Goal: Task Accomplishment & Management: Complete application form

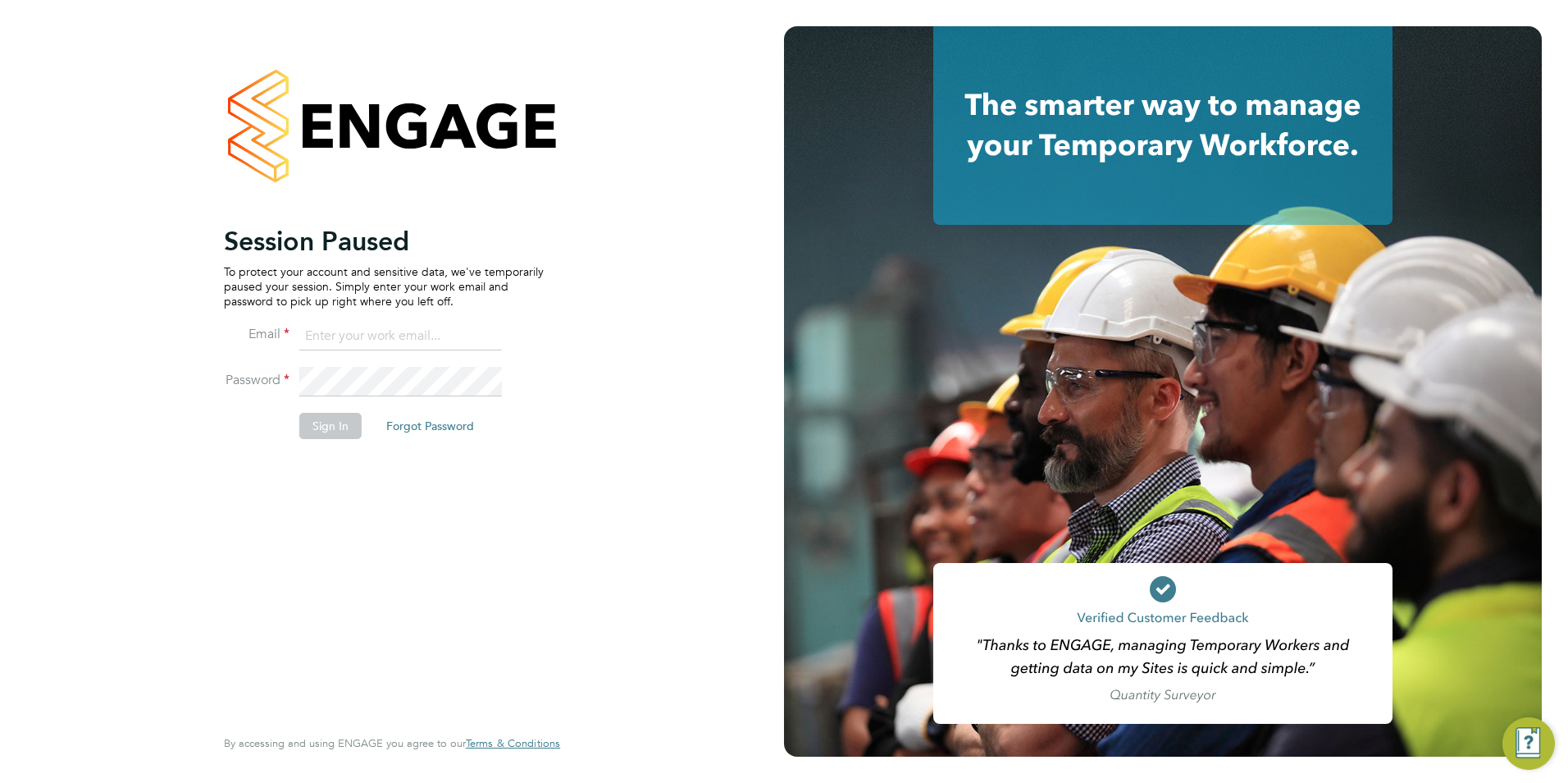
type input "emma@carbonrecruitment.co.uk"
click at [327, 431] on button "Sign In" at bounding box center [330, 425] width 63 height 26
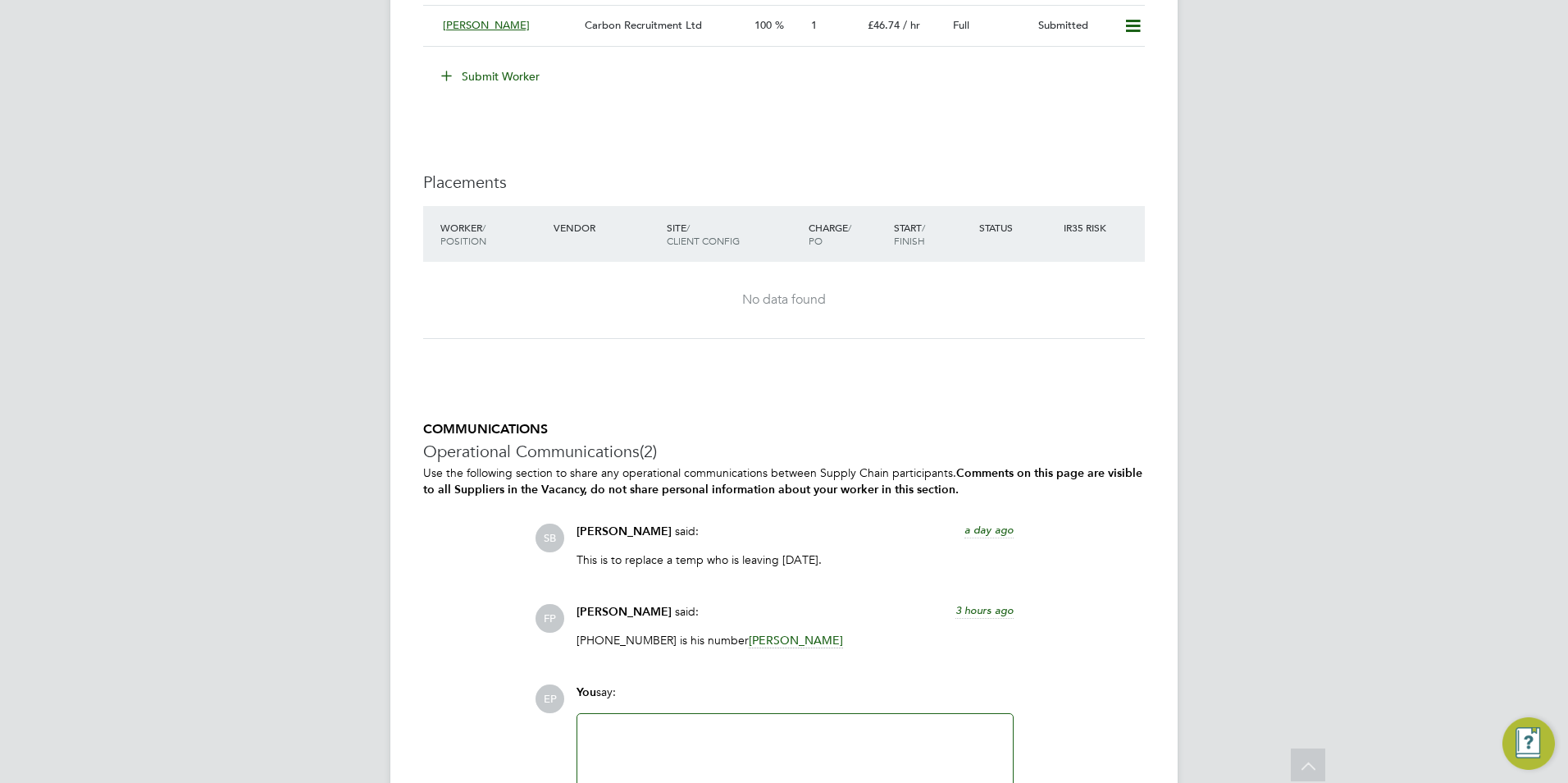
scroll to position [3352, 0]
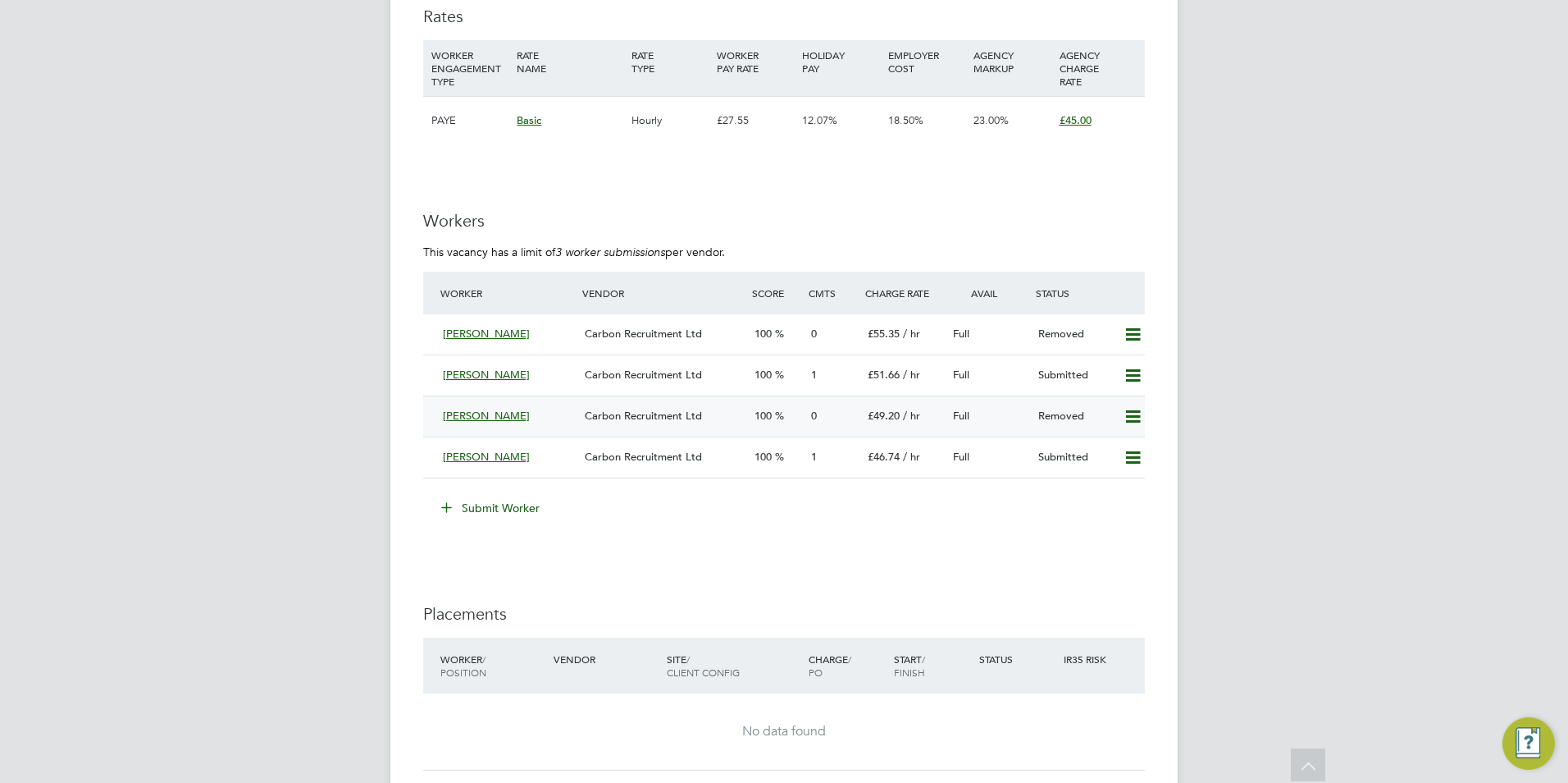
click at [1134, 417] on icon at bounding box center [1133, 416] width 21 height 13
click at [1132, 450] on li "Resubmit" at bounding box center [1106, 451] width 70 height 23
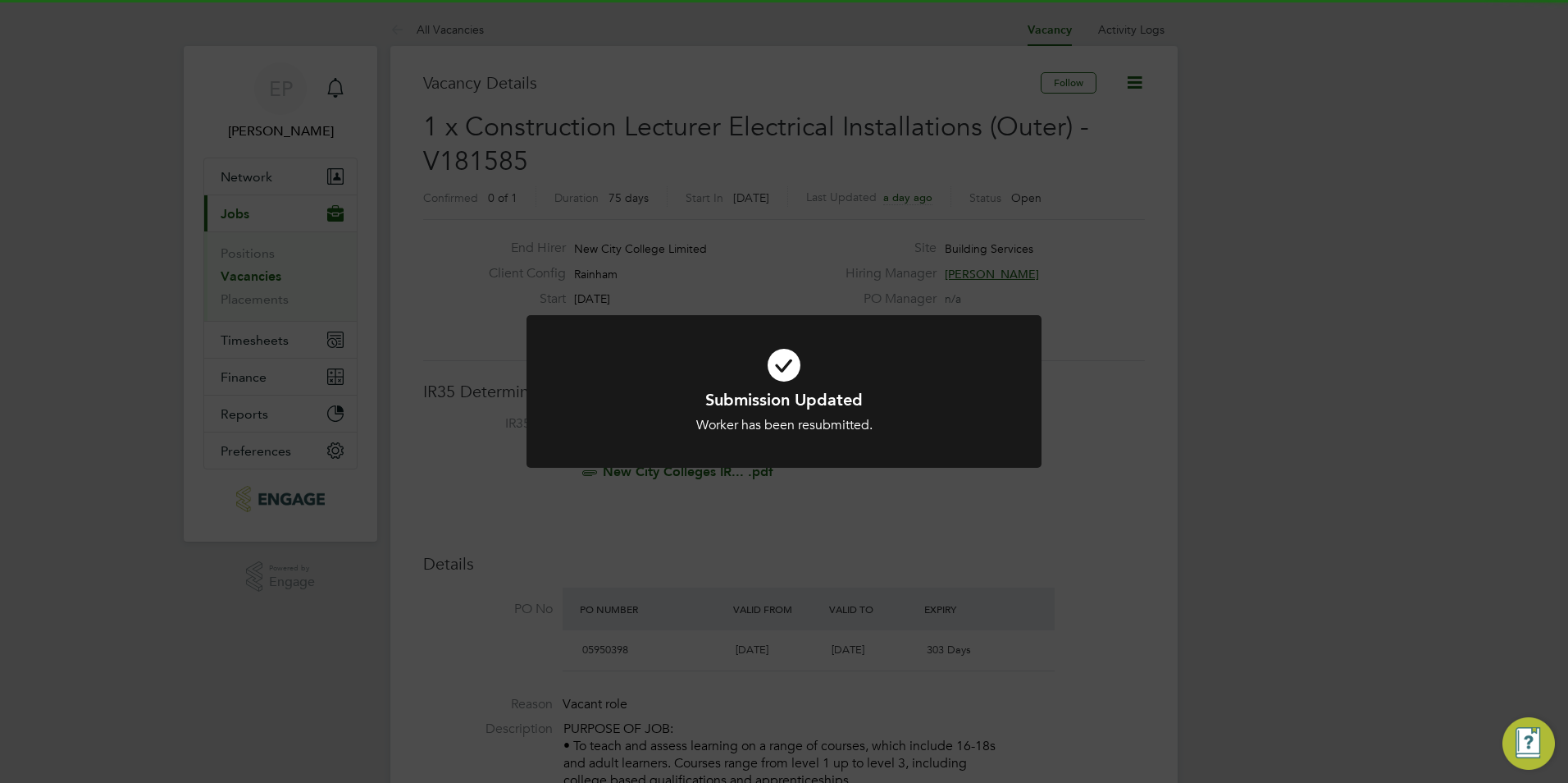
click at [1022, 455] on div at bounding box center [784, 392] width 515 height 153
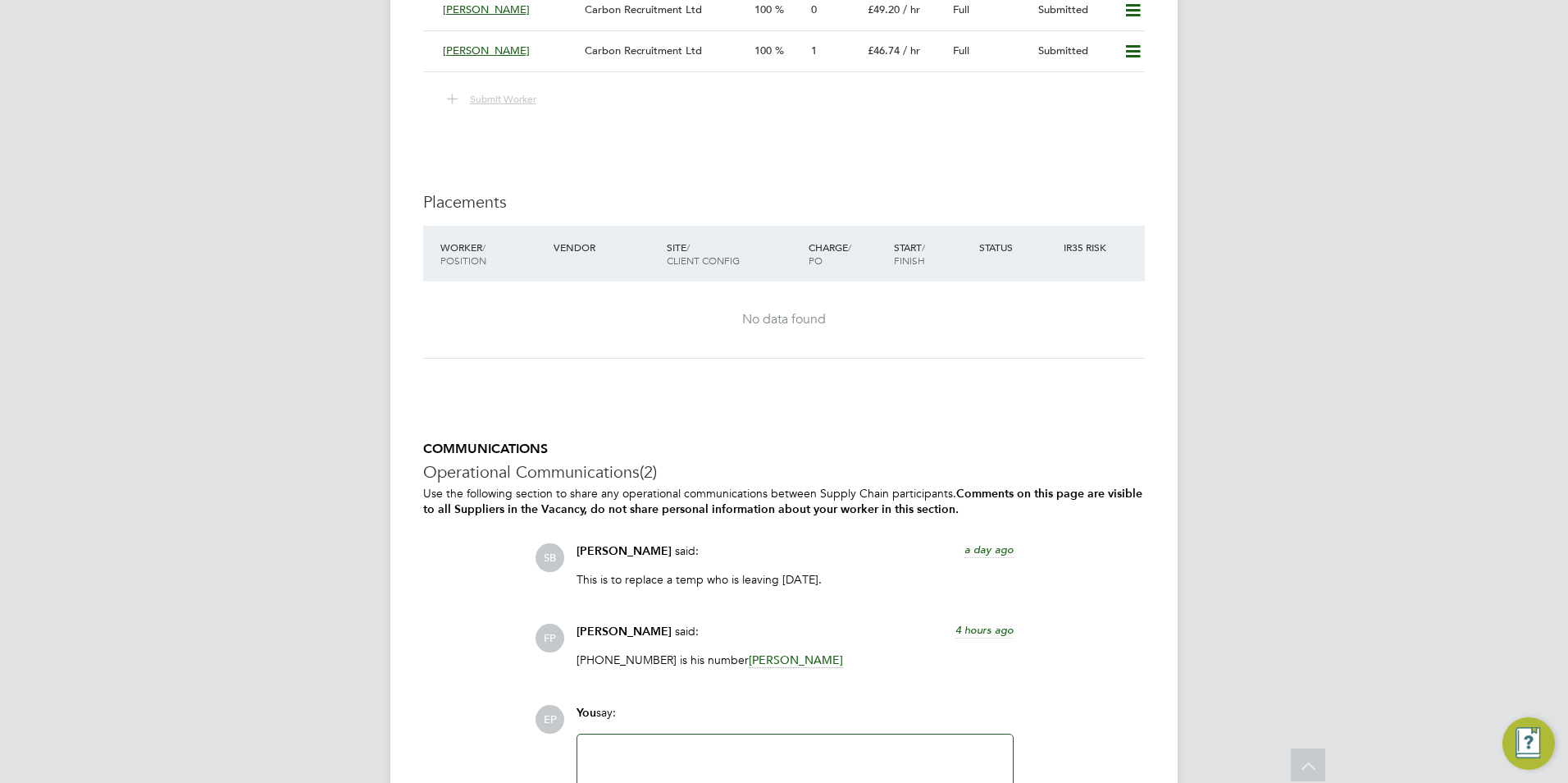
scroll to position [3264, 0]
click at [614, 664] on p "[PHONE_NUMBER] is his number [PERSON_NAME]" at bounding box center [795, 660] width 437 height 15
drag, startPoint x: 614, startPoint y: 664, endPoint x: 279, endPoint y: 605, distance: 340.2
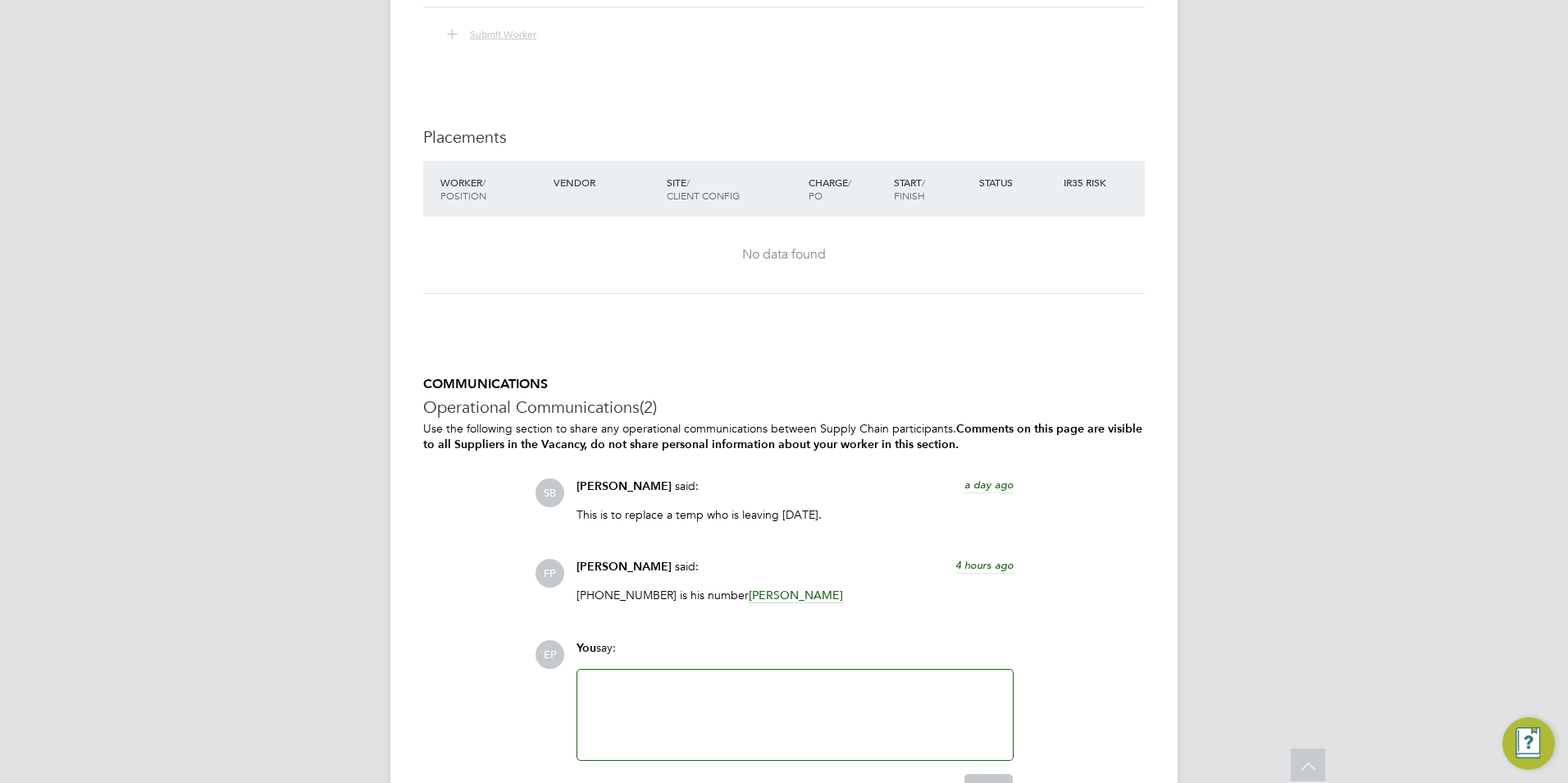
scroll to position [3182, 0]
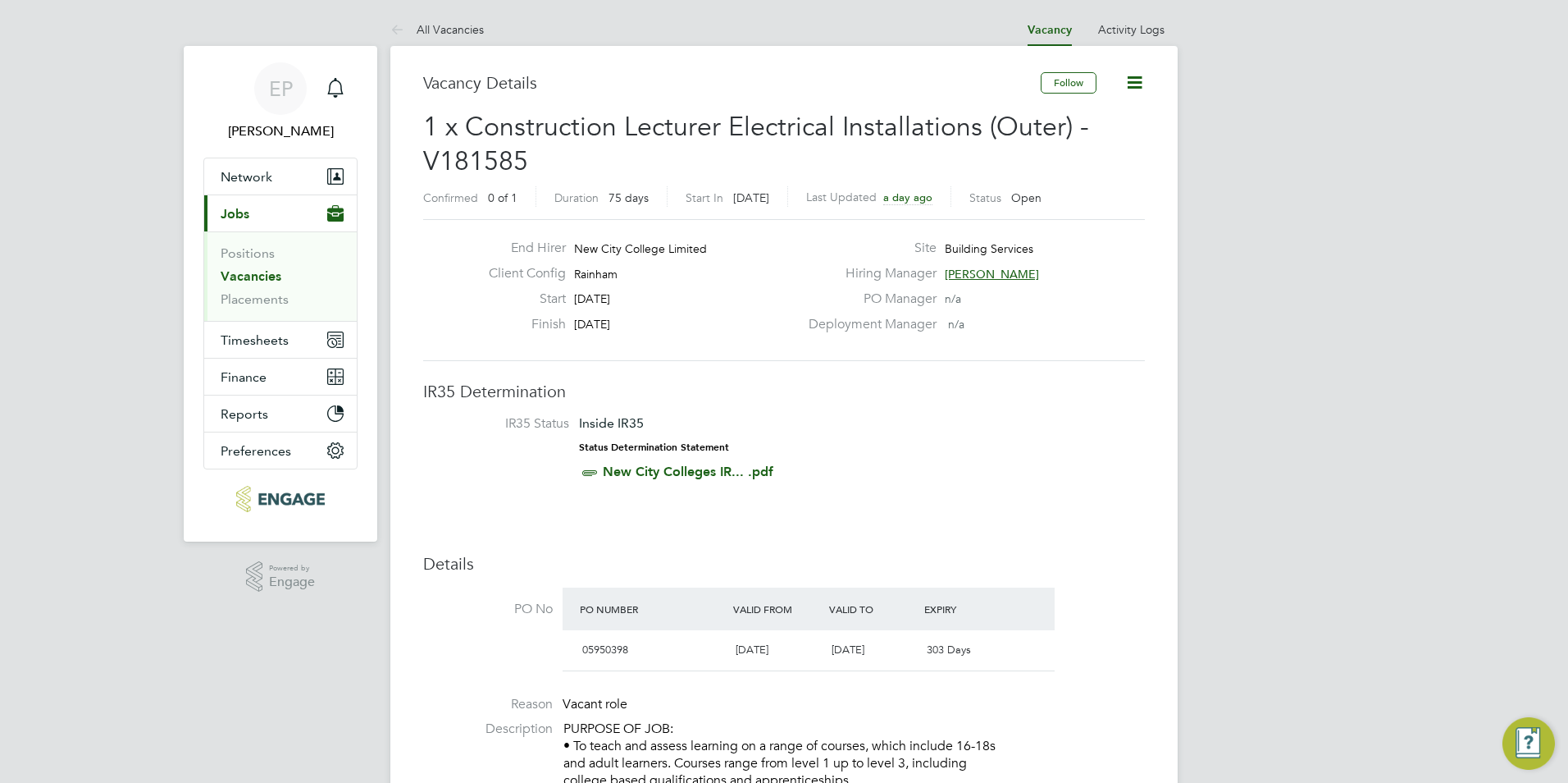
drag, startPoint x: 704, startPoint y: 193, endPoint x: 784, endPoint y: 192, distance: 80.0
click at [788, 192] on div "Start In in 5 days" at bounding box center [737, 197] width 102 height 21
click at [764, 196] on span "[DATE]" at bounding box center [751, 198] width 36 height 15
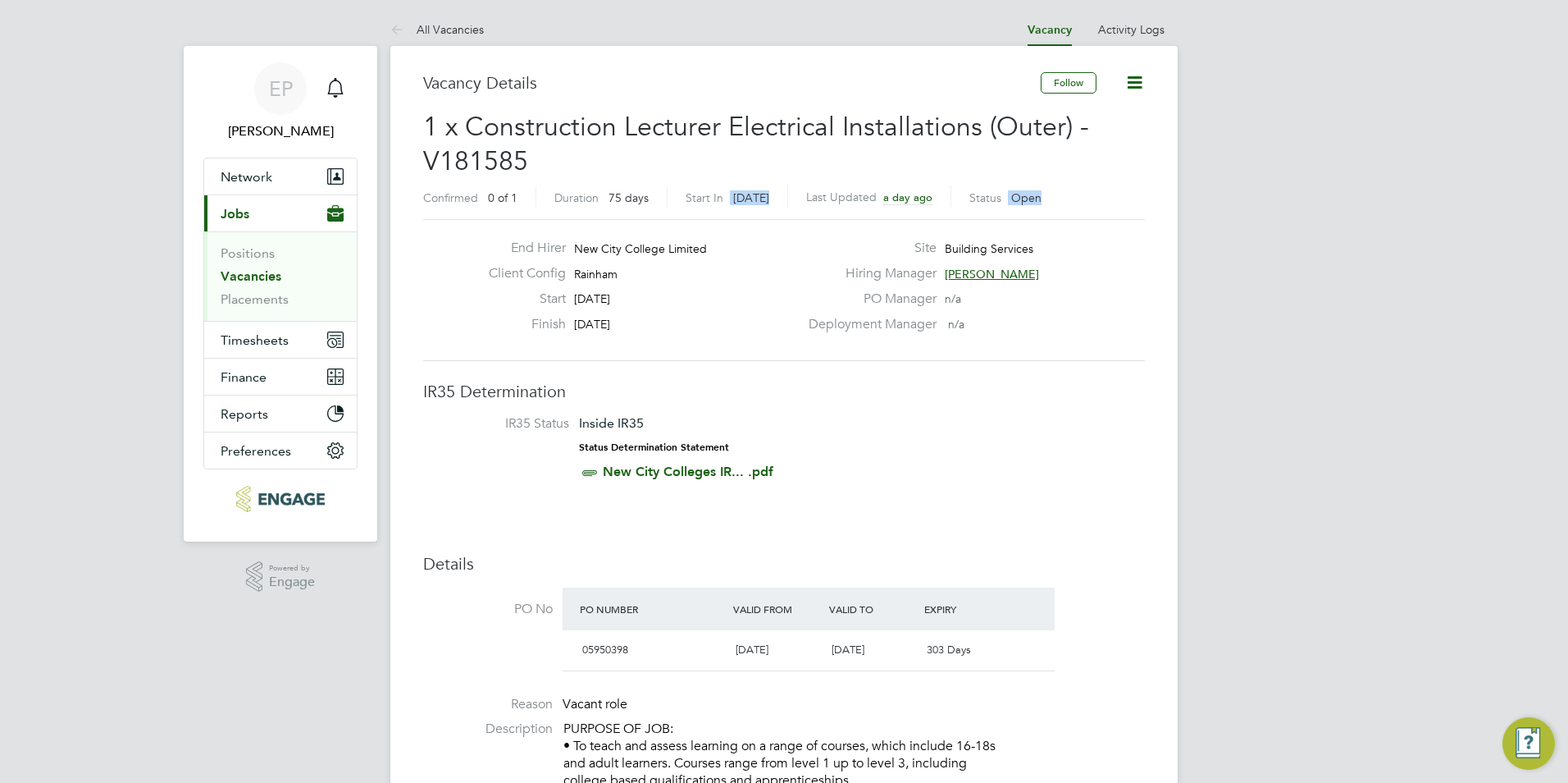
click at [767, 200] on span "[DATE]" at bounding box center [751, 198] width 36 height 15
click at [1031, 201] on span "Open" at bounding box center [1026, 198] width 31 height 15
click at [759, 206] on div "Start In in 5 days" at bounding box center [737, 197] width 102 height 21
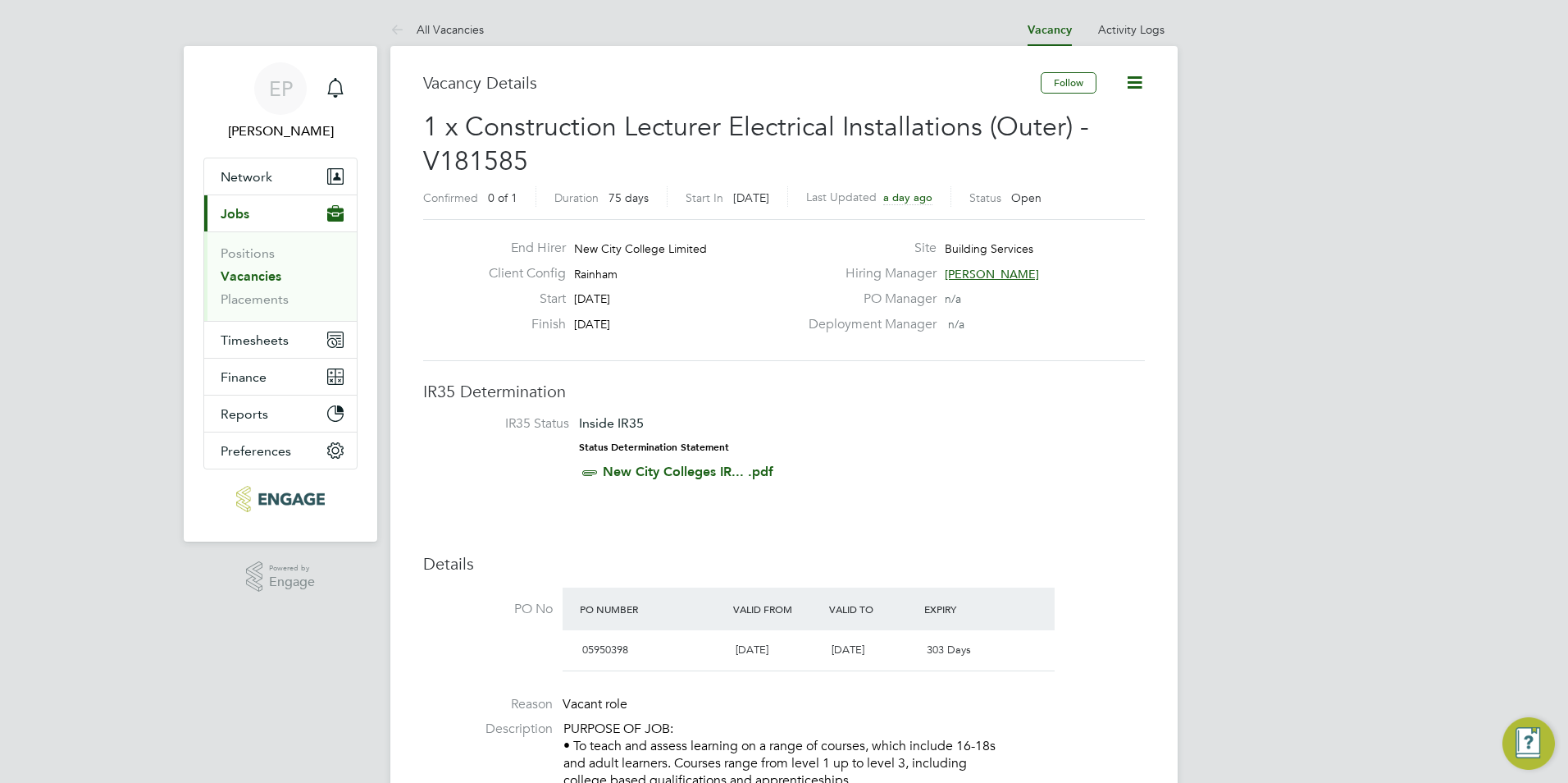
drag, startPoint x: 759, startPoint y: 206, endPoint x: 745, endPoint y: 191, distance: 20.5
click at [745, 191] on span "in 5 days" at bounding box center [751, 198] width 36 height 15
drag, startPoint x: 738, startPoint y: 196, endPoint x: 784, endPoint y: 201, distance: 46.3
click at [784, 201] on div "Start In in 5 days" at bounding box center [737, 197] width 102 height 21
drag, startPoint x: 784, startPoint y: 201, endPoint x: 768, endPoint y: 194, distance: 17.5
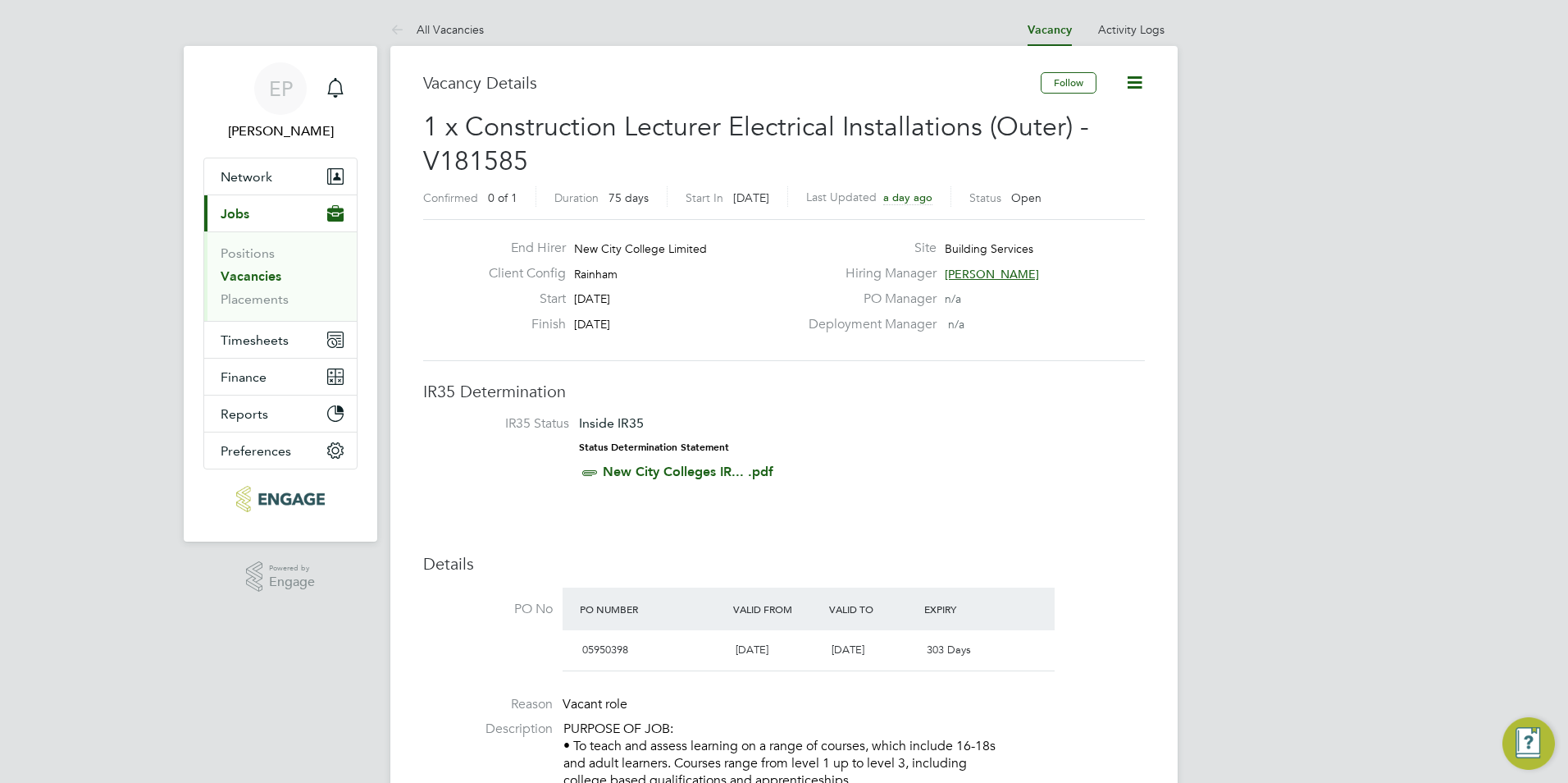
click at [770, 195] on span "[DATE]" at bounding box center [751, 198] width 36 height 15
drag, startPoint x: 731, startPoint y: 197, endPoint x: 785, endPoint y: 200, distance: 54.1
click at [785, 200] on div "Start In in 5 days" at bounding box center [737, 197] width 102 height 21
drag, startPoint x: 785, startPoint y: 200, endPoint x: 757, endPoint y: 196, distance: 28.3
click at [767, 196] on span "[DATE]" at bounding box center [751, 198] width 36 height 15
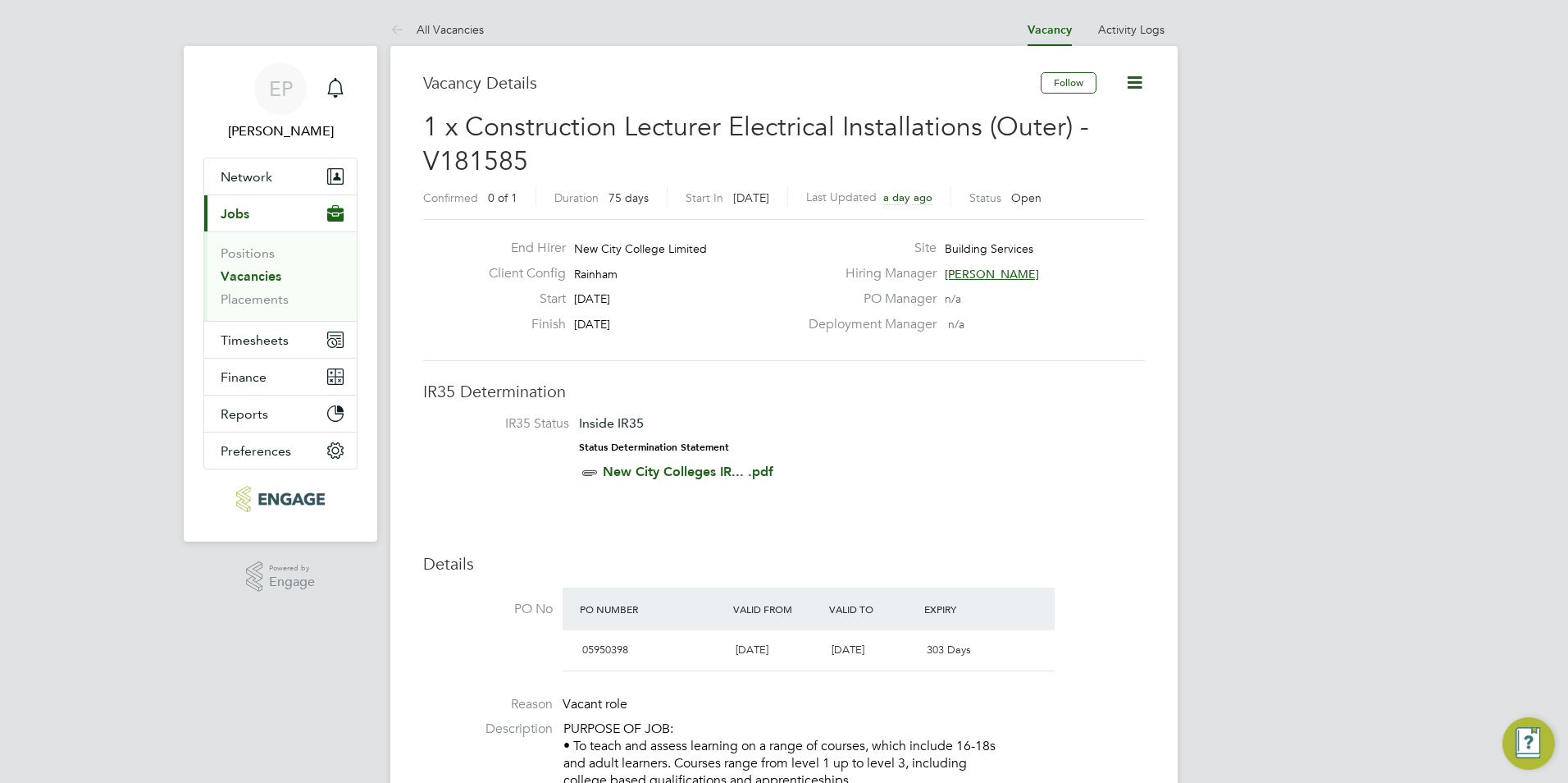
click at [616, 203] on span "75 days" at bounding box center [629, 198] width 40 height 15
click at [502, 193] on span "0 of 1" at bounding box center [502, 198] width 30 height 15
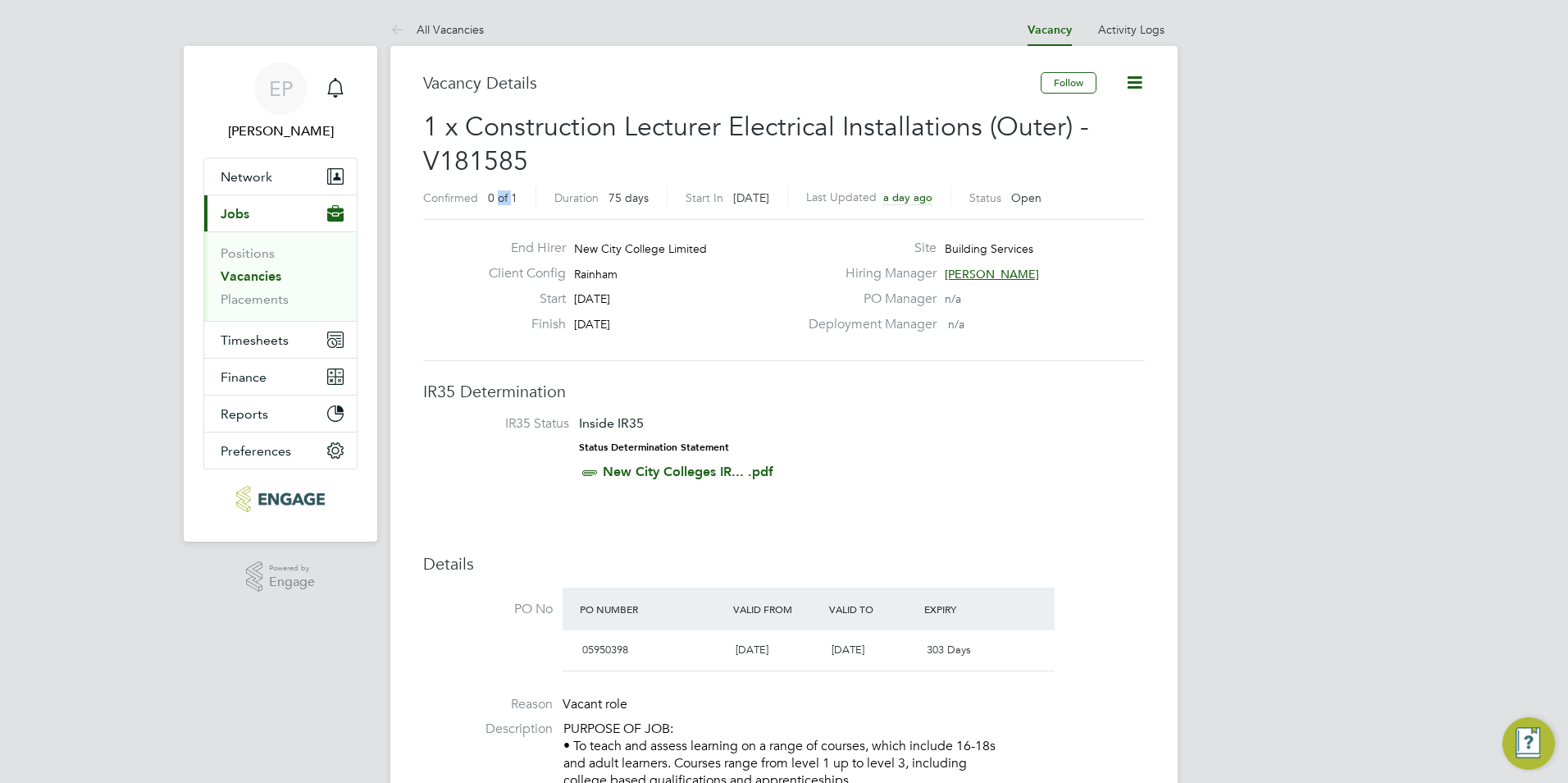
click at [502, 193] on span "0 of 1" at bounding box center [502, 198] width 30 height 15
drag, startPoint x: 502, startPoint y: 193, endPoint x: 506, endPoint y: 201, distance: 8.9
click at [506, 201] on span "0 of 1" at bounding box center [502, 198] width 30 height 15
click at [507, 201] on span "0 of 1" at bounding box center [502, 198] width 30 height 15
drag, startPoint x: 507, startPoint y: 201, endPoint x: 516, endPoint y: 201, distance: 9.0
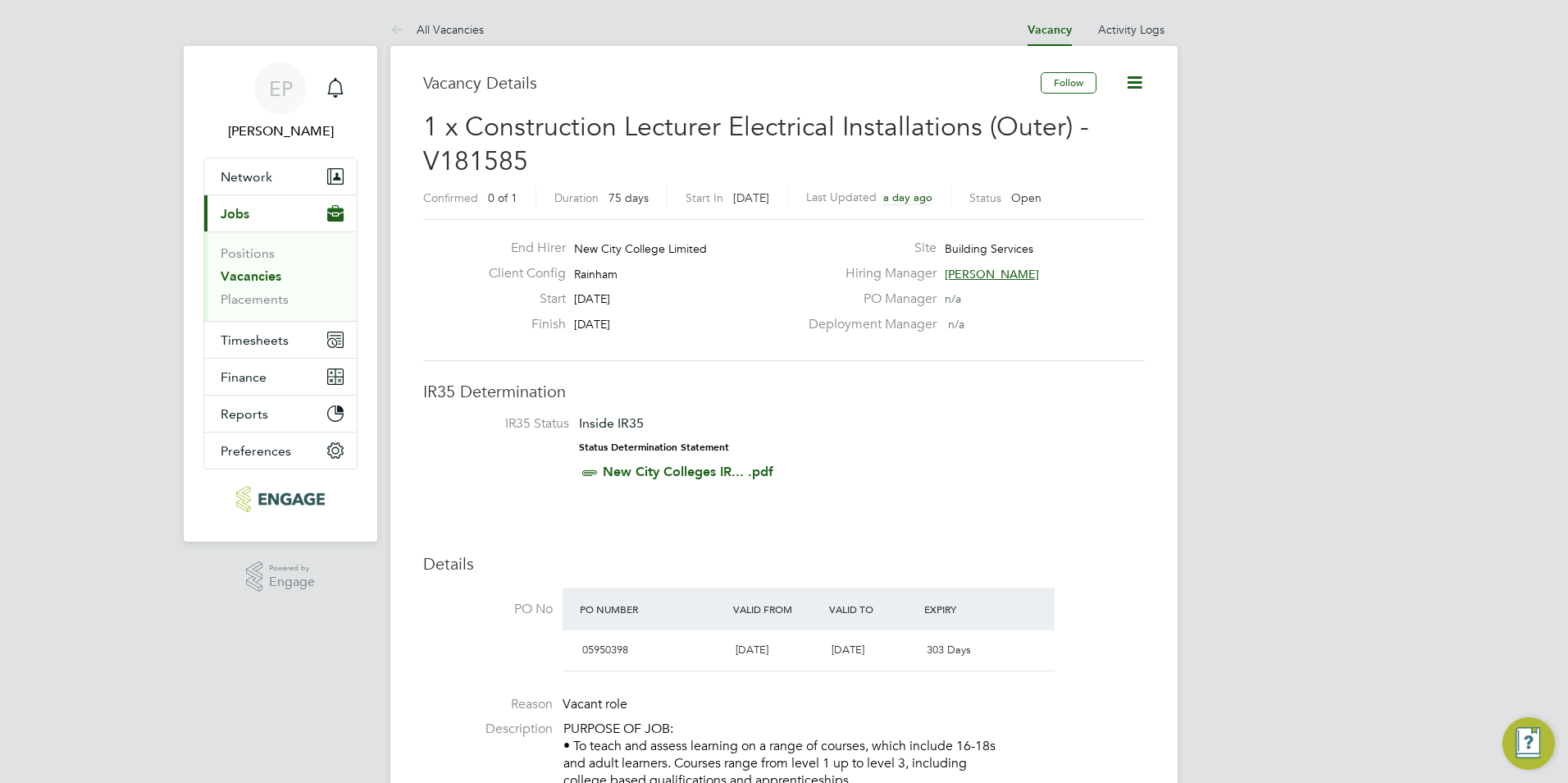
click at [516, 201] on span "0 of 1" at bounding box center [502, 198] width 30 height 15
drag, startPoint x: 510, startPoint y: 193, endPoint x: 530, endPoint y: 196, distance: 20.2
click at [530, 196] on div "Confirmed 0 of 1" at bounding box center [480, 197] width 113 height 21
drag, startPoint x: 530, startPoint y: 196, endPoint x: 648, endPoint y: 195, distance: 118.0
click at [648, 195] on div "Duration 75 days" at bounding box center [611, 197] width 113 height 21
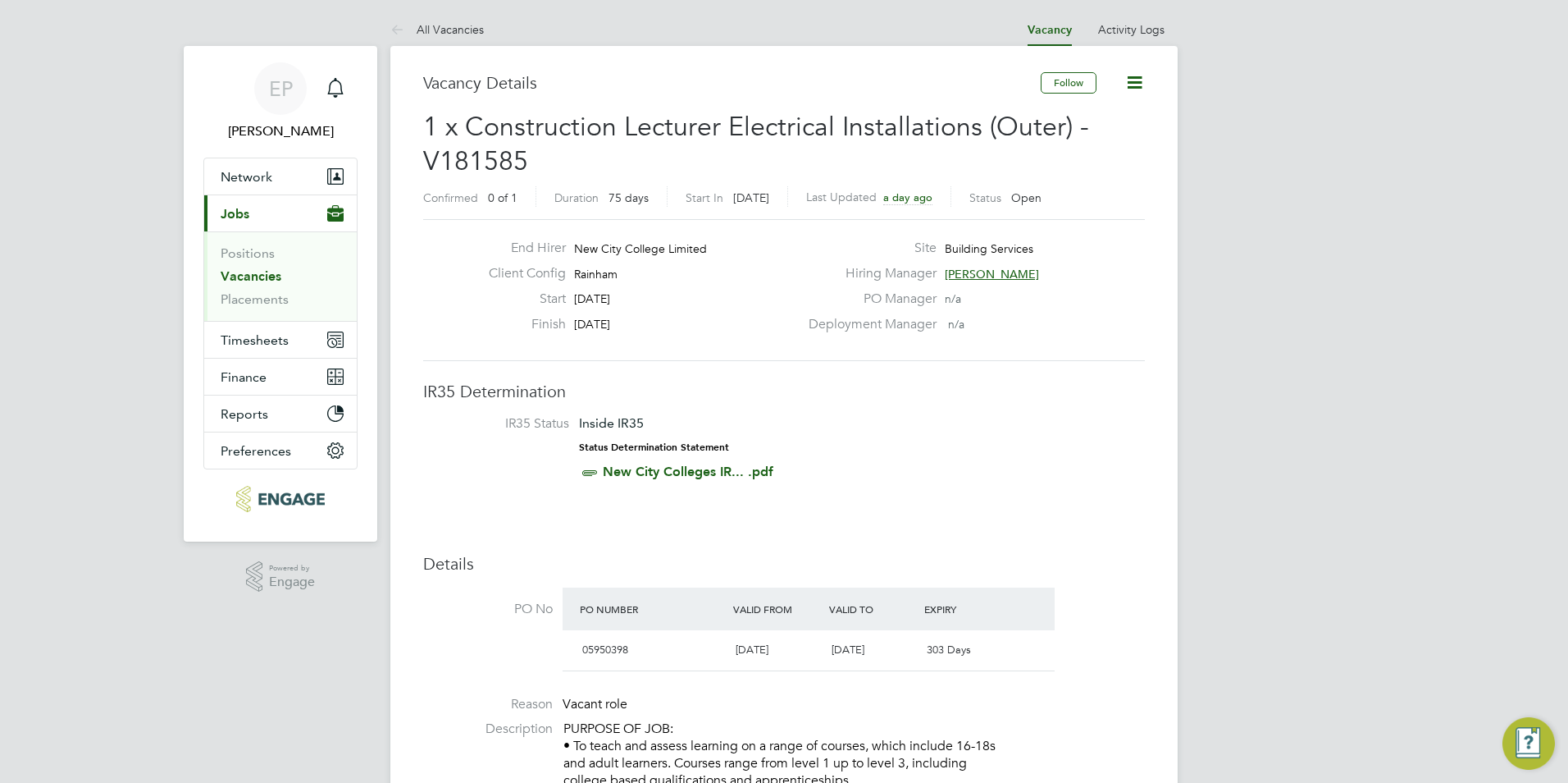
click at [643, 198] on span "75 days" at bounding box center [629, 198] width 40 height 15
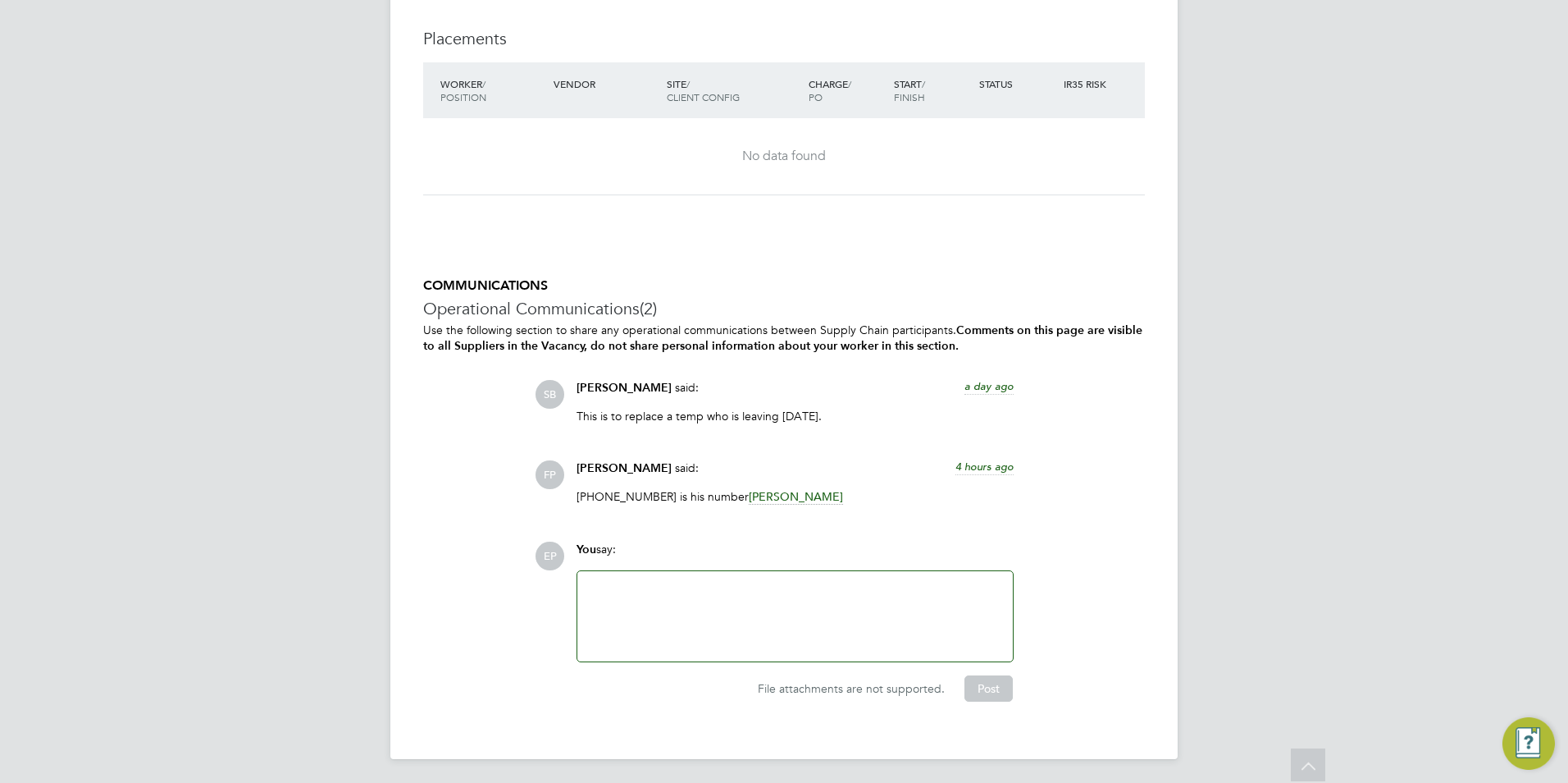
click at [587, 493] on p "07775613433 is his number Ian Rist" at bounding box center [795, 496] width 437 height 15
drag, startPoint x: 587, startPoint y: 493, endPoint x: 601, endPoint y: 502, distance: 16.6
click at [601, 503] on div "07775613433 is his number Ian Rist" at bounding box center [795, 502] width 437 height 27
click at [728, 417] on p "This is to replace a temp who is leaving [DATE]." at bounding box center [795, 415] width 437 height 15
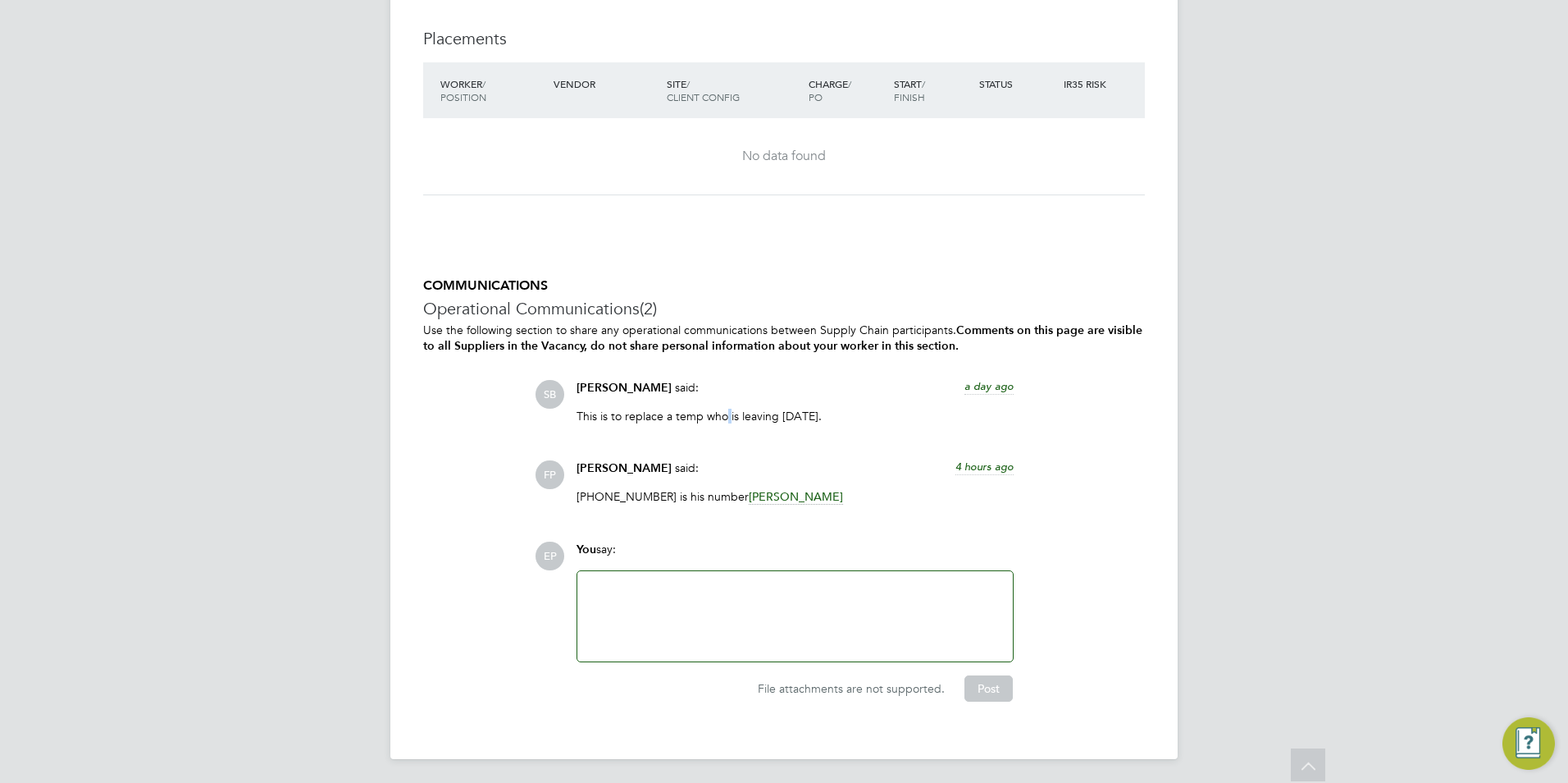
click at [728, 417] on p "This is to replace a temp who is leaving [DATE]." at bounding box center [795, 415] width 437 height 15
drag, startPoint x: 728, startPoint y: 417, endPoint x: 785, endPoint y: 450, distance: 65.9
click at [785, 450] on div "SB Stephen Brayshaw said: a day ago This is to replace a temp who is leaving on…" at bounding box center [840, 447] width 611 height 136
click at [593, 494] on p "07775613433 is his number Ian Rist" at bounding box center [795, 496] width 437 height 15
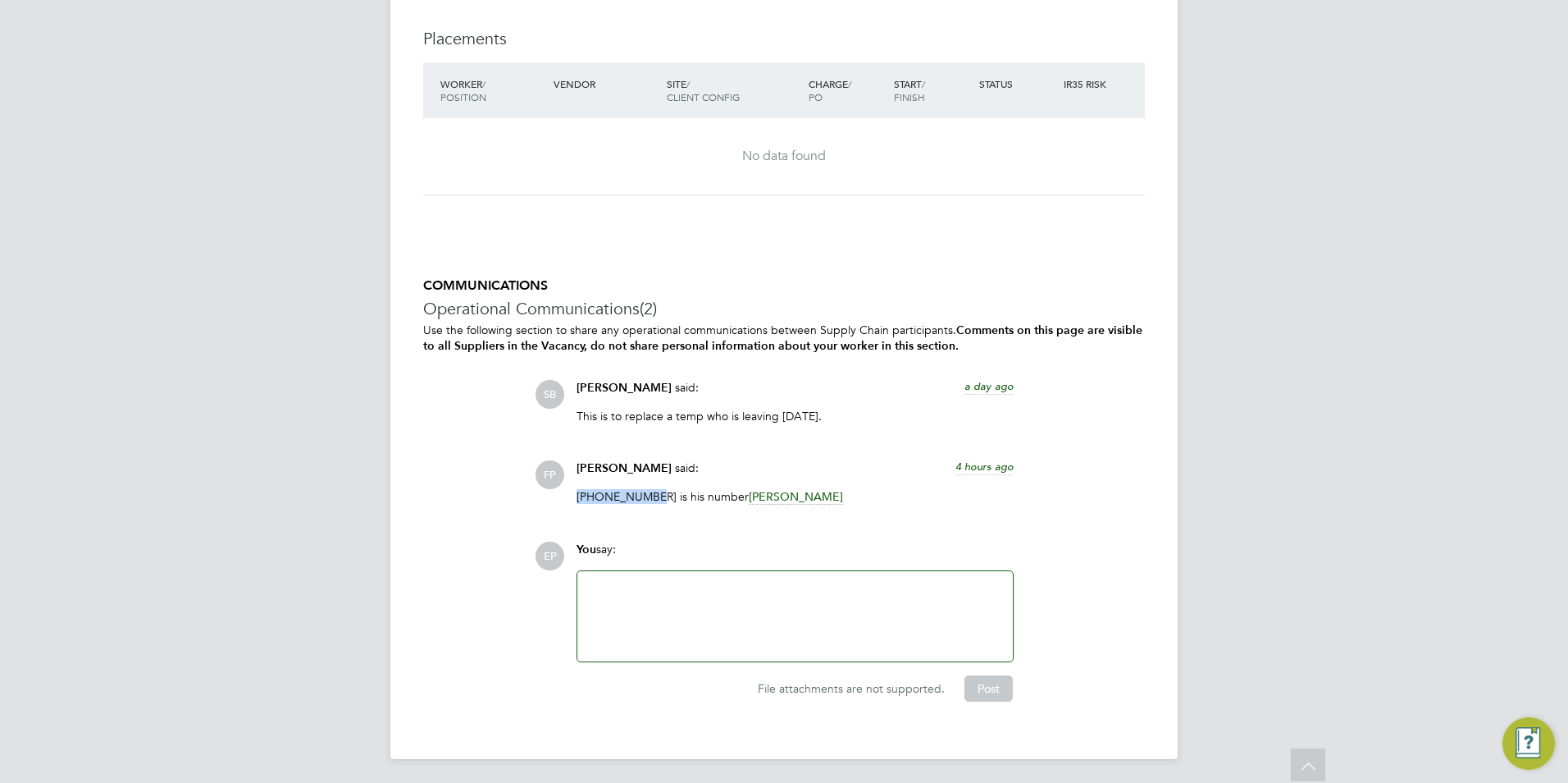
click at [593, 494] on p "07775613433 is his number Ian Rist" at bounding box center [795, 496] width 437 height 15
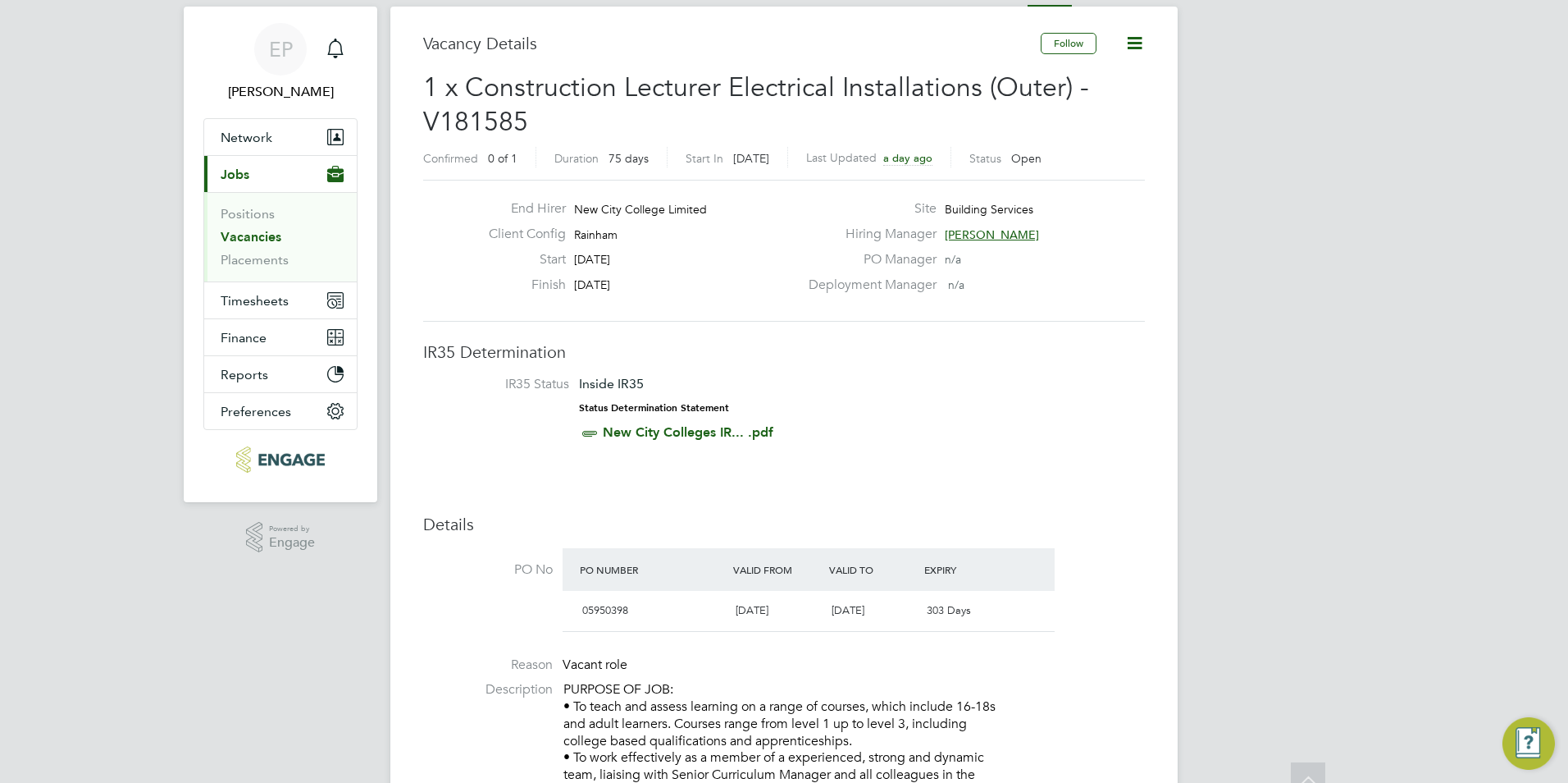
scroll to position [0, 0]
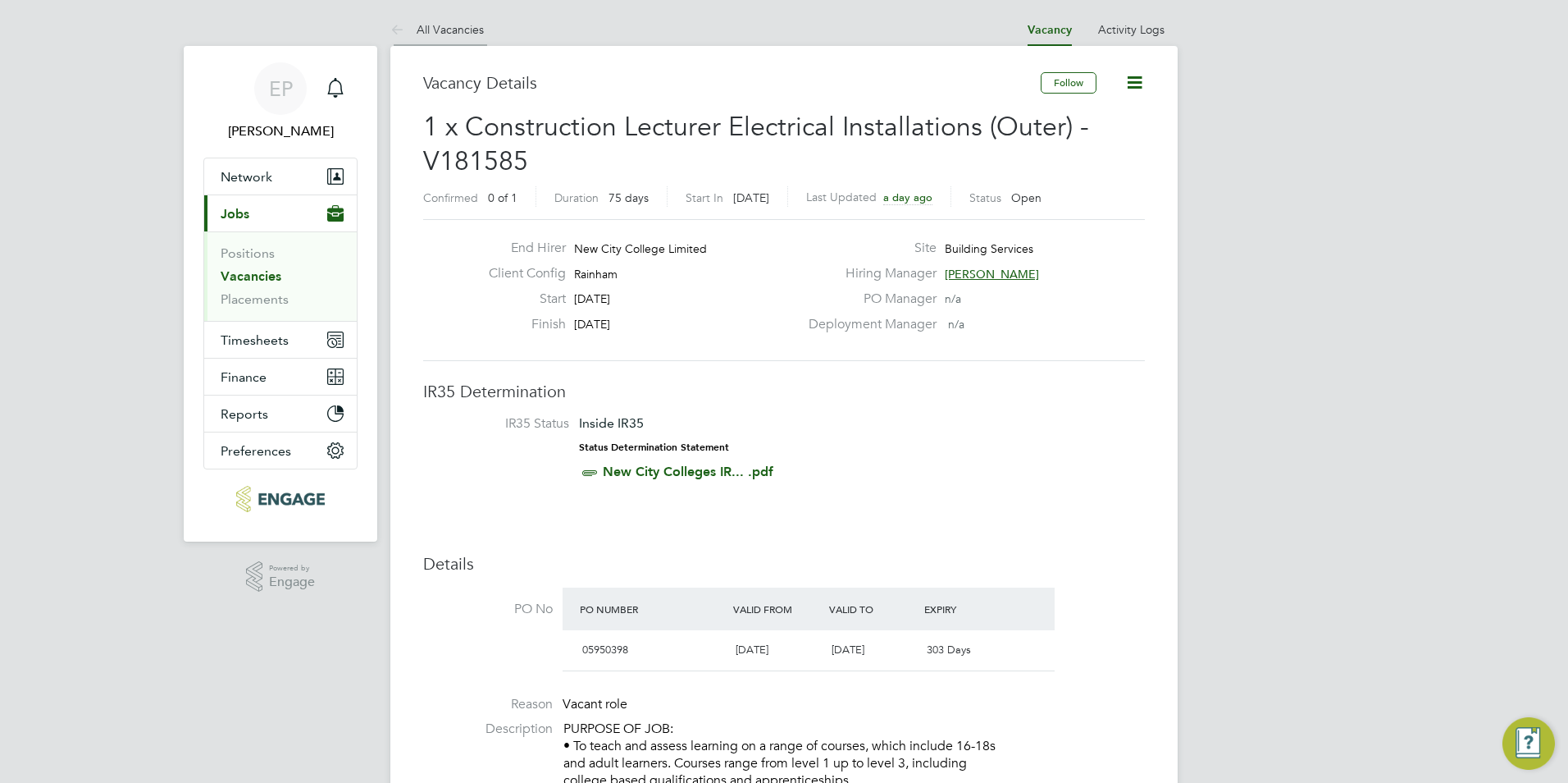
click at [431, 31] on link "All Vacancies" at bounding box center [437, 29] width 93 height 15
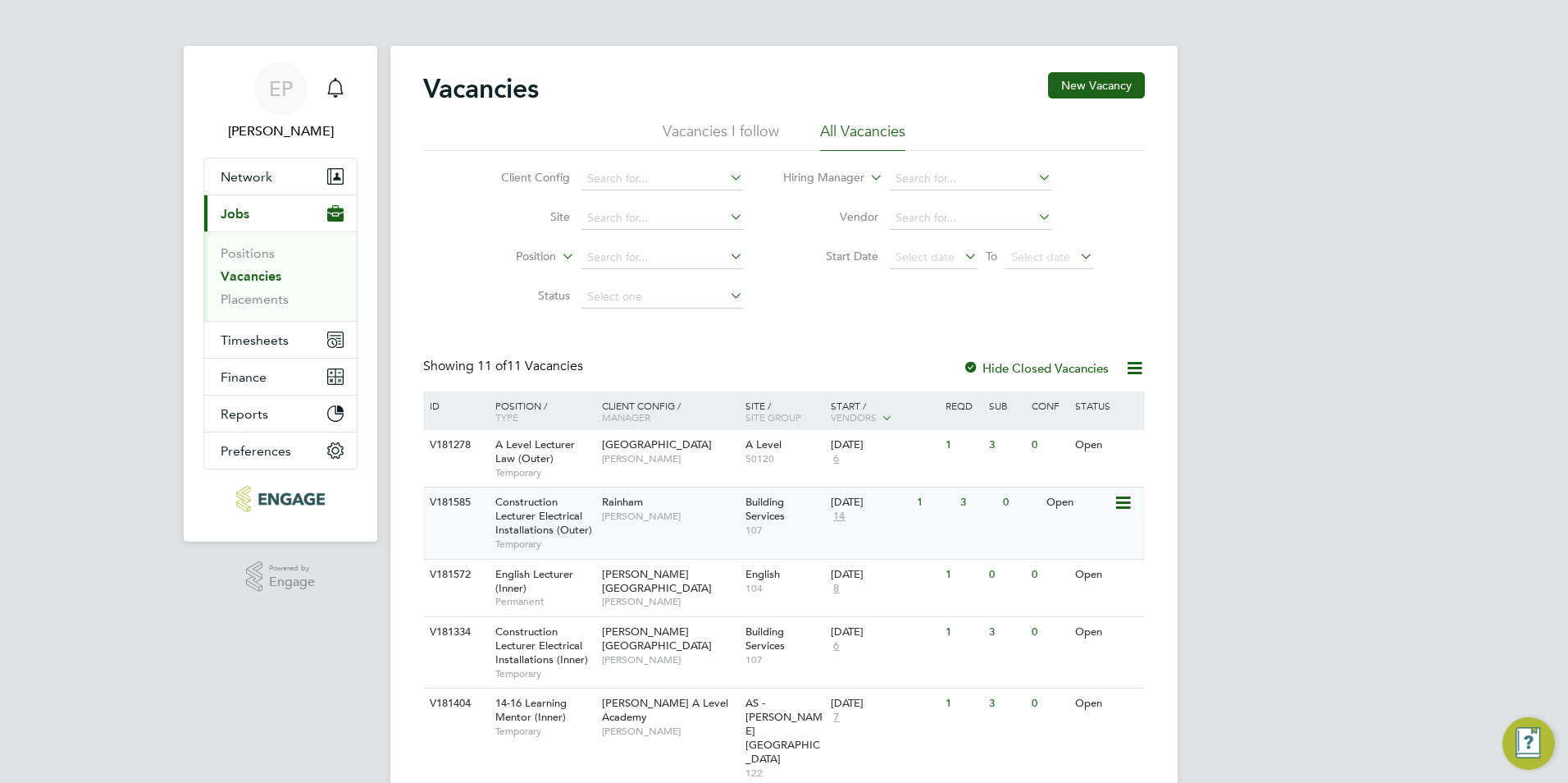
click at [680, 522] on span "[PERSON_NAME]" at bounding box center [669, 516] width 135 height 13
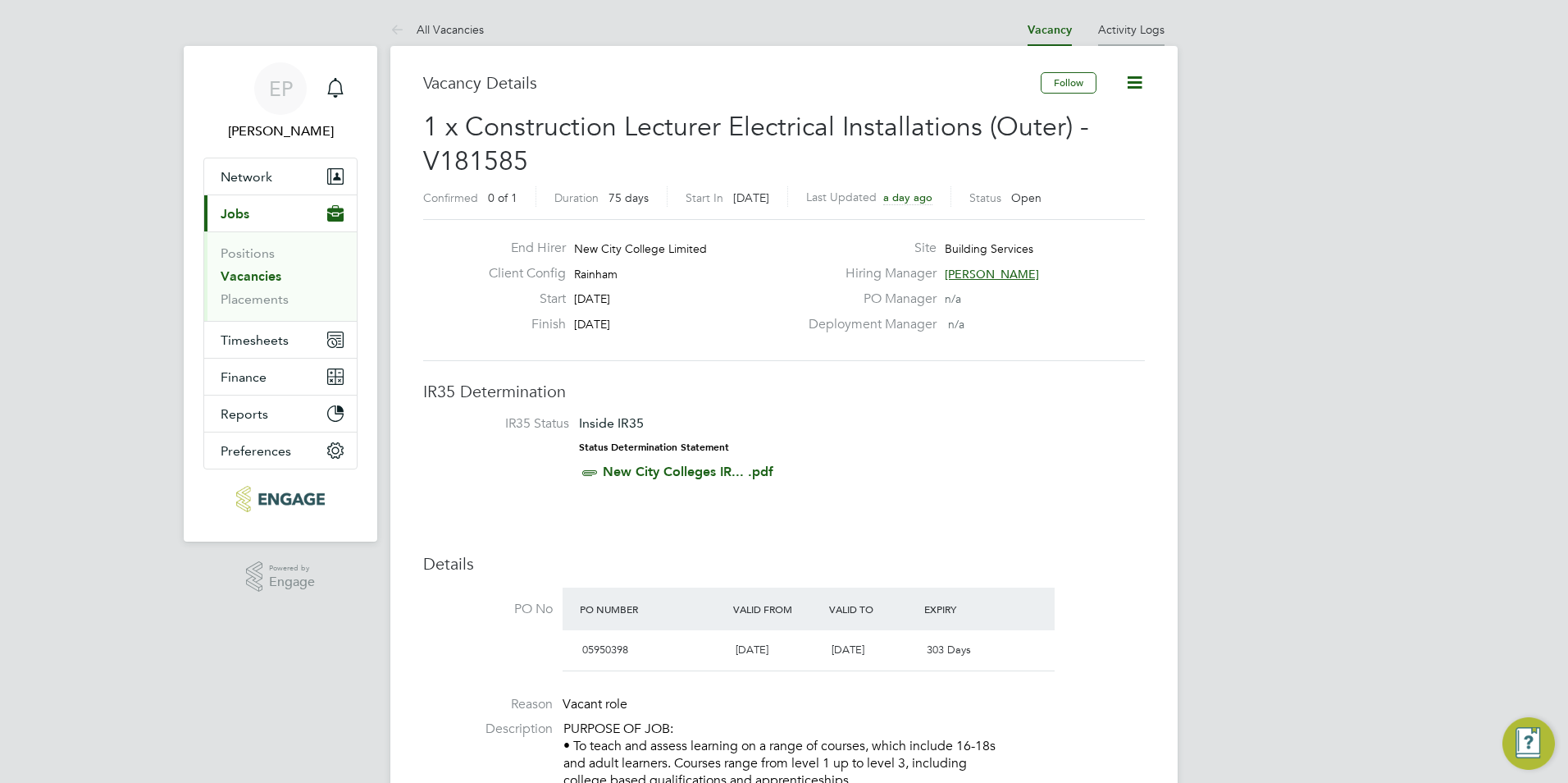
click at [1146, 31] on link "Activity Logs" at bounding box center [1131, 29] width 67 height 15
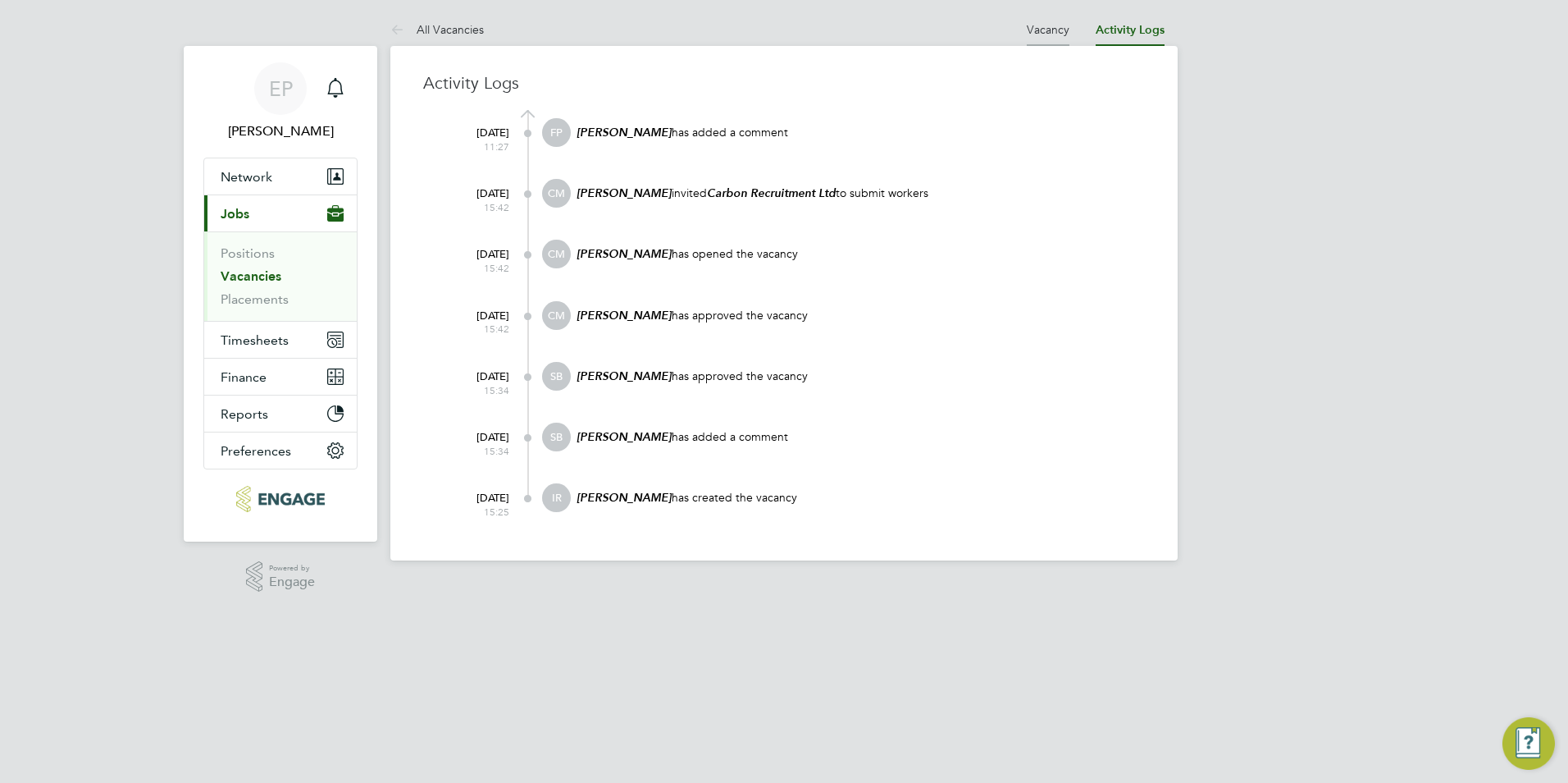
click at [1039, 29] on link "Vacancy" at bounding box center [1048, 29] width 43 height 15
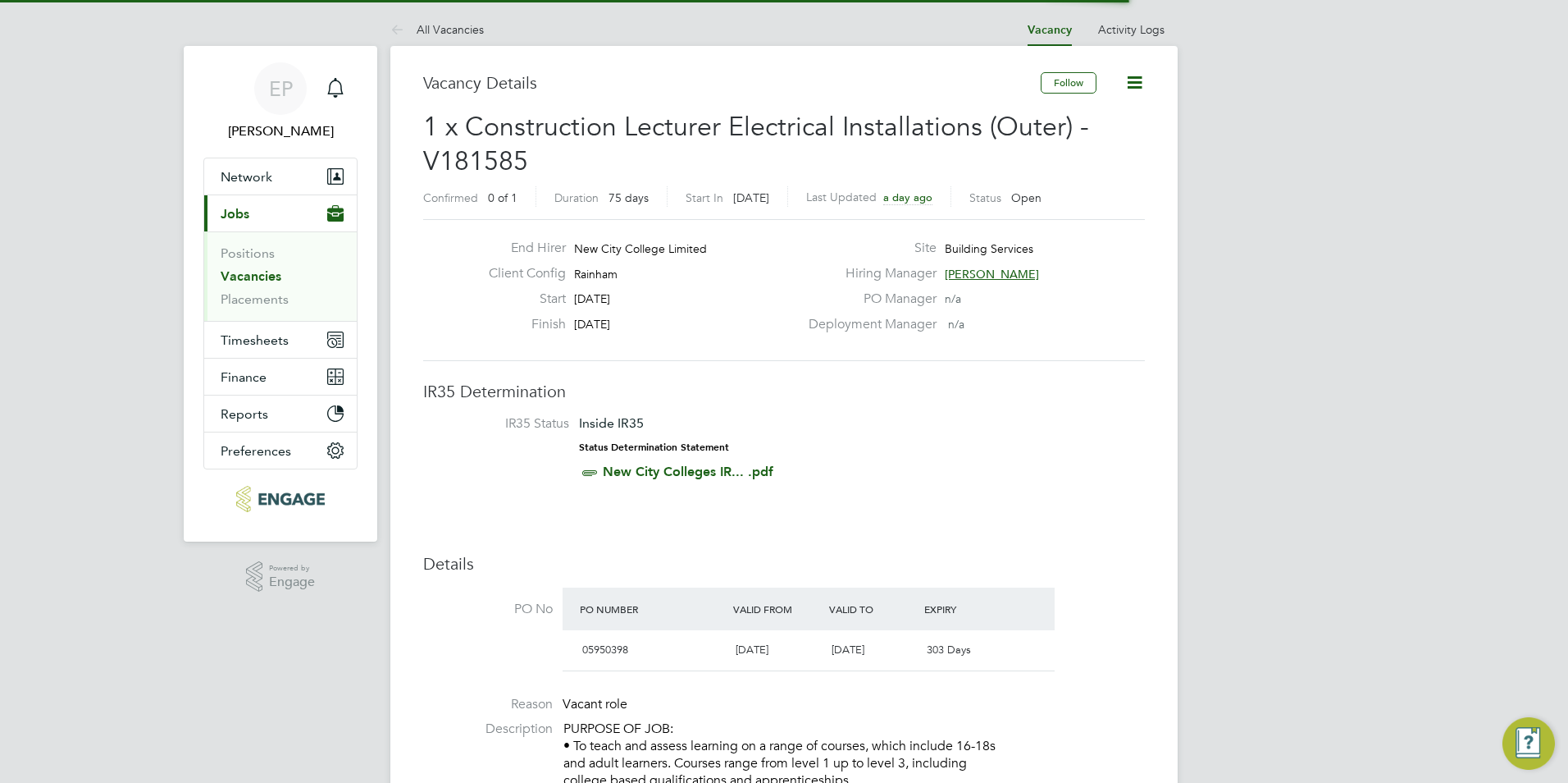
scroll to position [8, 8]
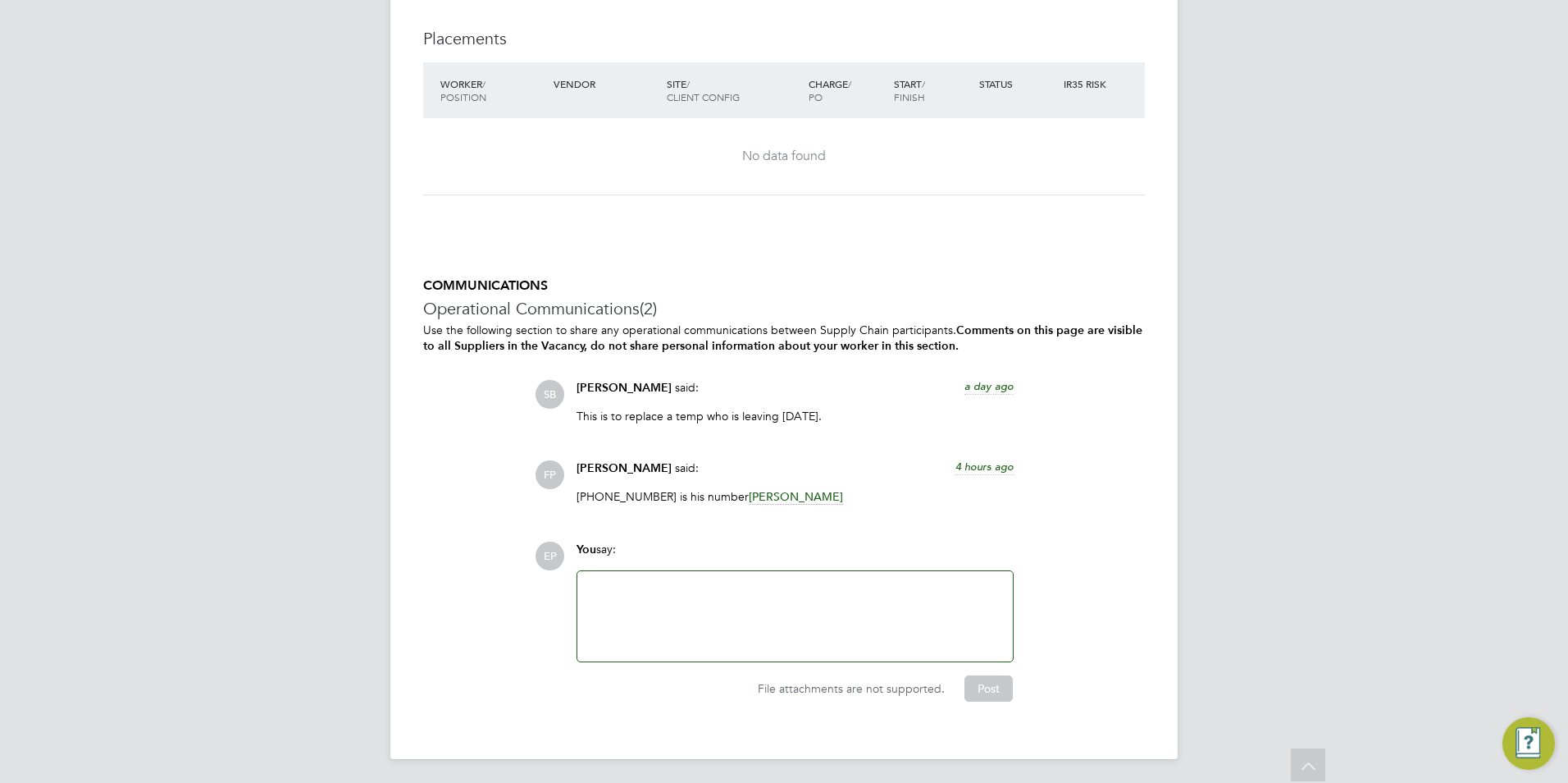
click at [628, 498] on p "07775613433 is his number Ian Rist" at bounding box center [795, 496] width 437 height 15
click at [660, 419] on p "This is to replace a temp who is leaving [DATE]." at bounding box center [795, 415] width 437 height 15
drag, startPoint x: 660, startPoint y: 419, endPoint x: 578, endPoint y: 436, distance: 83.7
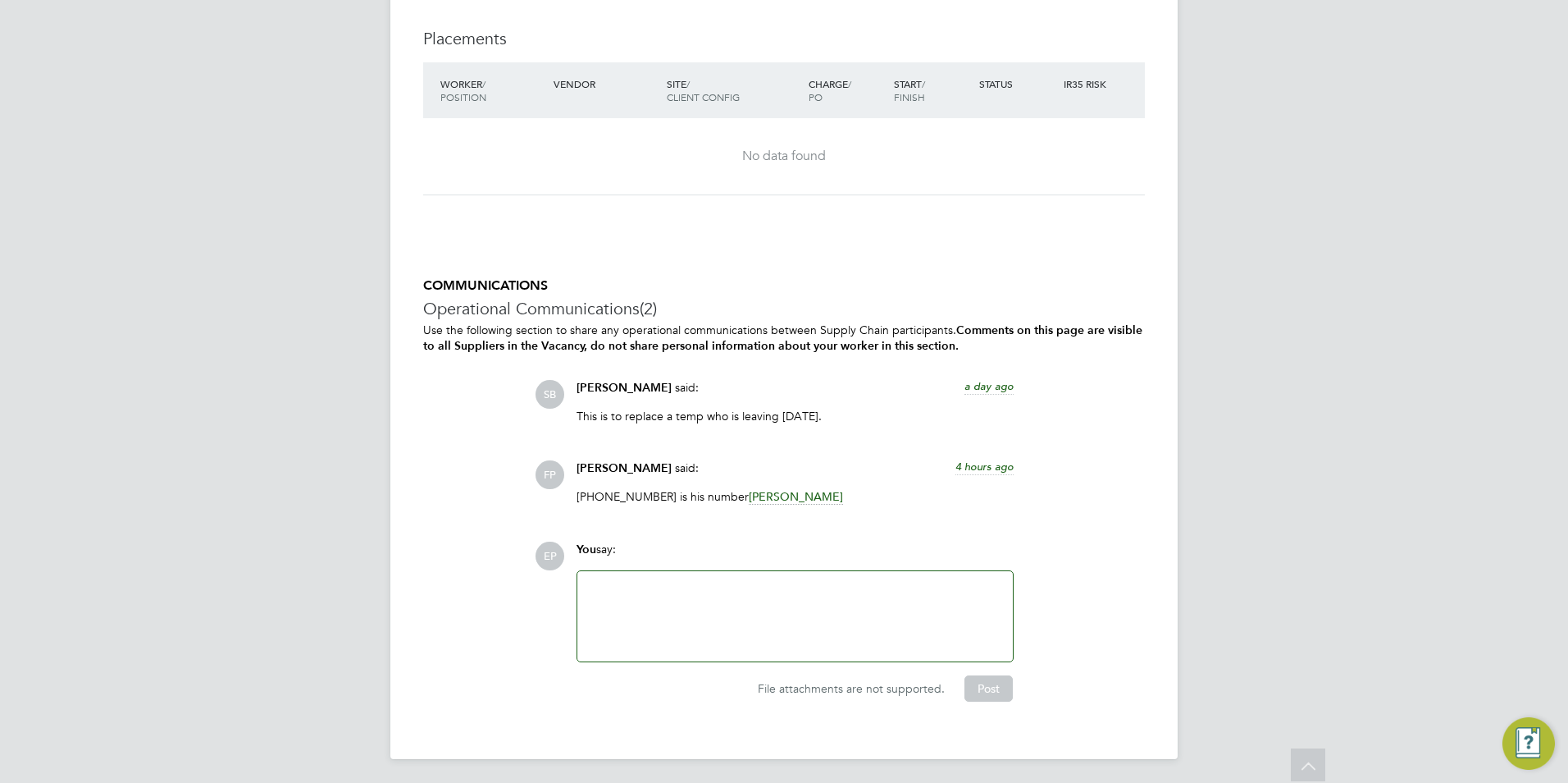
click at [572, 441] on div "SB Stephen Brayshaw said: a day ago This is to replace a temp who is leaving on…" at bounding box center [840, 447] width 611 height 136
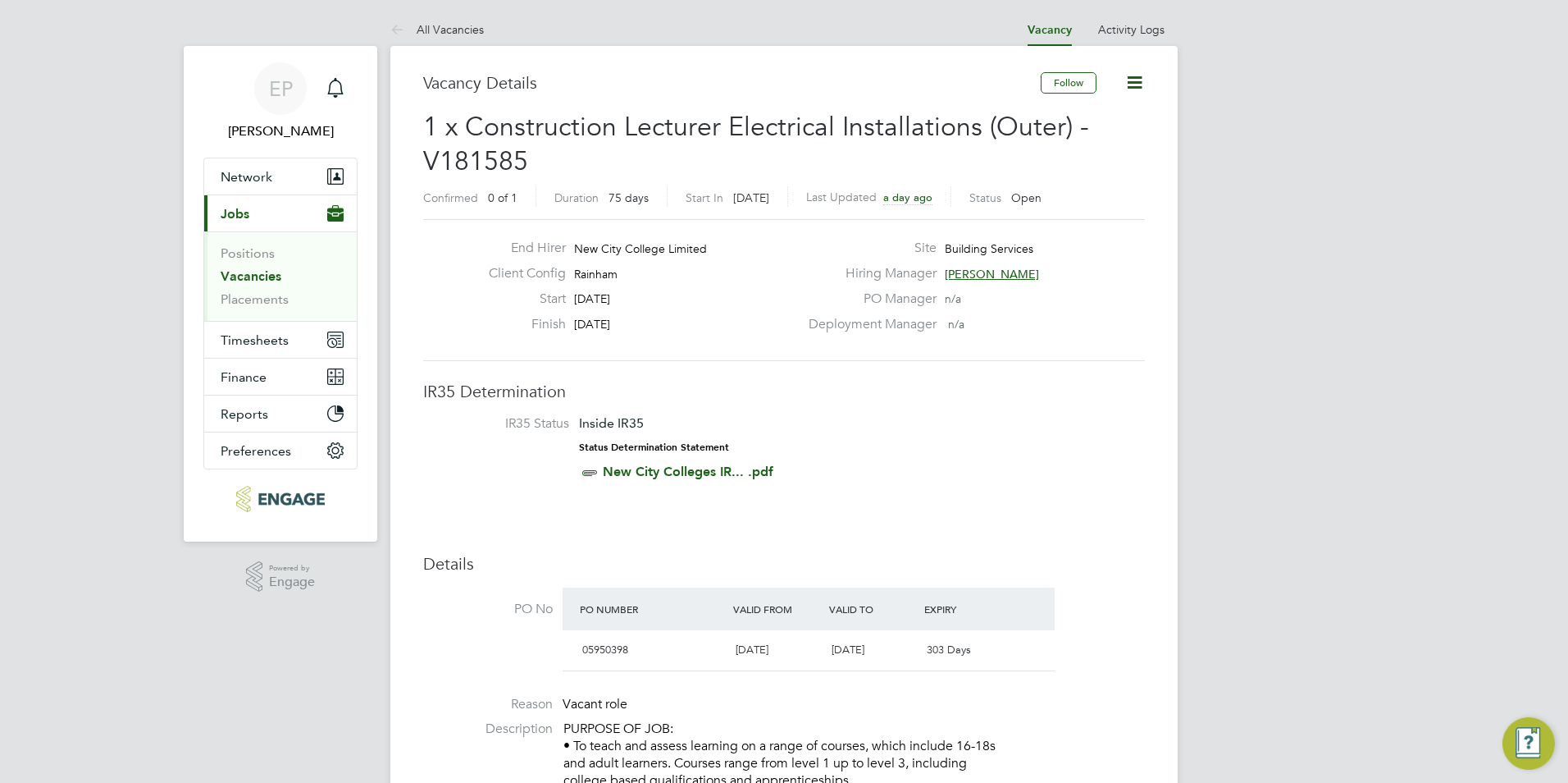
click at [256, 276] on link "Vacancies" at bounding box center [250, 276] width 61 height 16
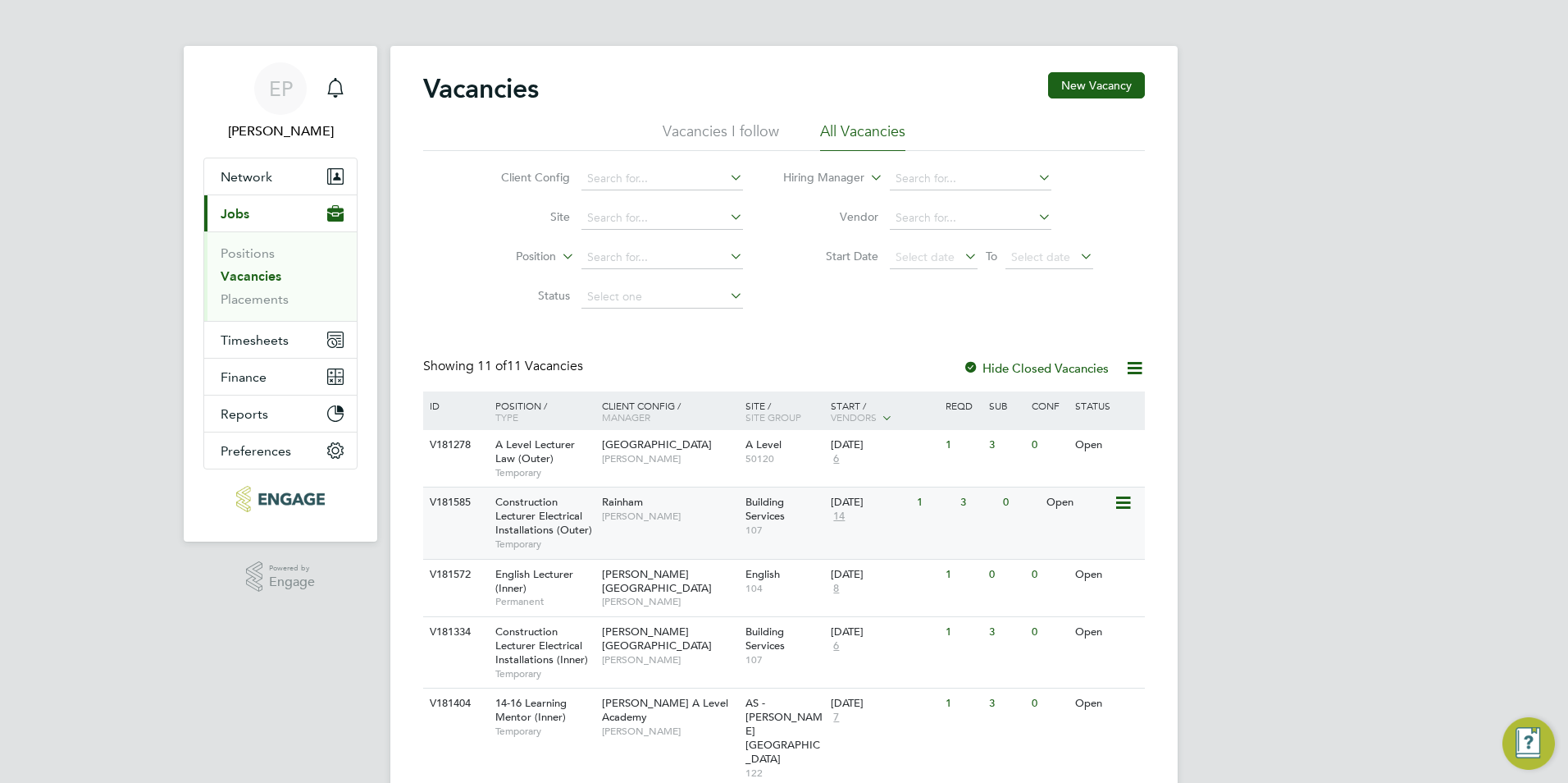
click at [787, 541] on div "Building Services 107" at bounding box center [784, 516] width 86 height 57
click at [917, 526] on div "V181585 Construction Lecturer Electrical Installations (Outer) Temporary Rainha…" at bounding box center [784, 523] width 722 height 72
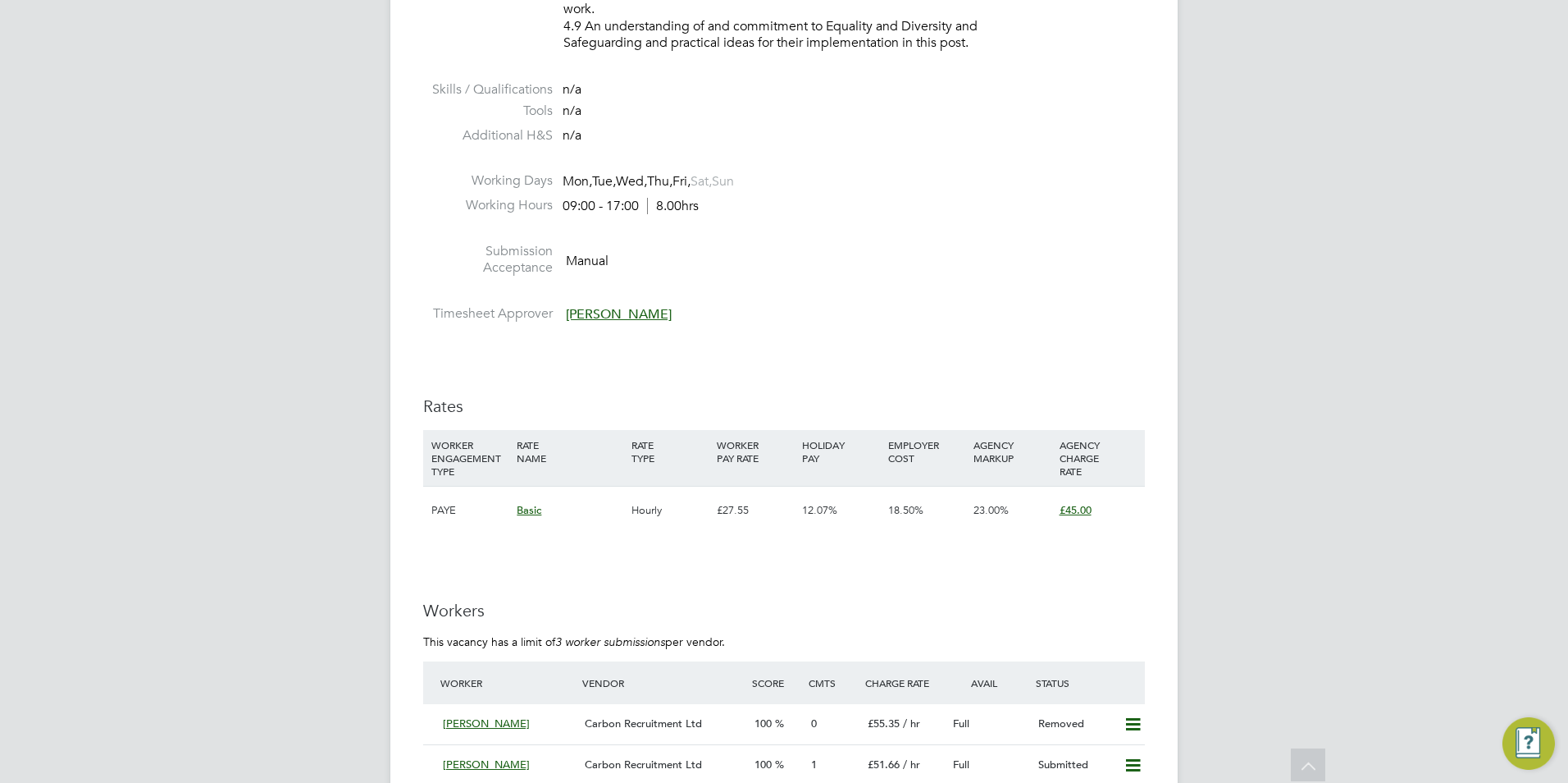
scroll to position [3119, 0]
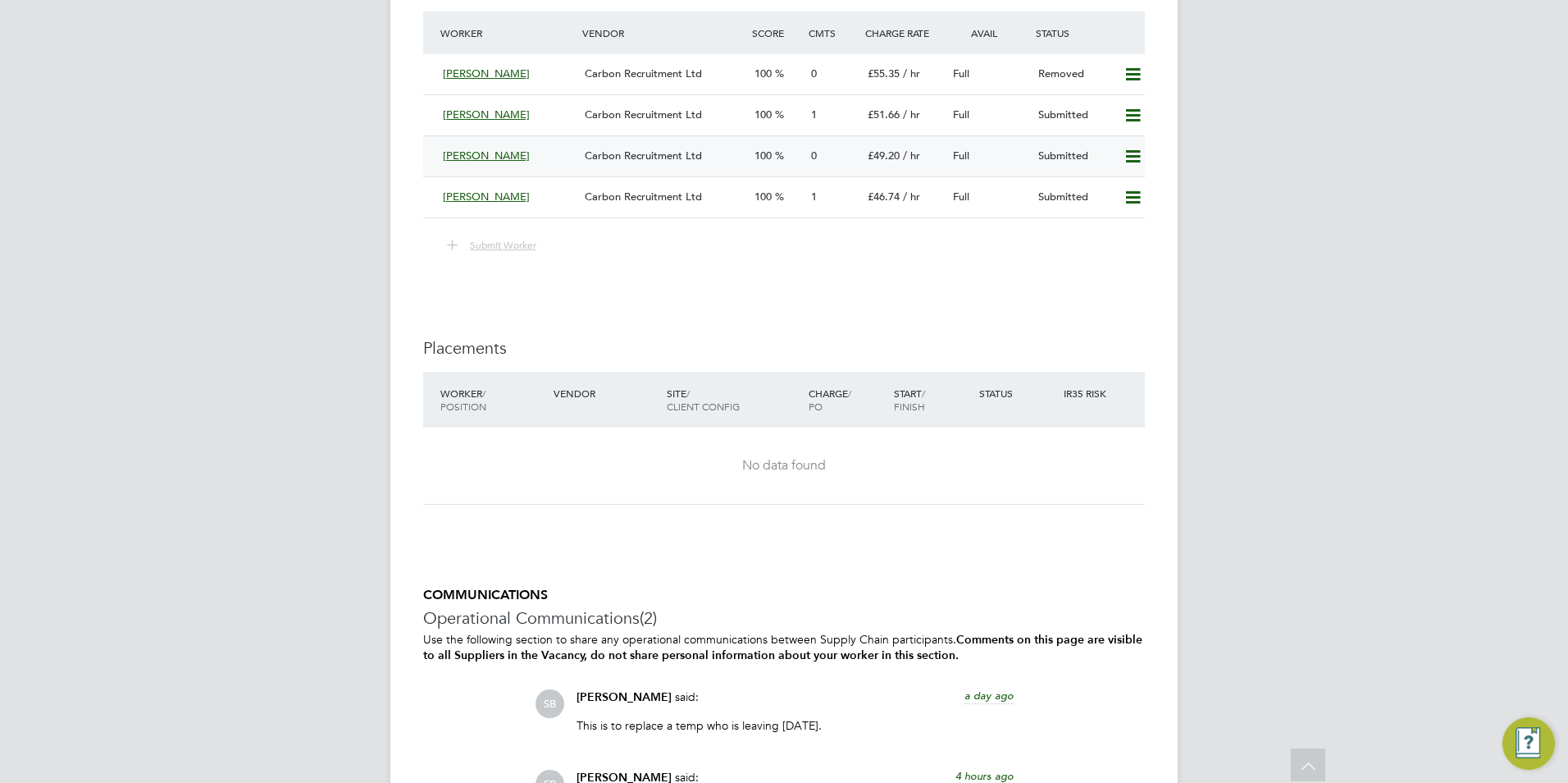
click at [1134, 153] on icon at bounding box center [1133, 156] width 21 height 13
click at [1115, 192] on li "Remove" at bounding box center [1109, 191] width 64 height 23
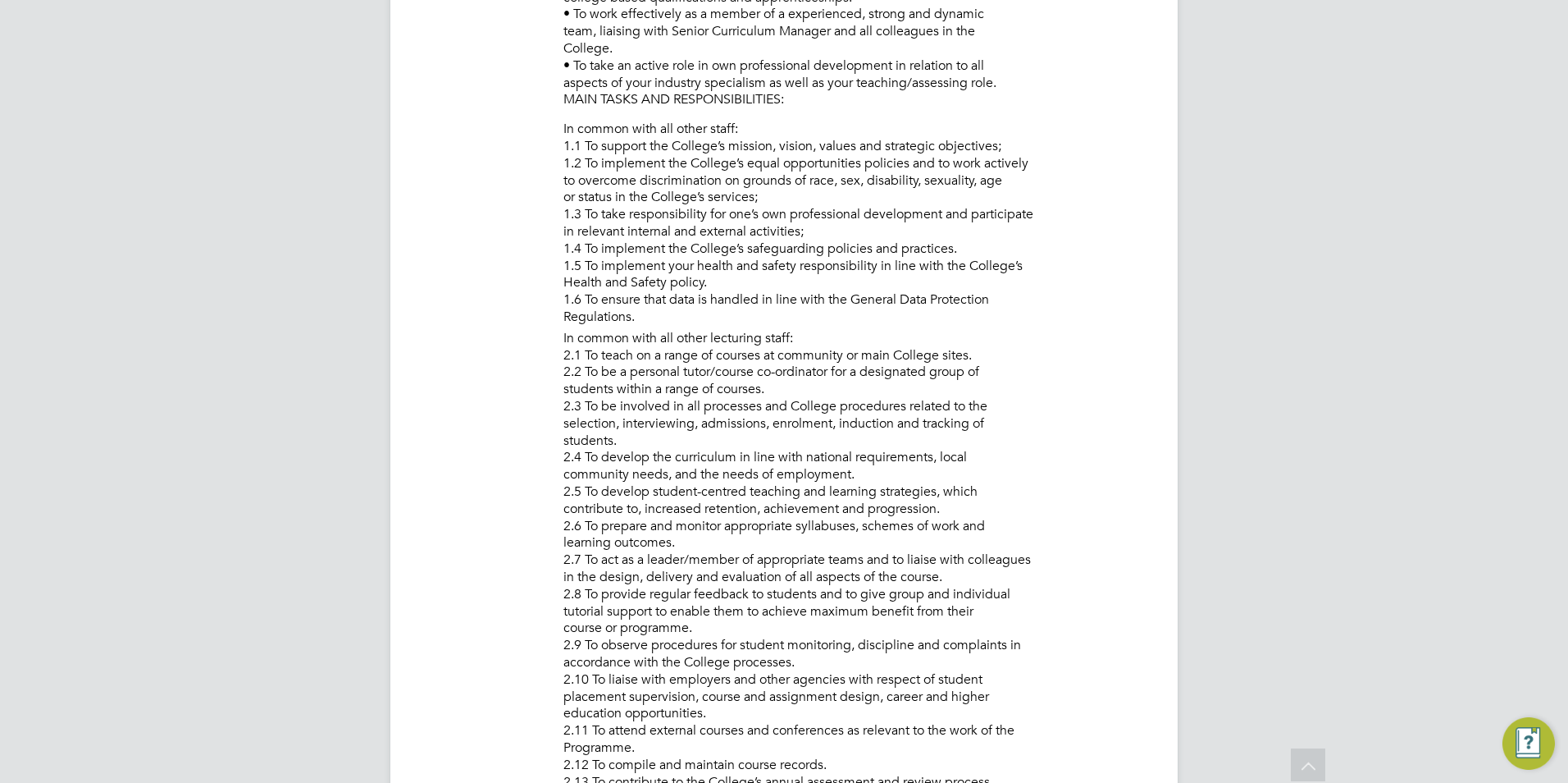
scroll to position [0, 0]
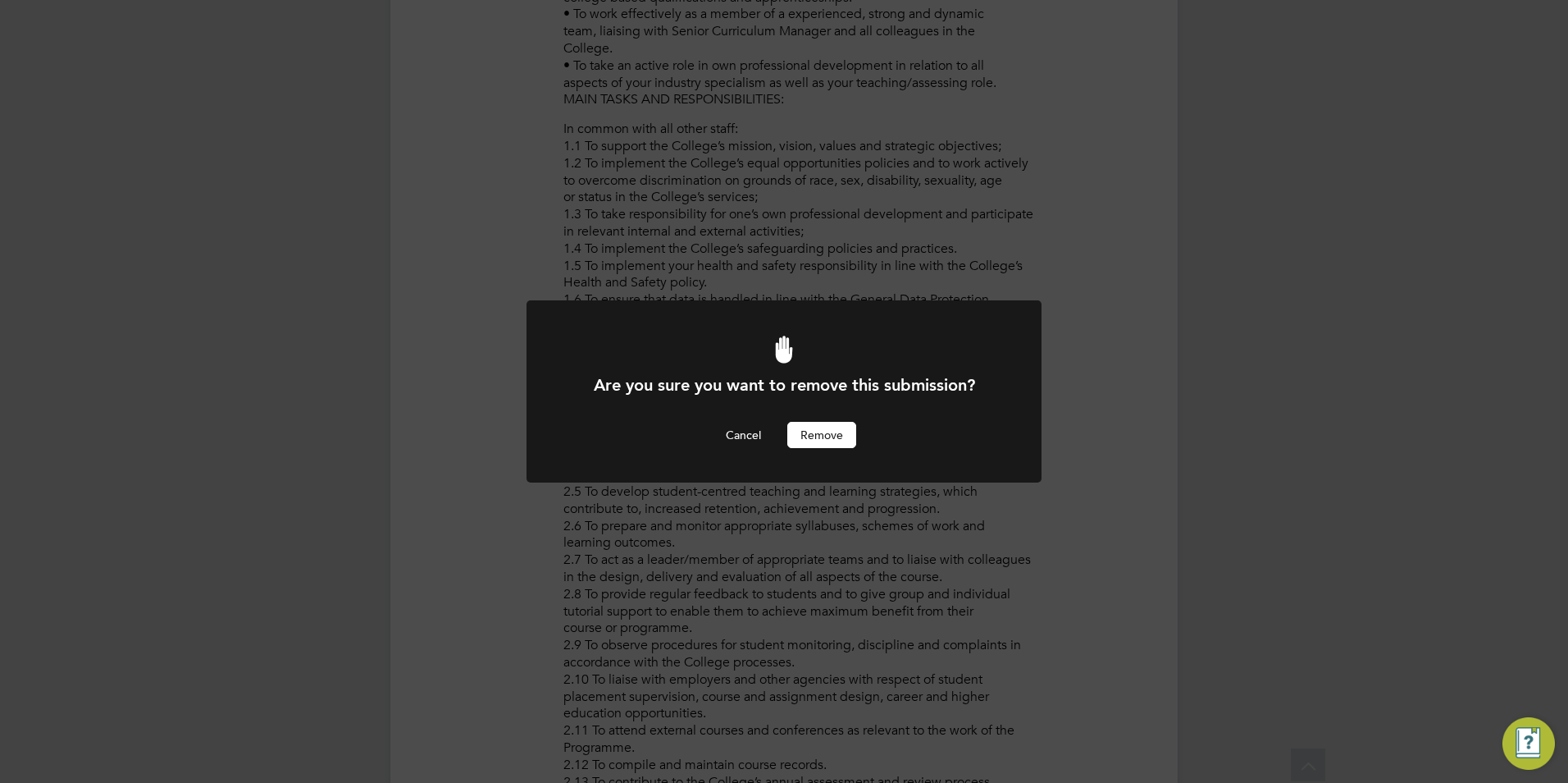
click at [822, 441] on button "Remove" at bounding box center [821, 435] width 69 height 26
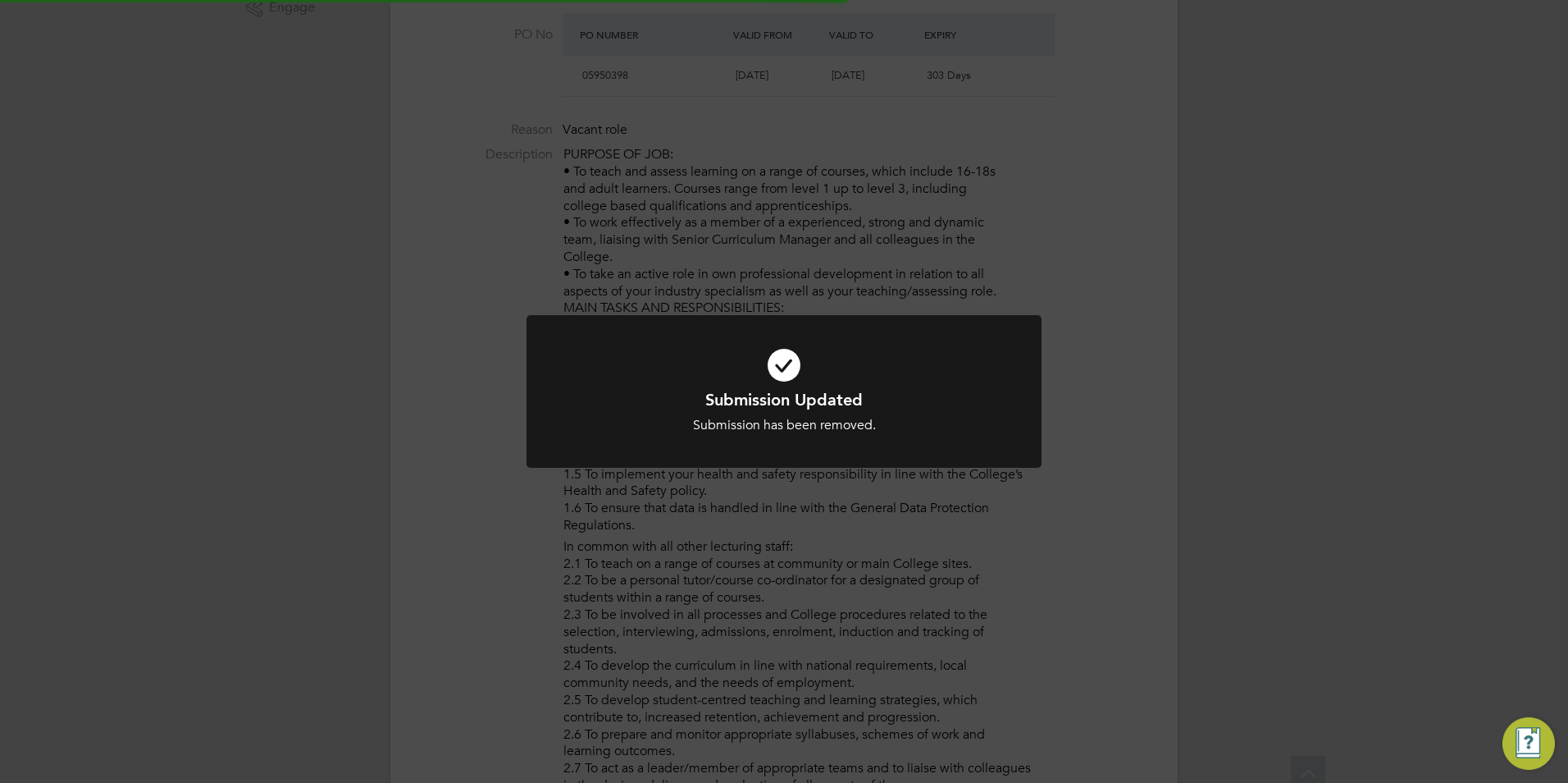
click at [804, 403] on h1 "Submission Updated" at bounding box center [784, 399] width 427 height 21
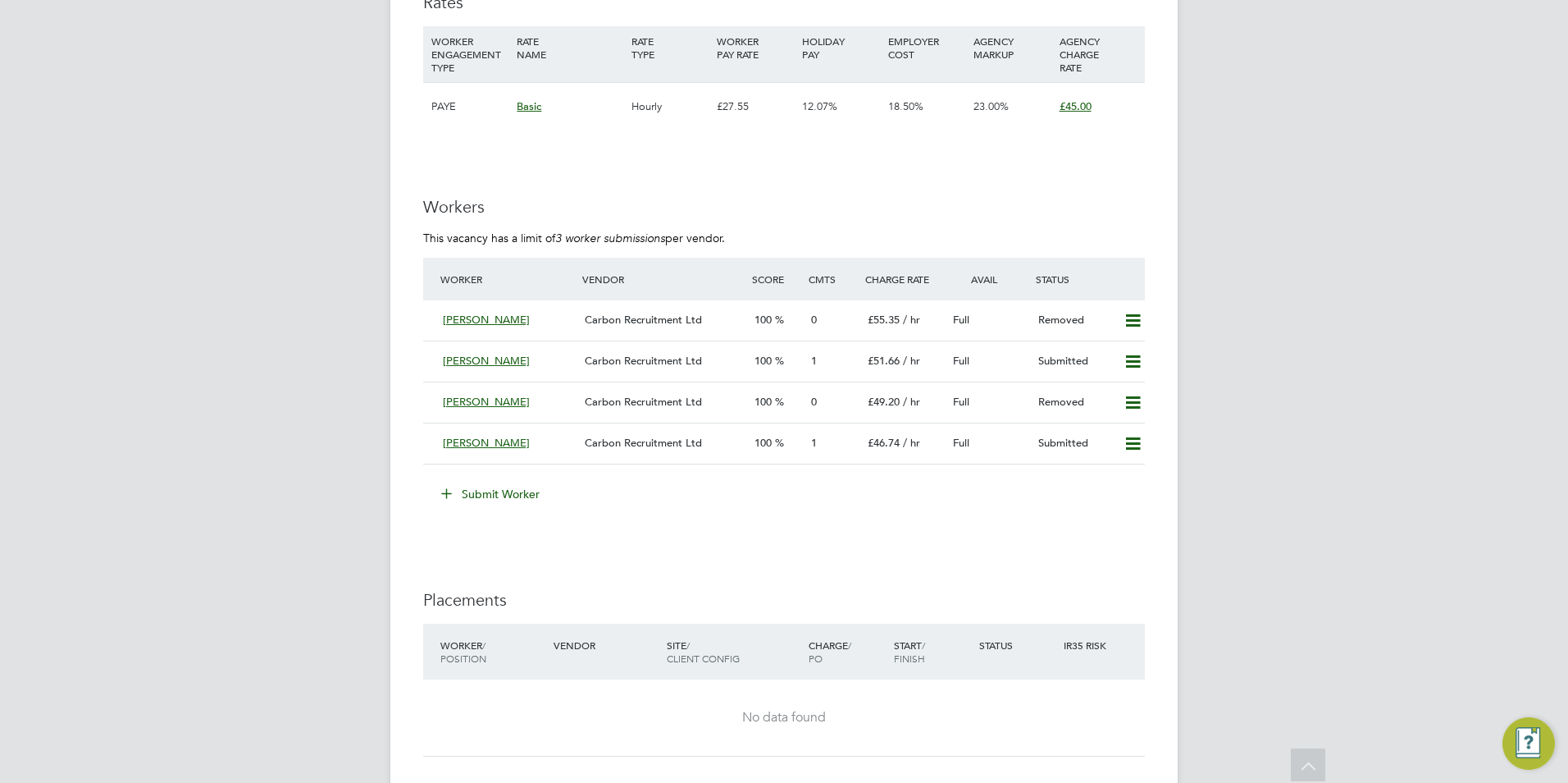
click at [486, 495] on button "Submit Worker" at bounding box center [492, 494] width 123 height 26
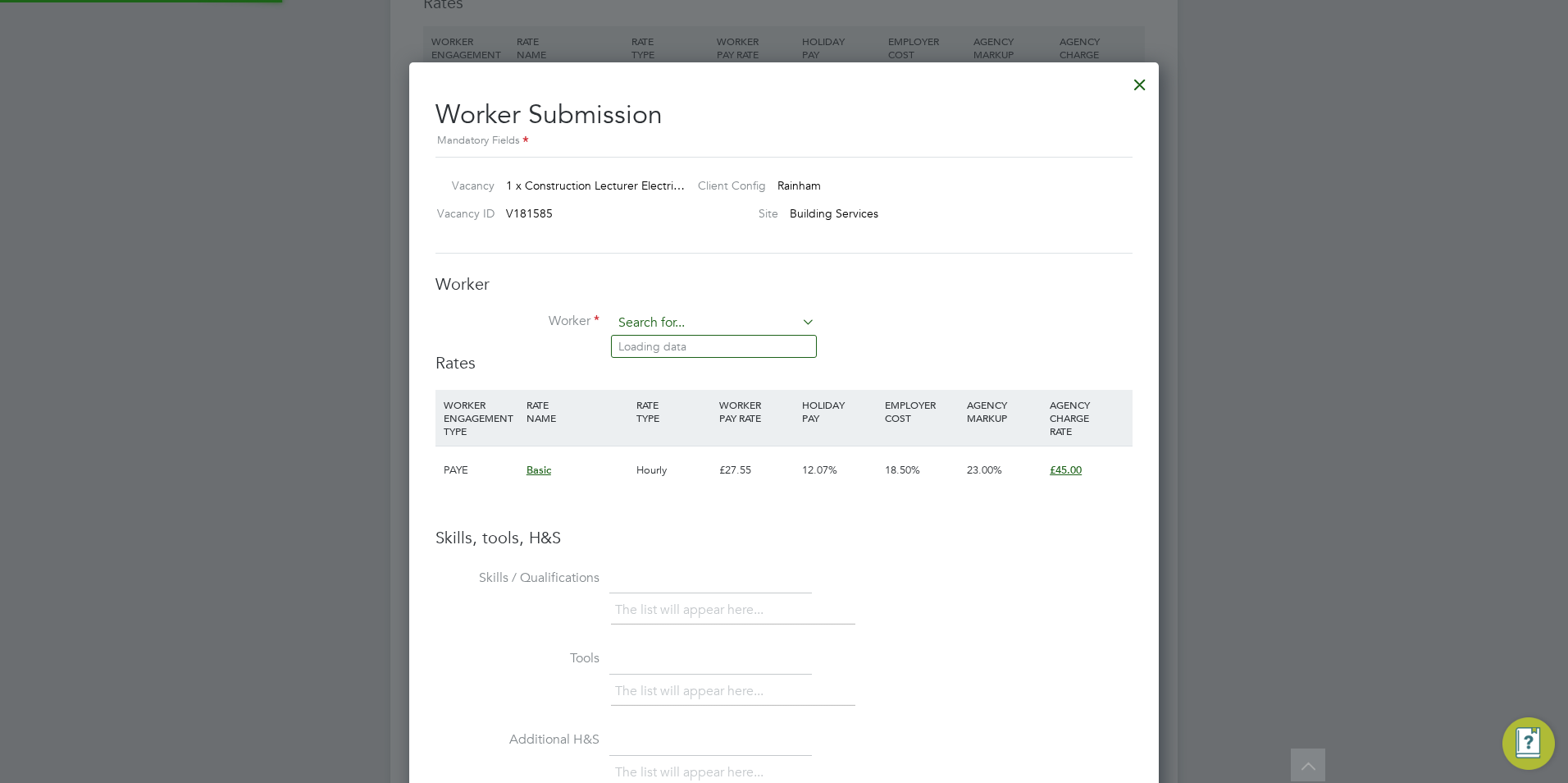
click at [726, 325] on input at bounding box center [714, 323] width 203 height 25
type input "[PERSON_NAME]"
click at [733, 332] on input at bounding box center [714, 323] width 203 height 25
click at [793, 324] on input at bounding box center [714, 323] width 203 height 25
click at [799, 322] on icon at bounding box center [799, 321] width 0 height 23
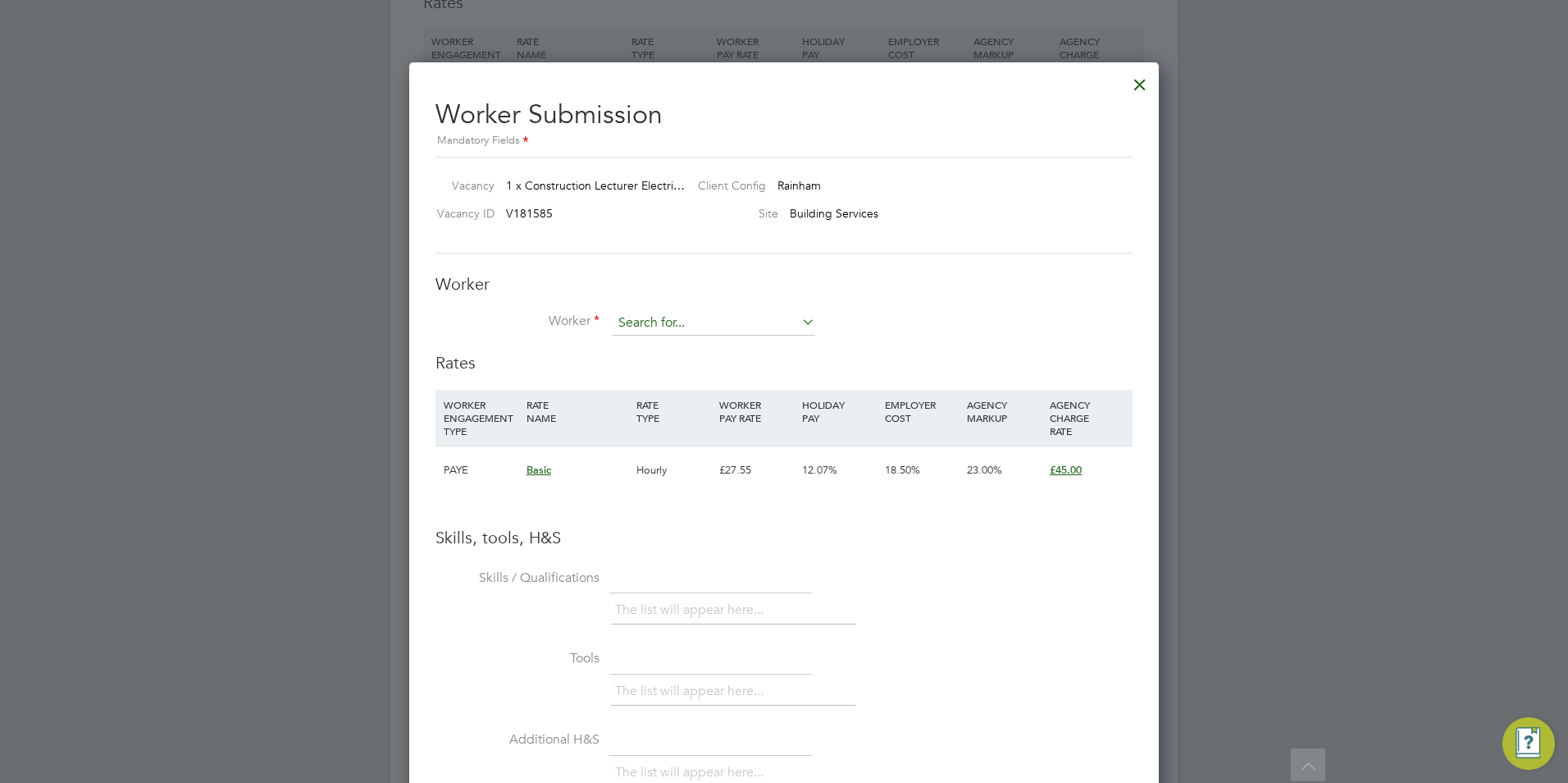
click at [707, 320] on input at bounding box center [714, 323] width 203 height 25
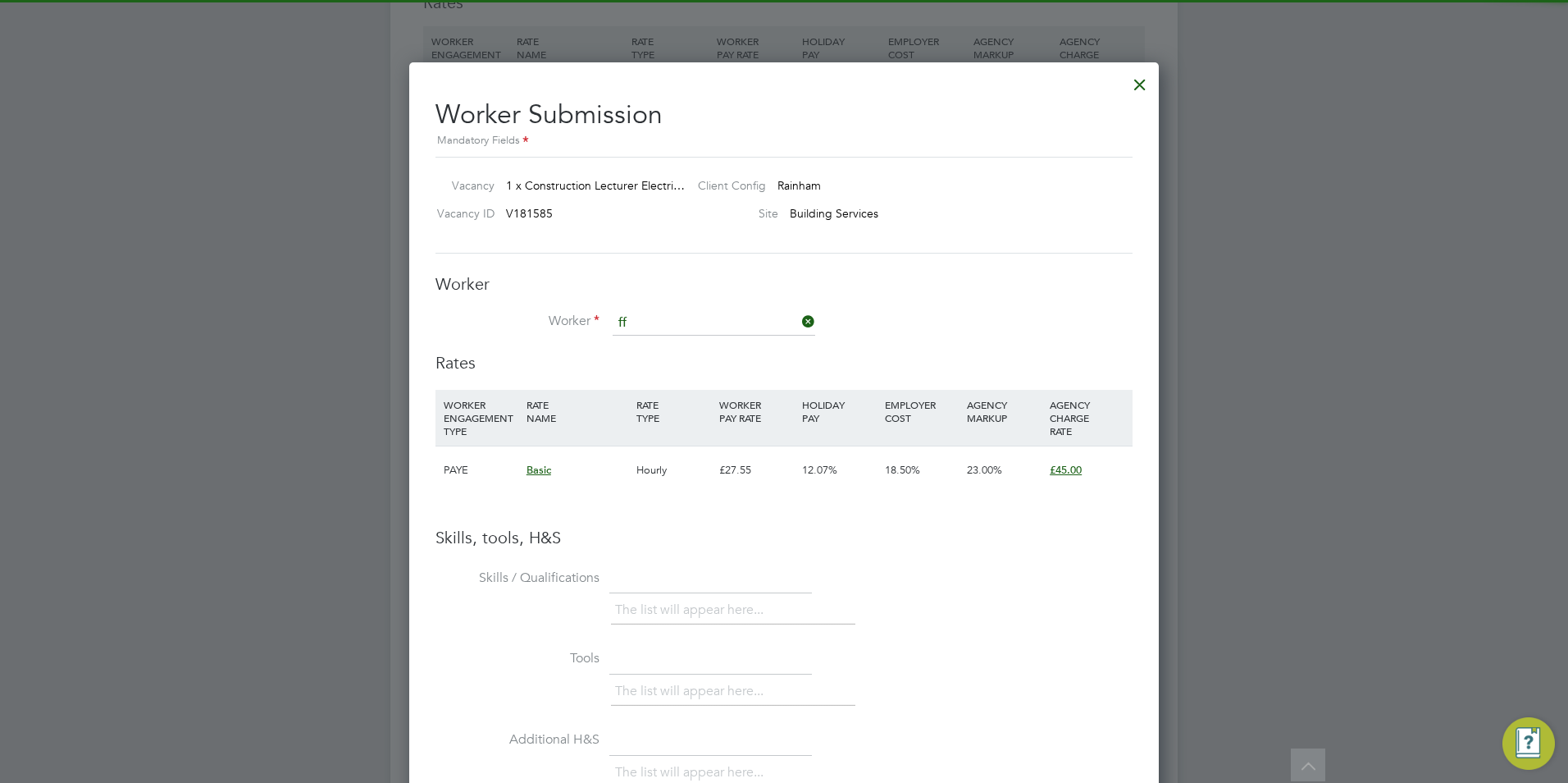
type input "f"
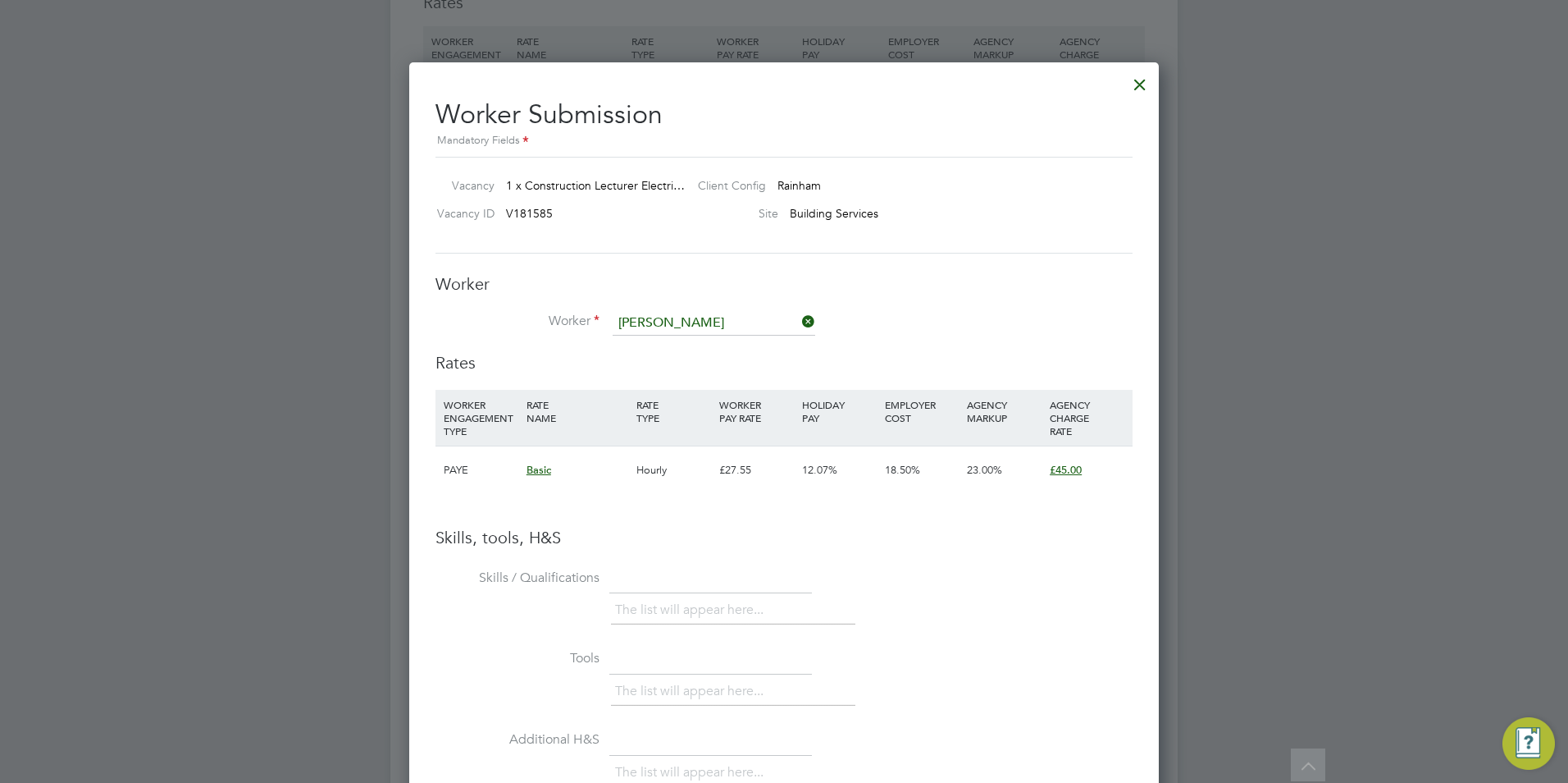
type input "[PERSON_NAME] (39045)"
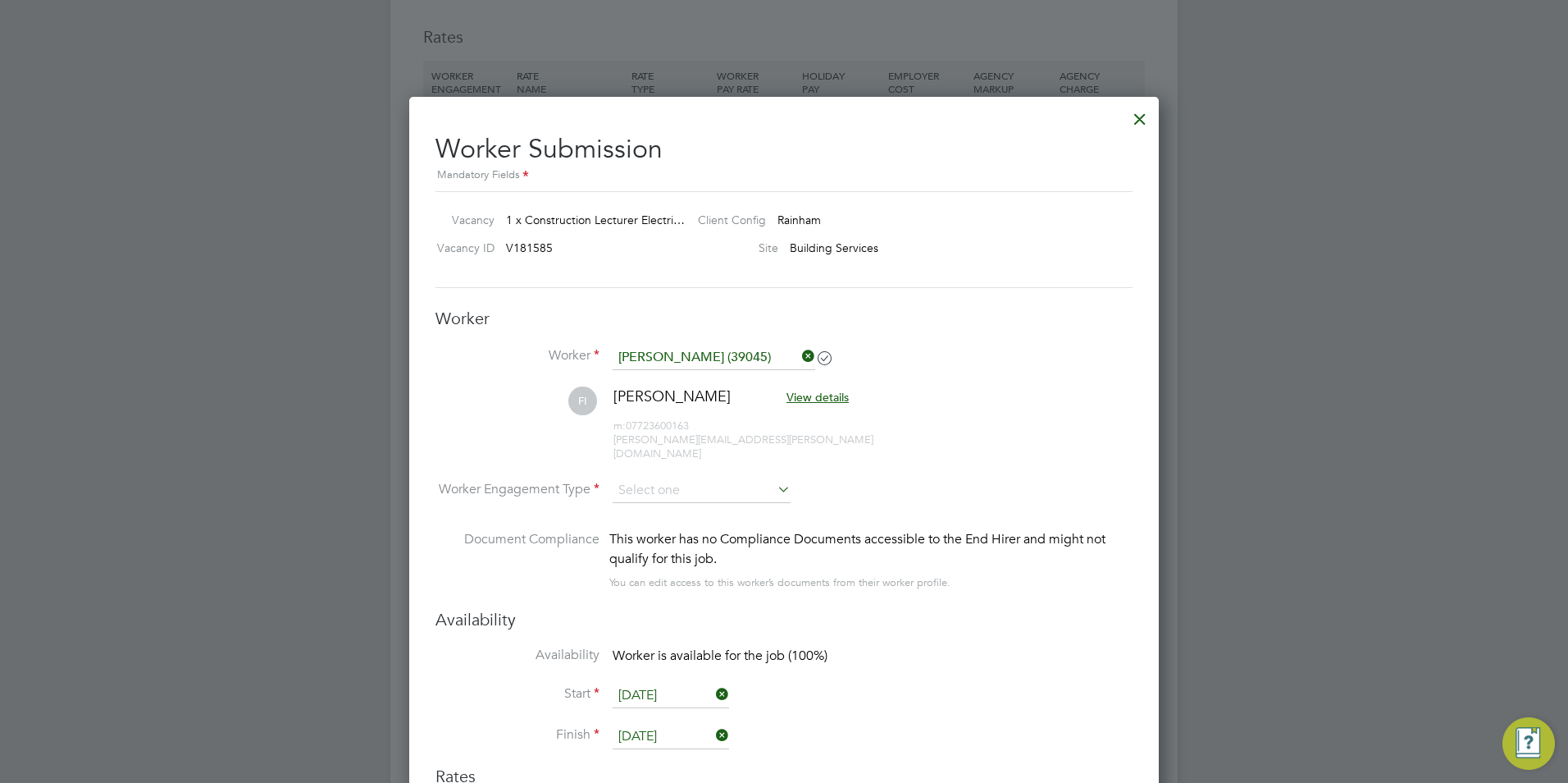
scroll to position [2814, 0]
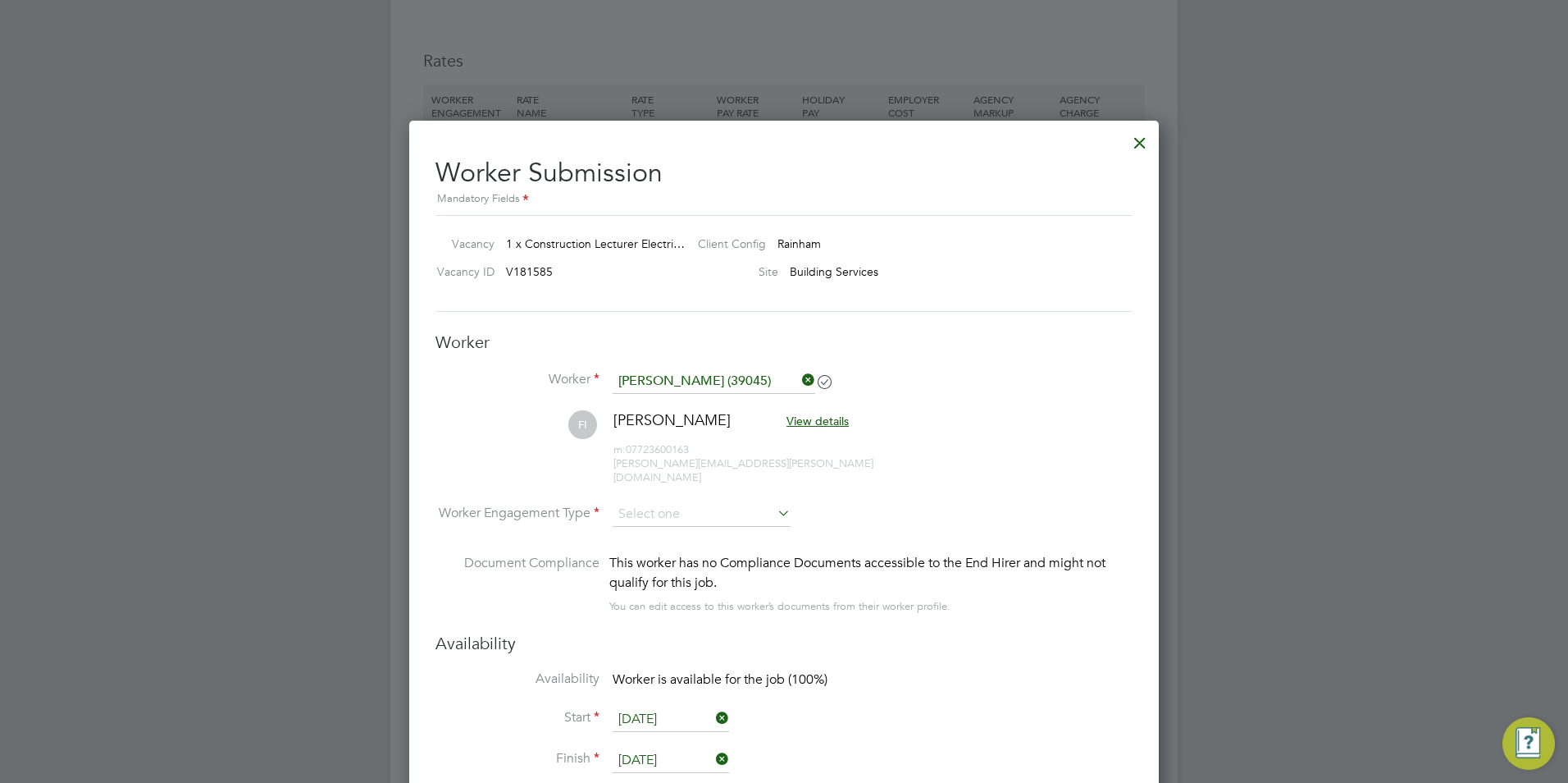
click at [799, 382] on icon at bounding box center [799, 380] width 0 height 23
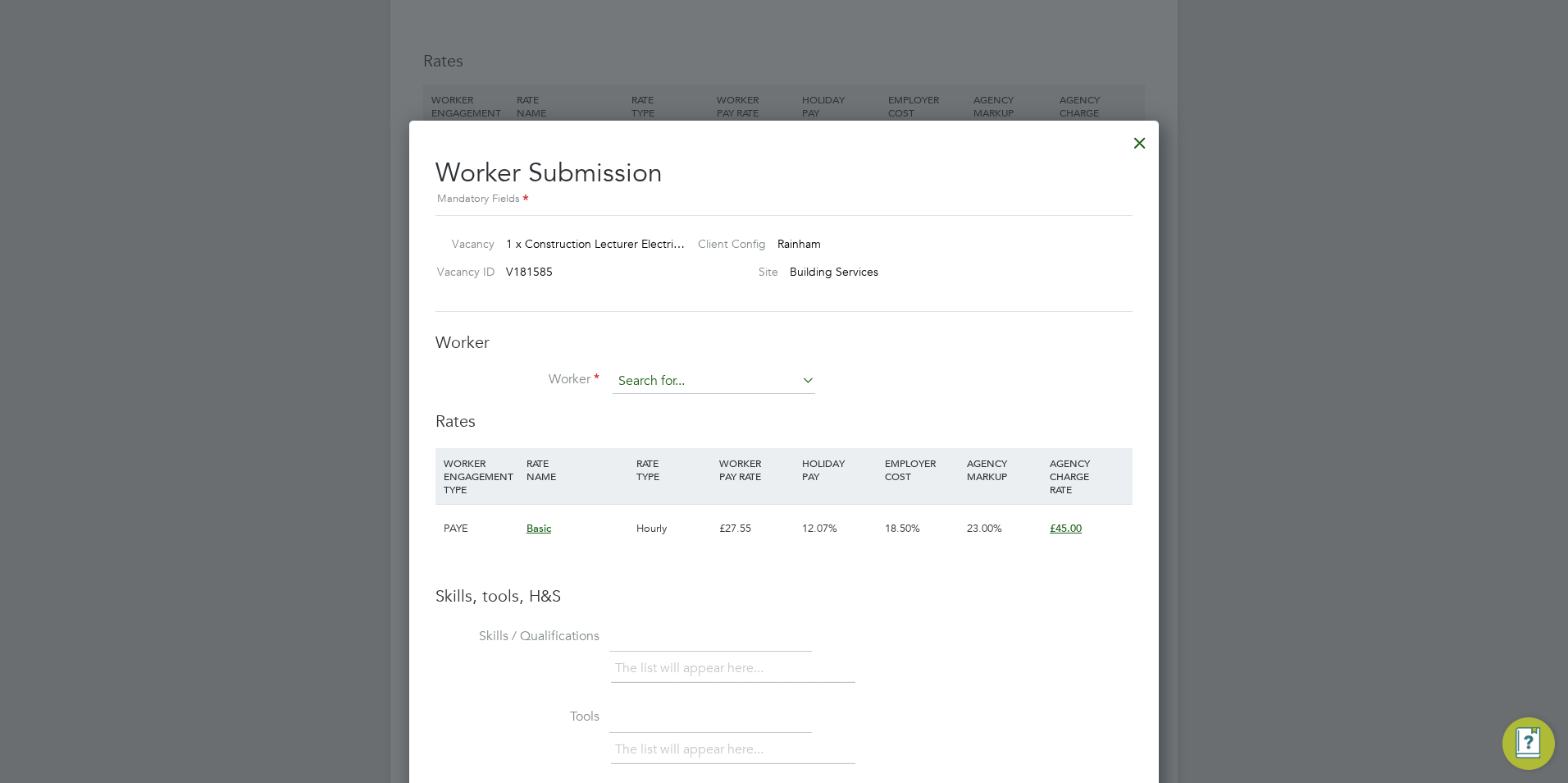
click at [751, 379] on input at bounding box center [714, 382] width 203 height 25
click at [799, 387] on icon at bounding box center [799, 380] width 0 height 23
click at [799, 385] on icon at bounding box center [799, 380] width 0 height 23
type input "Fr"
click at [1138, 142] on div at bounding box center [1140, 139] width 30 height 30
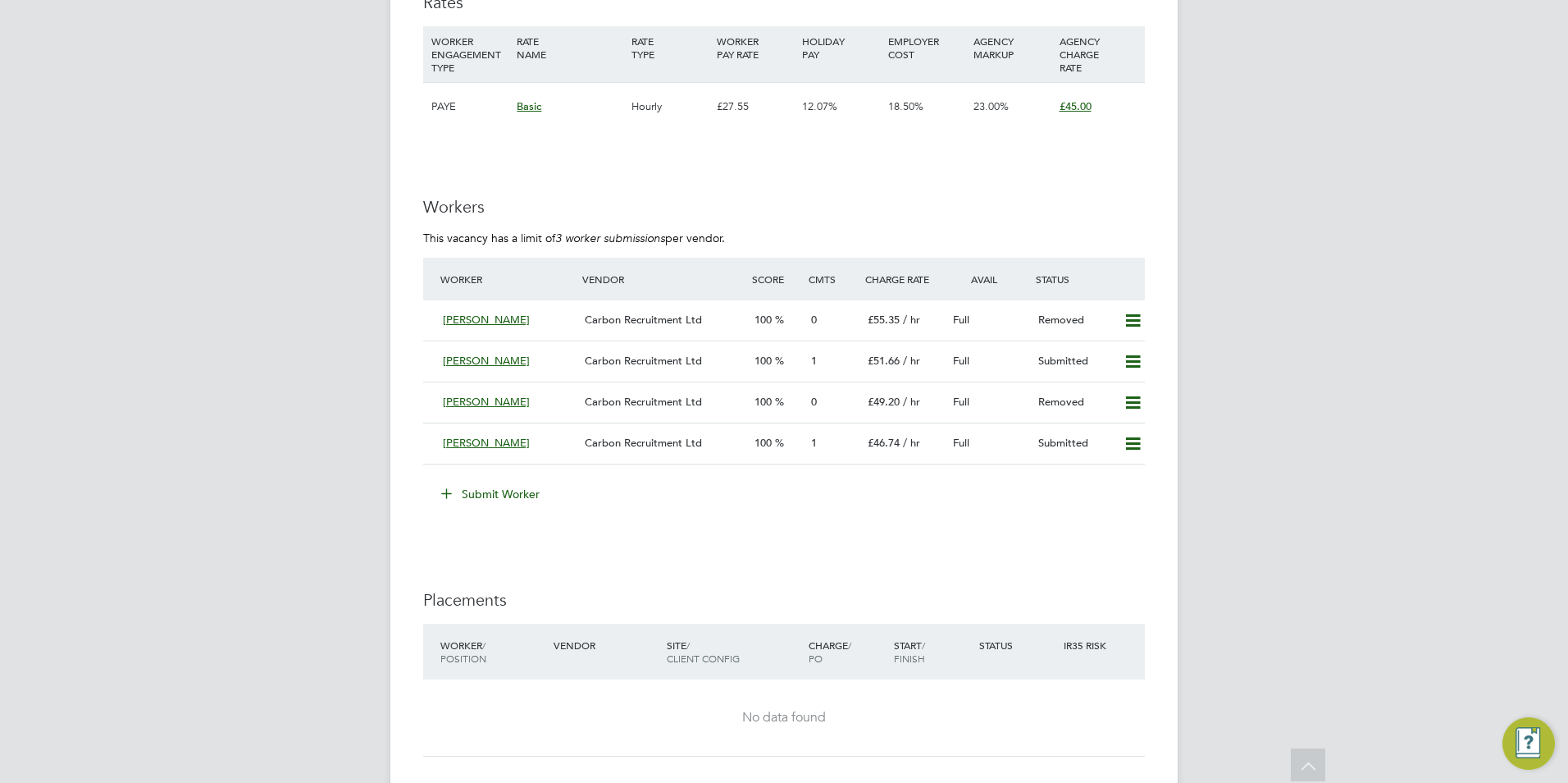
click at [450, 499] on icon at bounding box center [447, 493] width 12 height 12
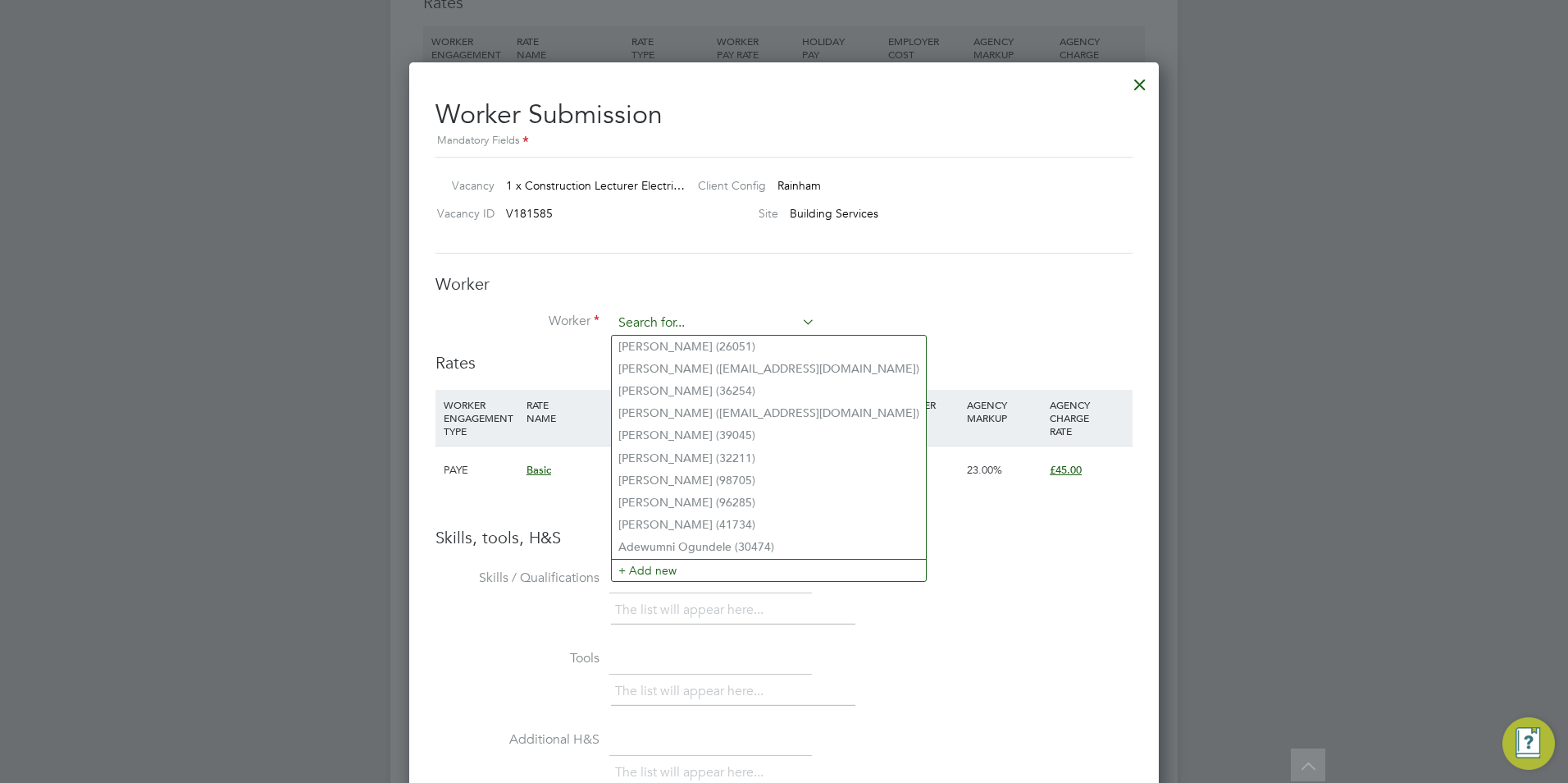
click at [656, 323] on input at bounding box center [714, 323] width 203 height 25
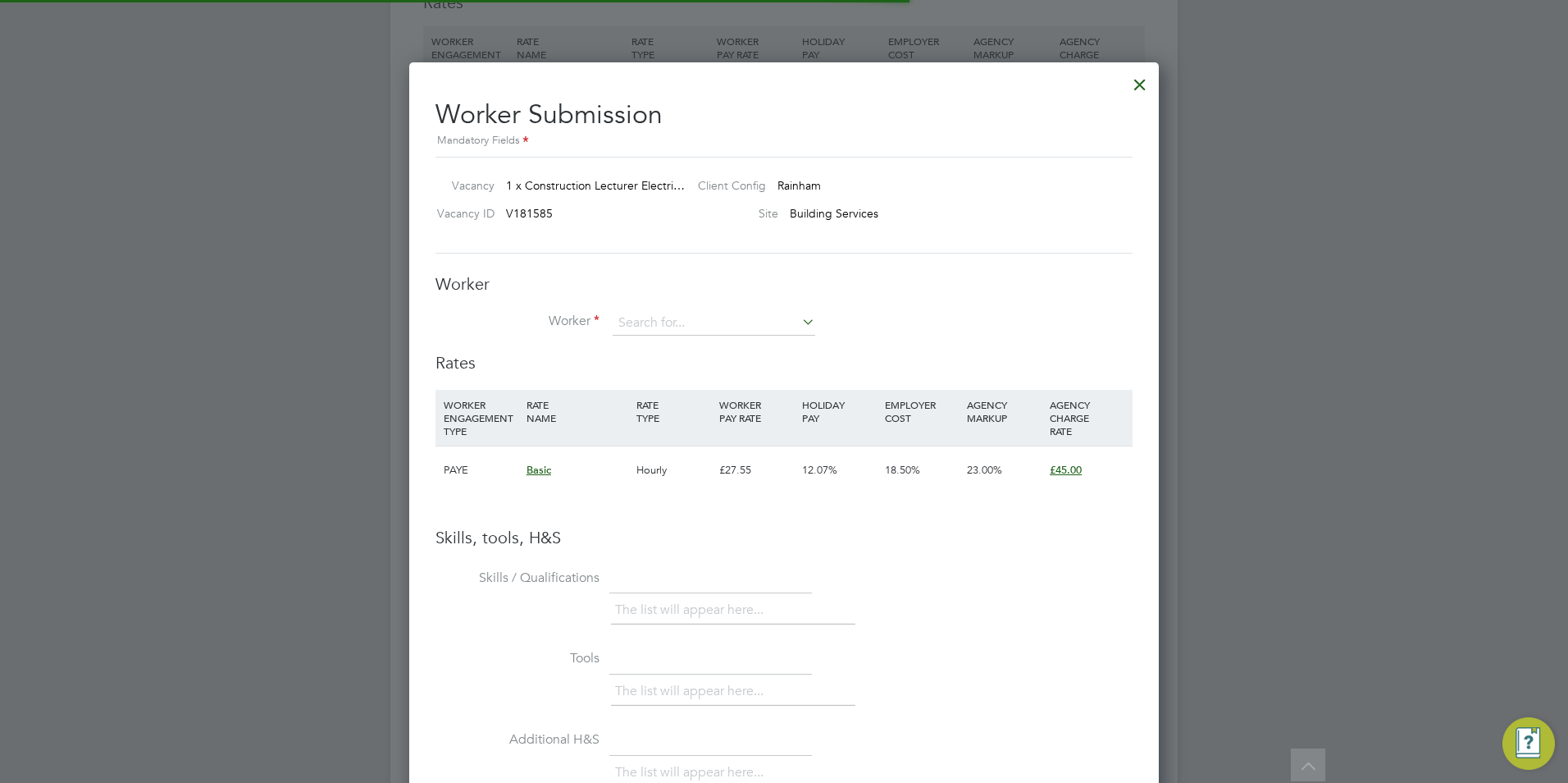
click at [700, 559] on li "+ Add new" at bounding box center [769, 570] width 314 height 22
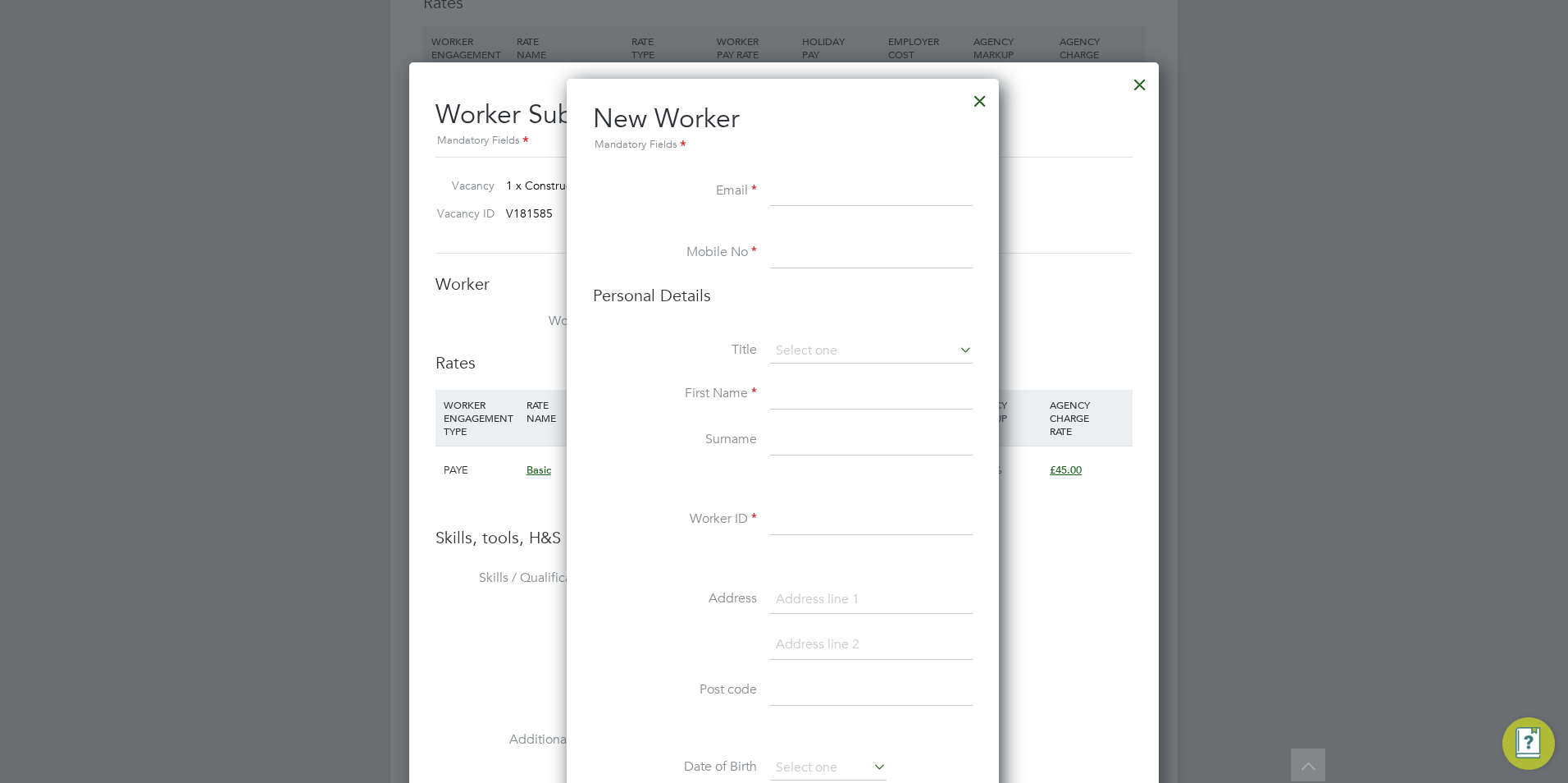
paste input "[EMAIL_ADDRESS][DOMAIN_NAME]"
type input "[EMAIL_ADDRESS][DOMAIN_NAME]"
click at [891, 246] on input at bounding box center [872, 253] width 203 height 30
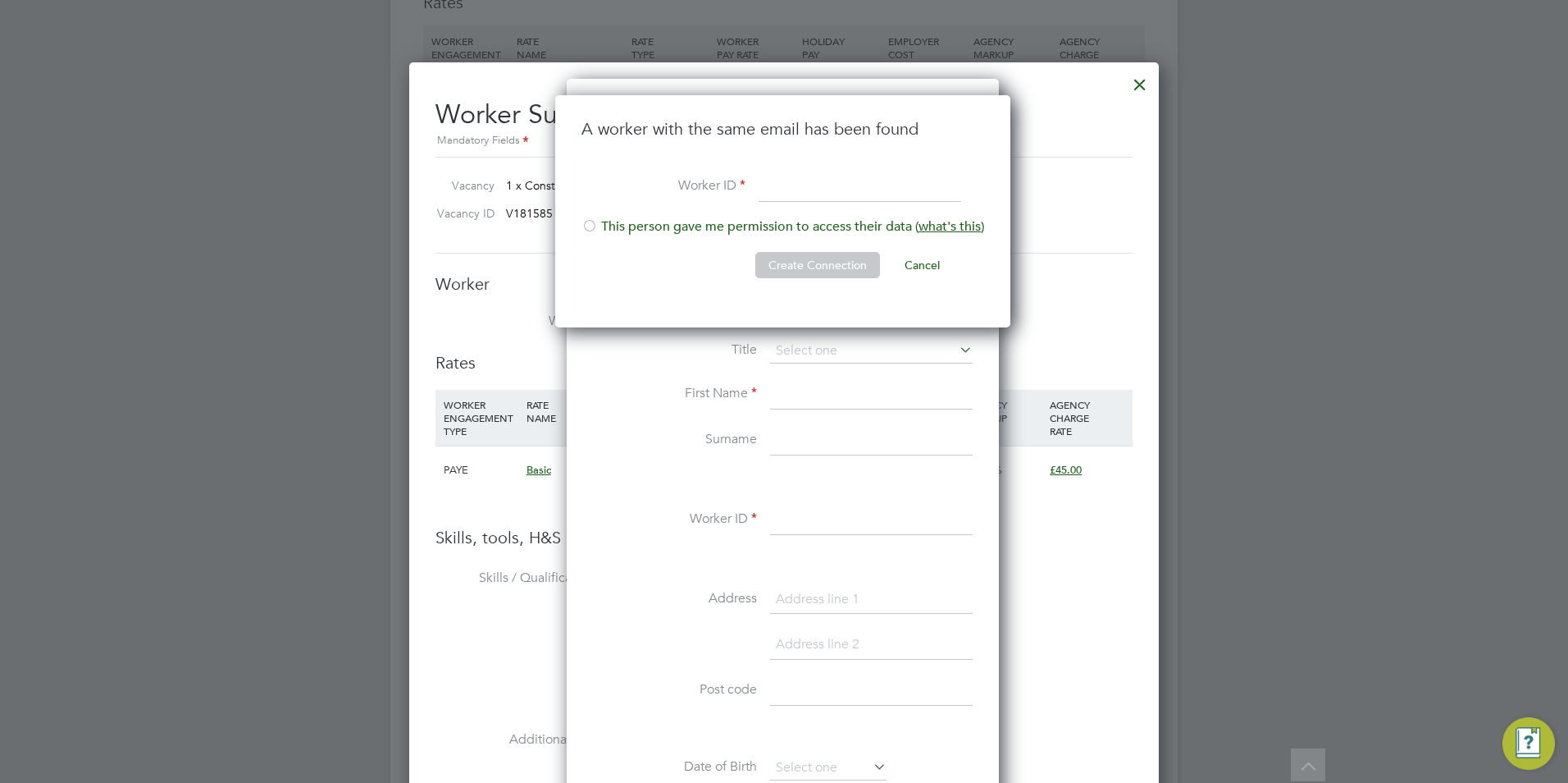
click at [785, 220] on ul "A worker with the same email has been found Worker ID This person gave me permi…" at bounding box center [784, 207] width 403 height 177
drag, startPoint x: 785, startPoint y: 220, endPoint x: 732, endPoint y: 223, distance: 53.1
click at [733, 223] on li "This person gave me permission to access their data ( what's this )" at bounding box center [784, 235] width 403 height 34
click at [901, 191] on input at bounding box center [860, 187] width 203 height 30
type input "591"
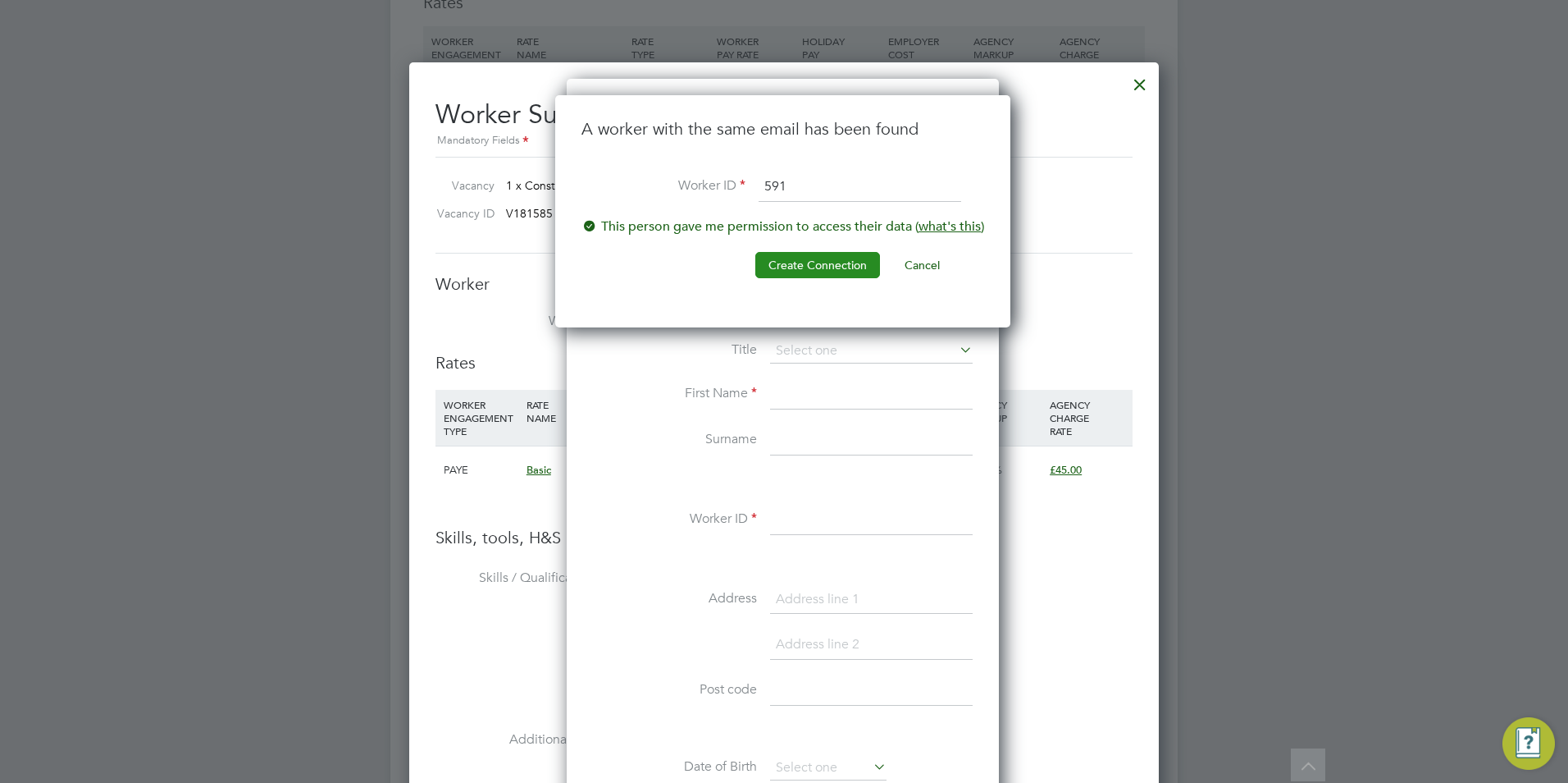
click at [840, 253] on button "Create Connection" at bounding box center [818, 265] width 125 height 26
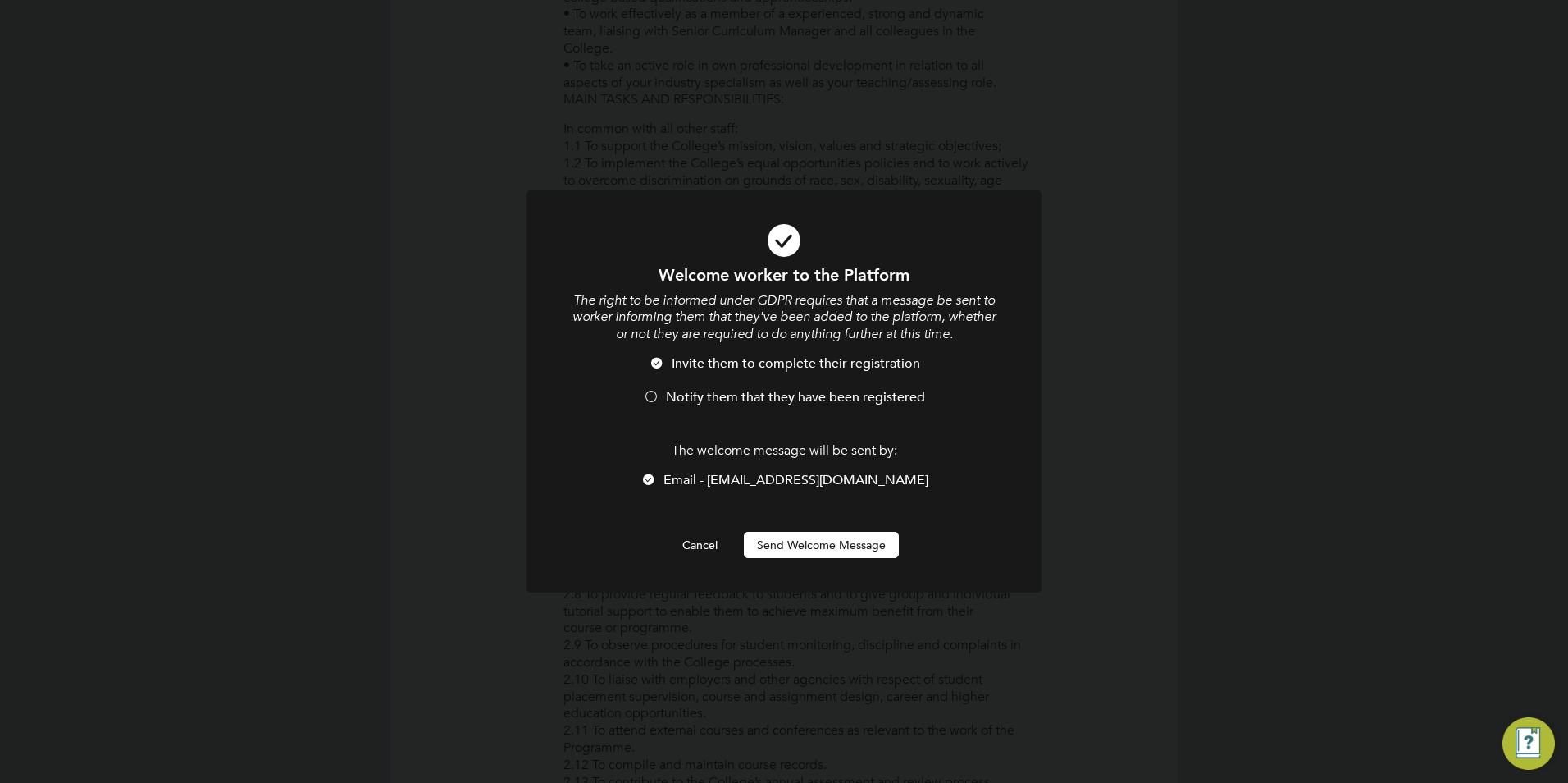
click at [805, 546] on button "Send Welcome Message" at bounding box center [821, 545] width 155 height 26
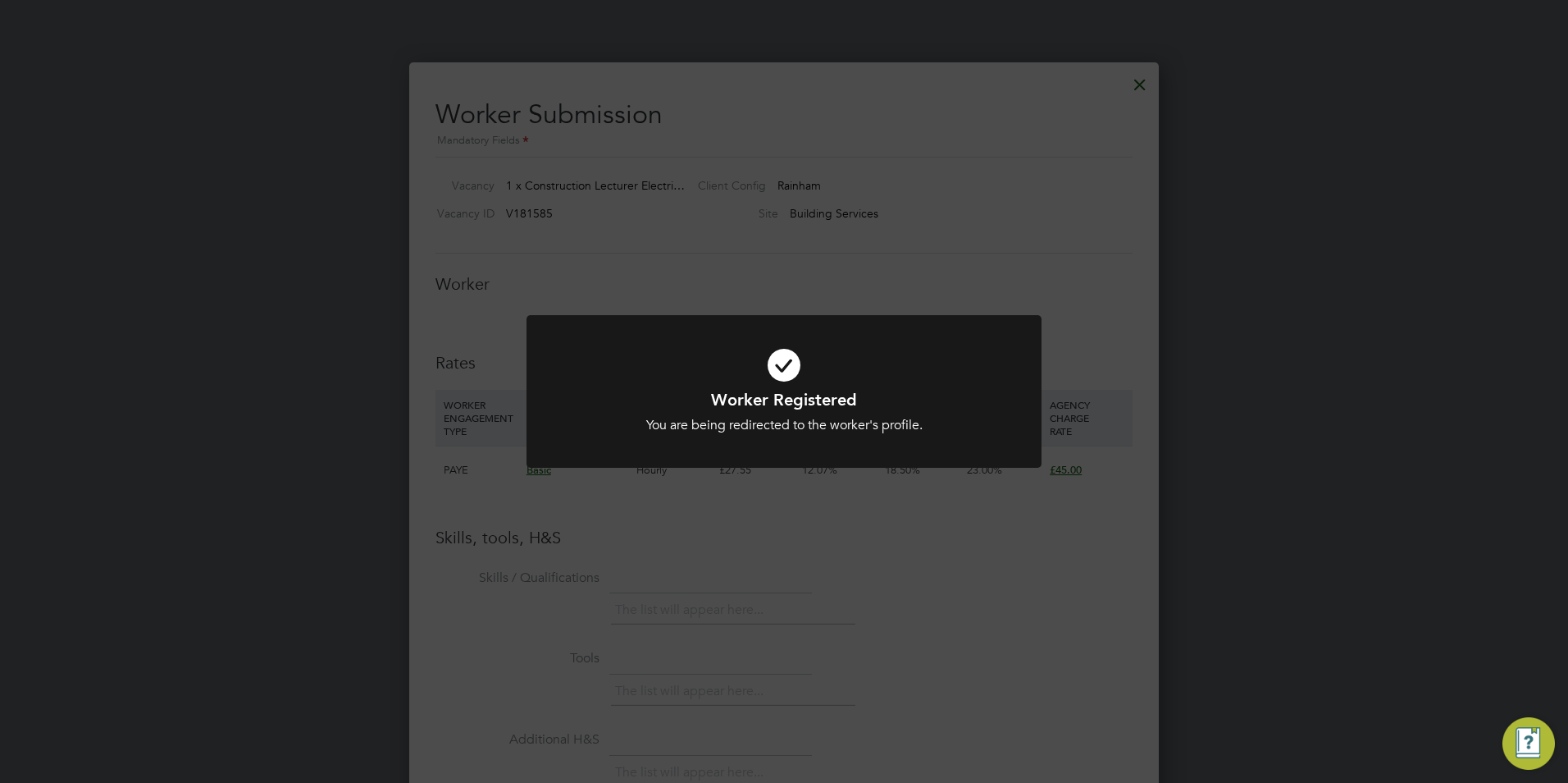
click at [805, 406] on h1 "Worker Registered" at bounding box center [784, 399] width 427 height 21
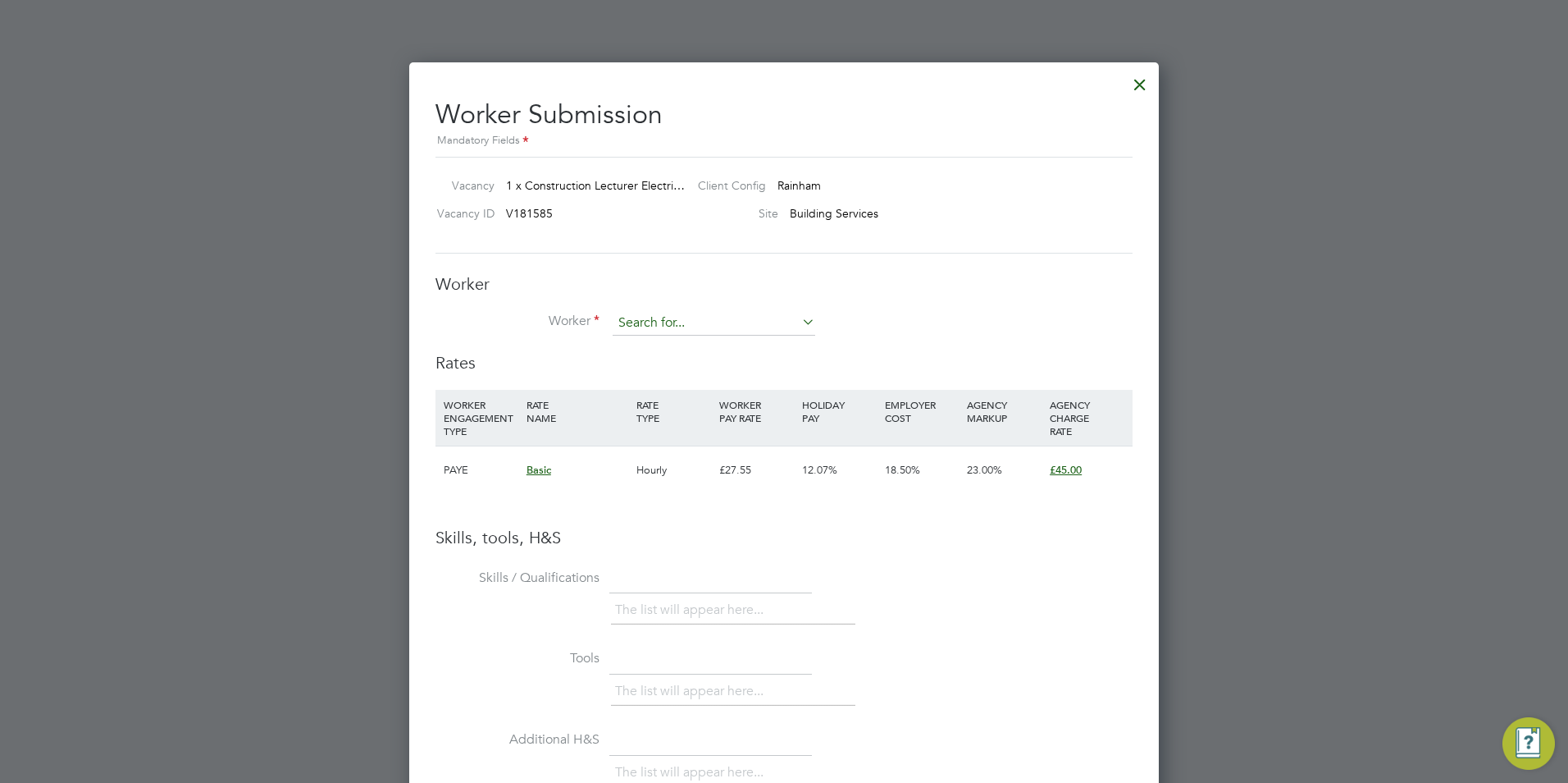
click at [765, 328] on input at bounding box center [714, 323] width 203 height 25
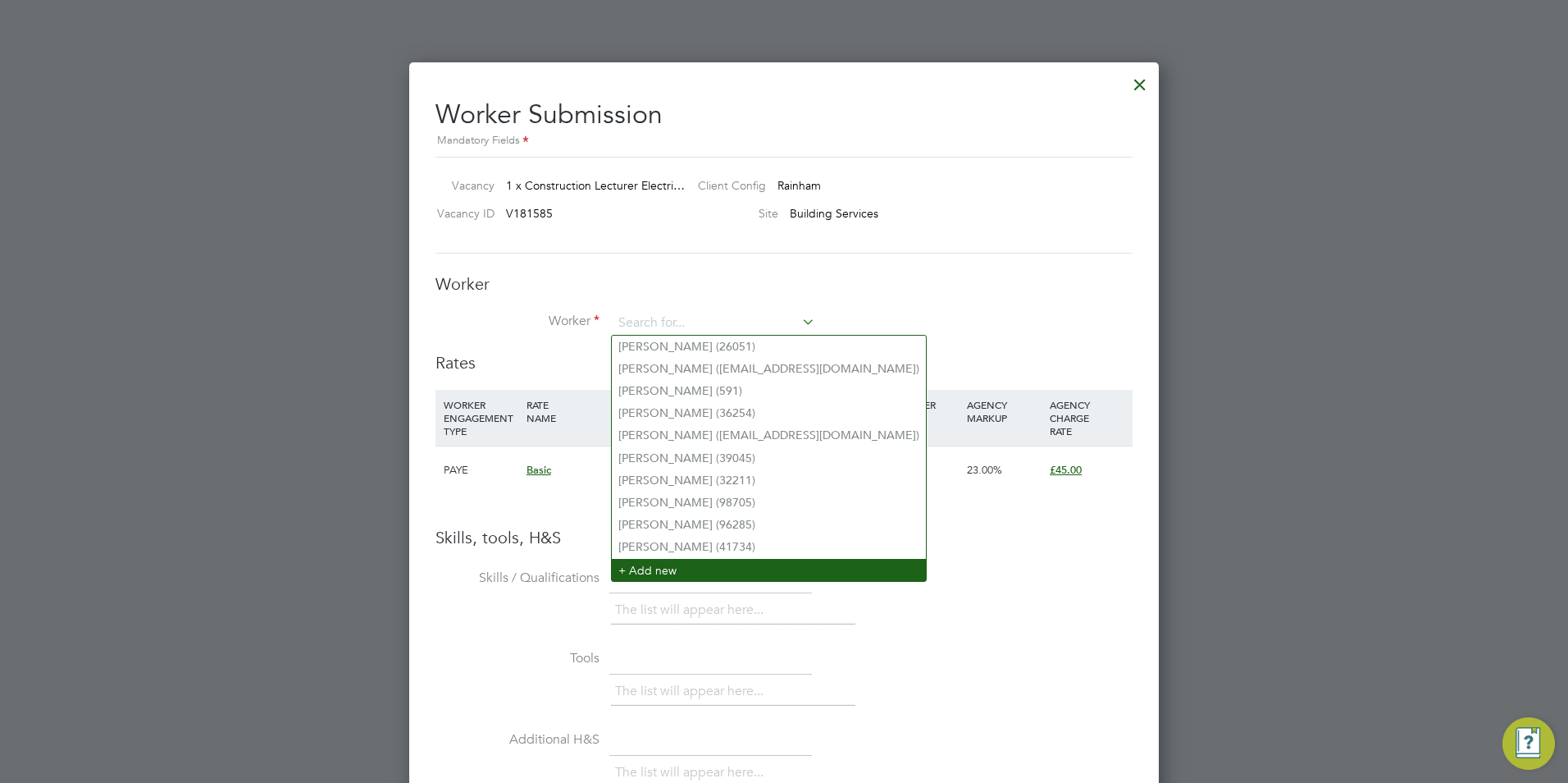
click at [775, 559] on li "+ Add new" at bounding box center [769, 570] width 314 height 22
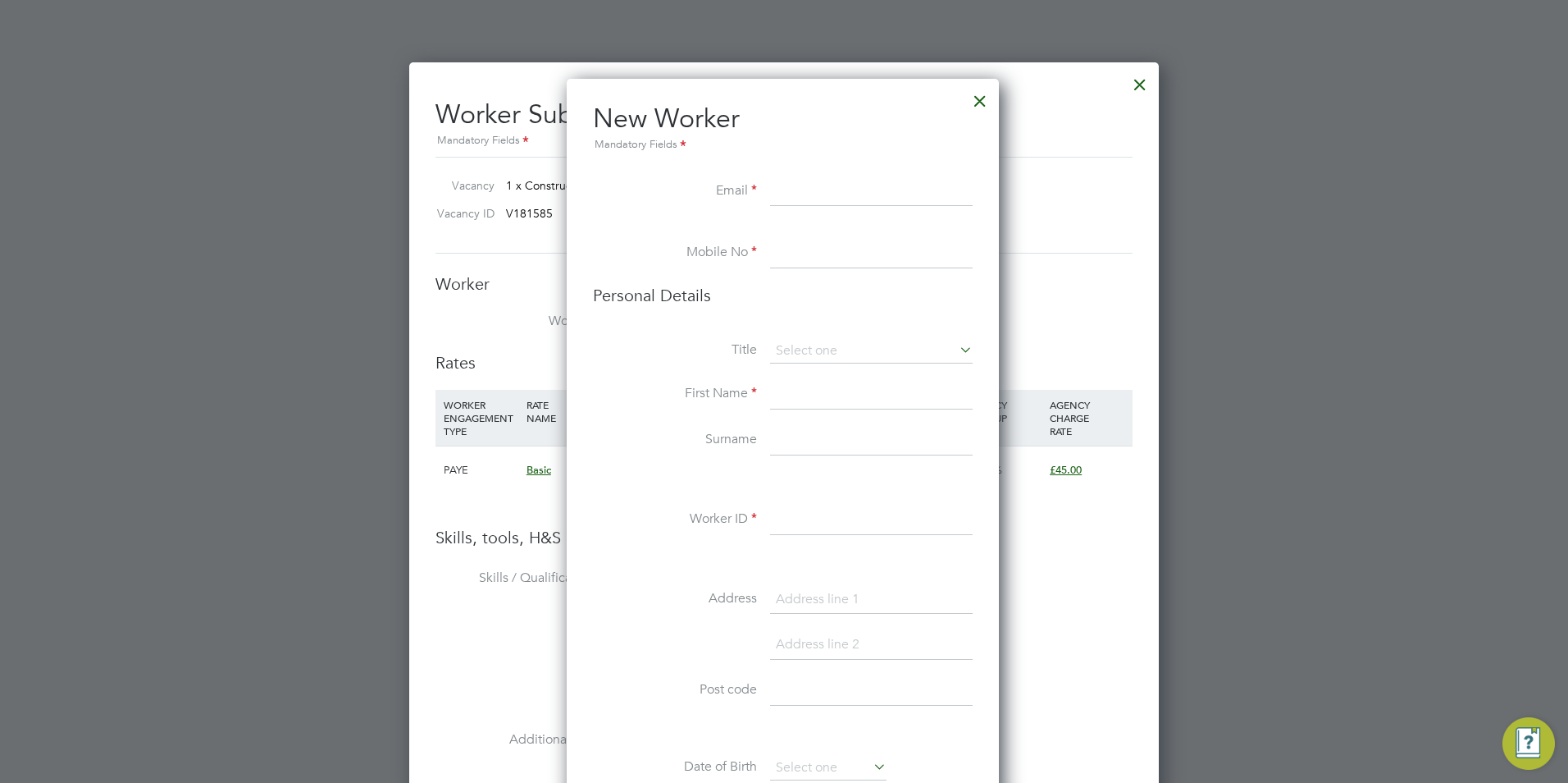
click at [988, 106] on div at bounding box center [980, 97] width 30 height 30
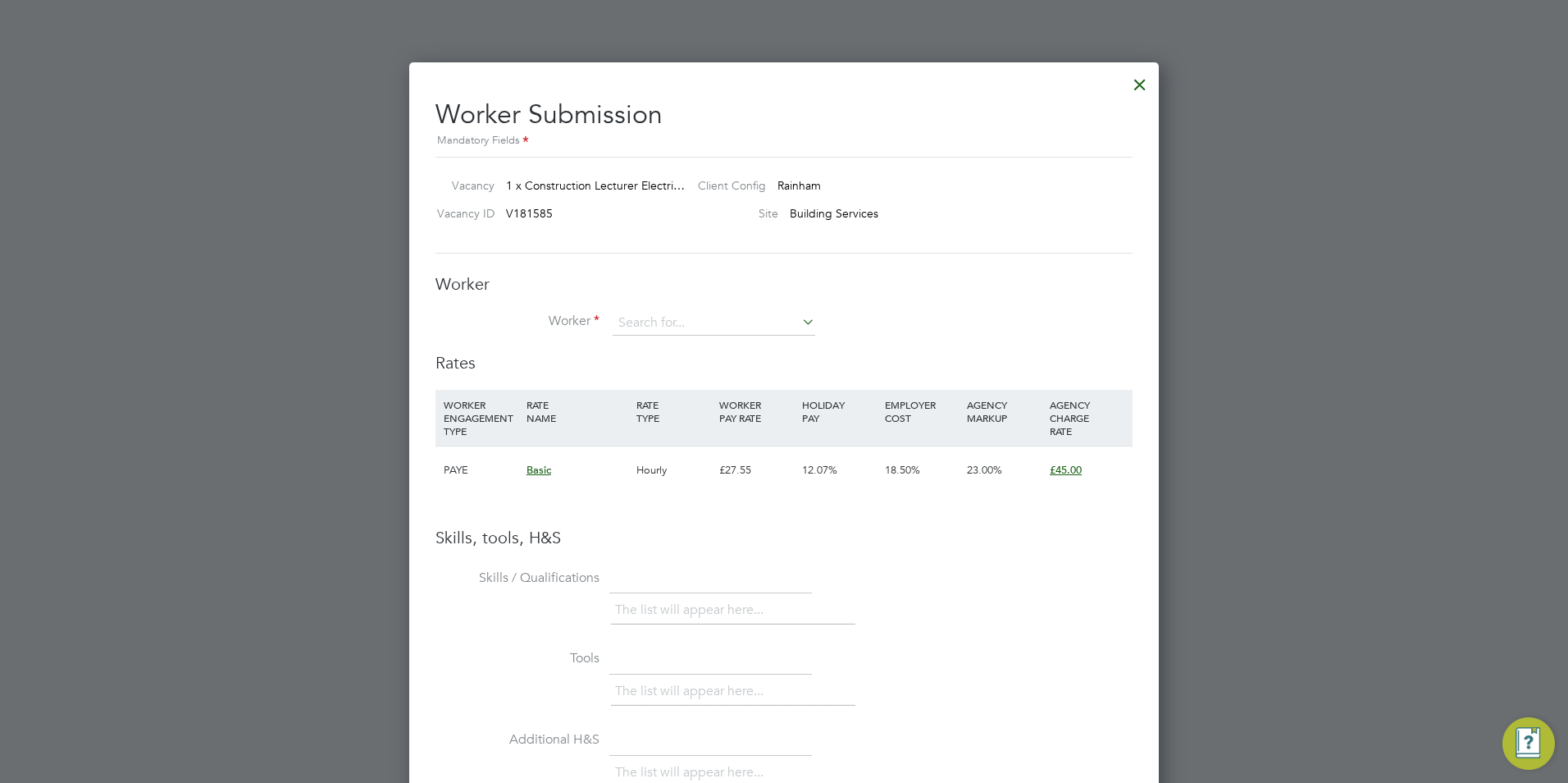
click at [1142, 88] on div at bounding box center [1140, 80] width 30 height 30
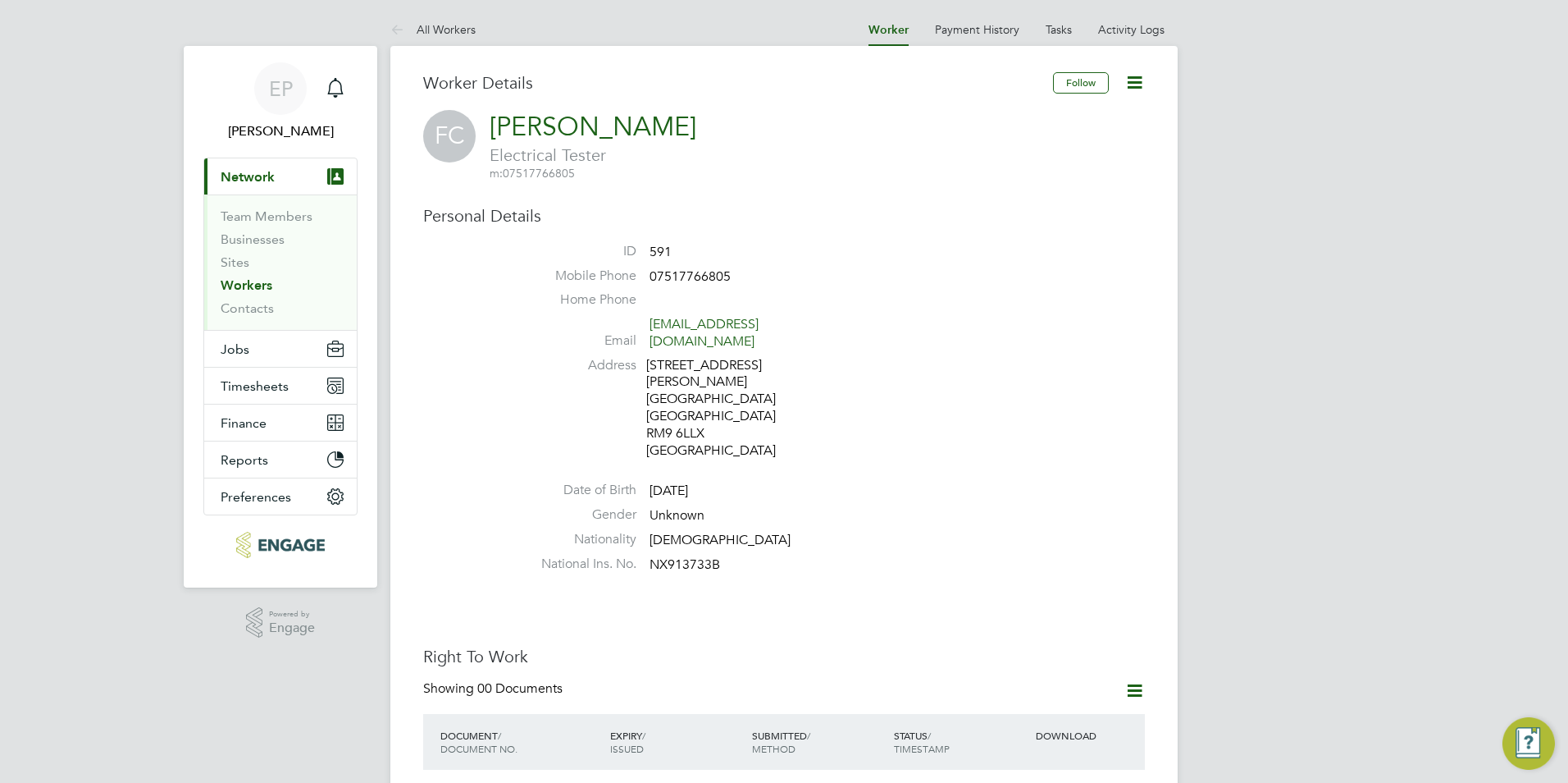
drag, startPoint x: 709, startPoint y: 126, endPoint x: 531, endPoint y: 125, distance: 178.0
click at [531, 125] on div "FC Frederick Chikwe Electrical Tester m: 07517766805" at bounding box center [784, 145] width 722 height 71
drag, startPoint x: 531, startPoint y: 125, endPoint x: 860, endPoint y: 207, distance: 339.1
click at [866, 207] on h3 "Personal Details" at bounding box center [784, 216] width 722 height 21
drag, startPoint x: 489, startPoint y: 122, endPoint x: 682, endPoint y: 123, distance: 193.0
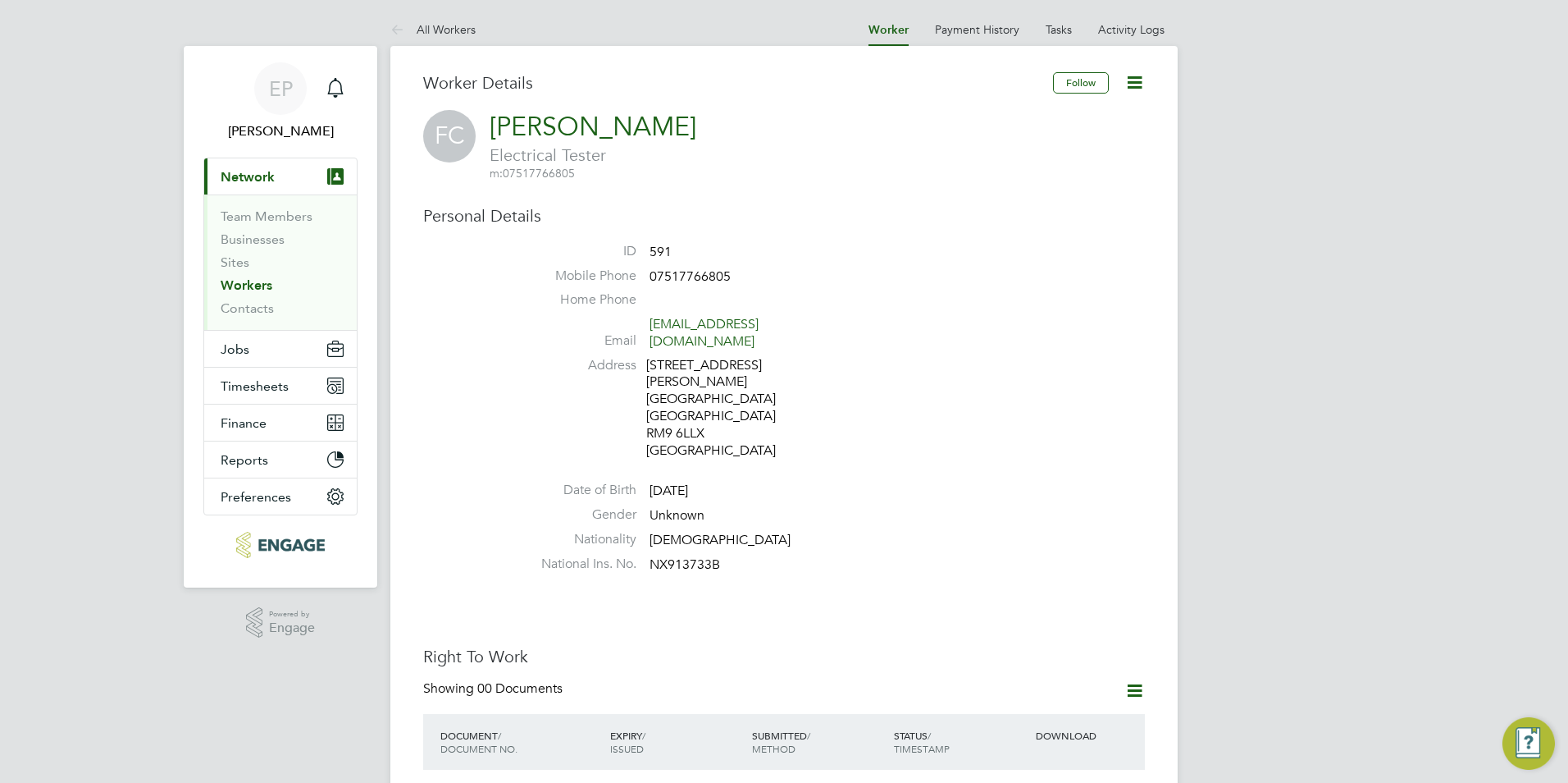
click at [682, 123] on div "FC Frederick Chikwe Electrical Tester m: 07517766805" at bounding box center [784, 145] width 722 height 71
click at [460, 28] on link "All Workers" at bounding box center [433, 29] width 85 height 15
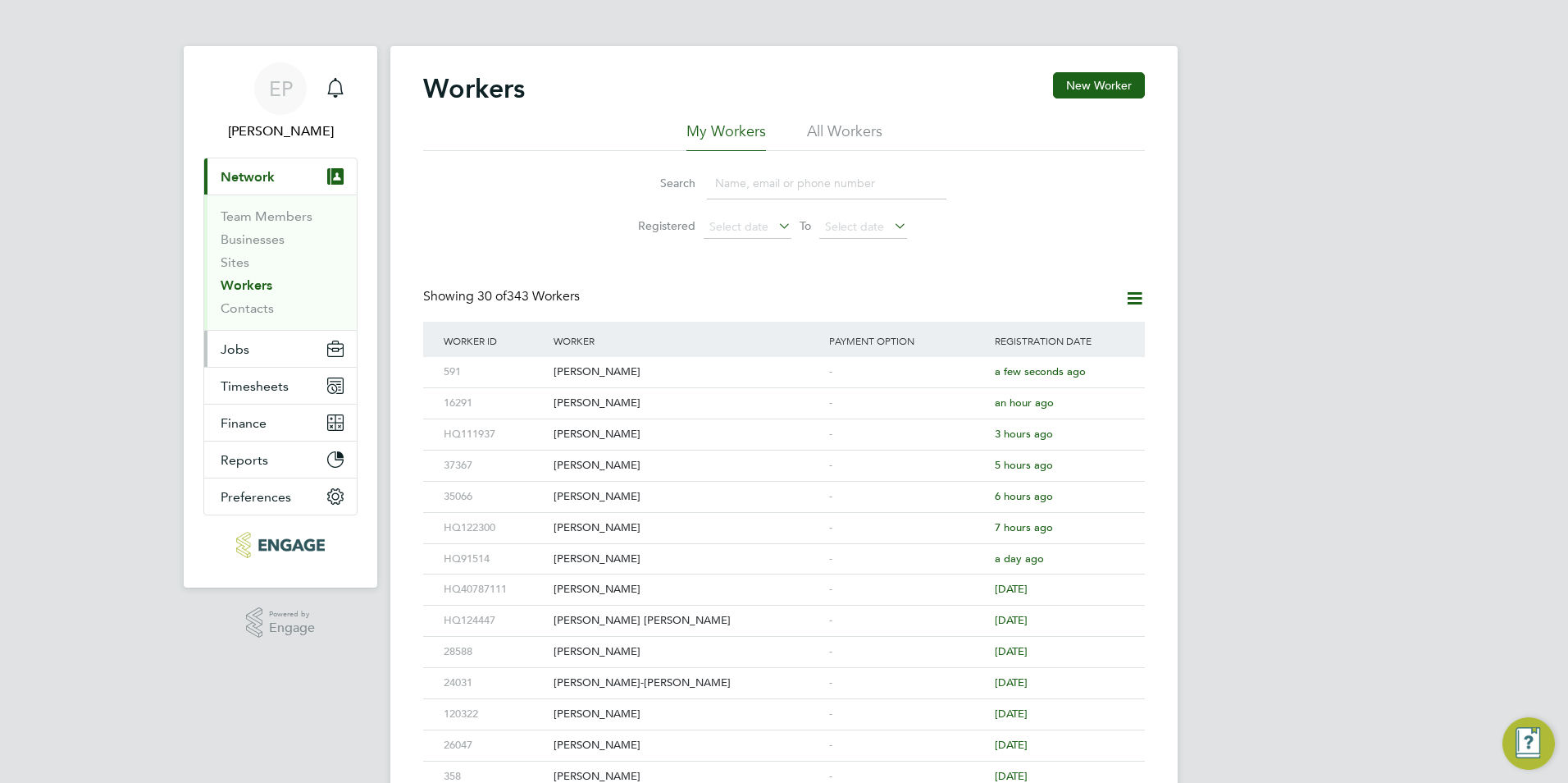
click at [266, 352] on button "Jobs" at bounding box center [281, 349] width 153 height 36
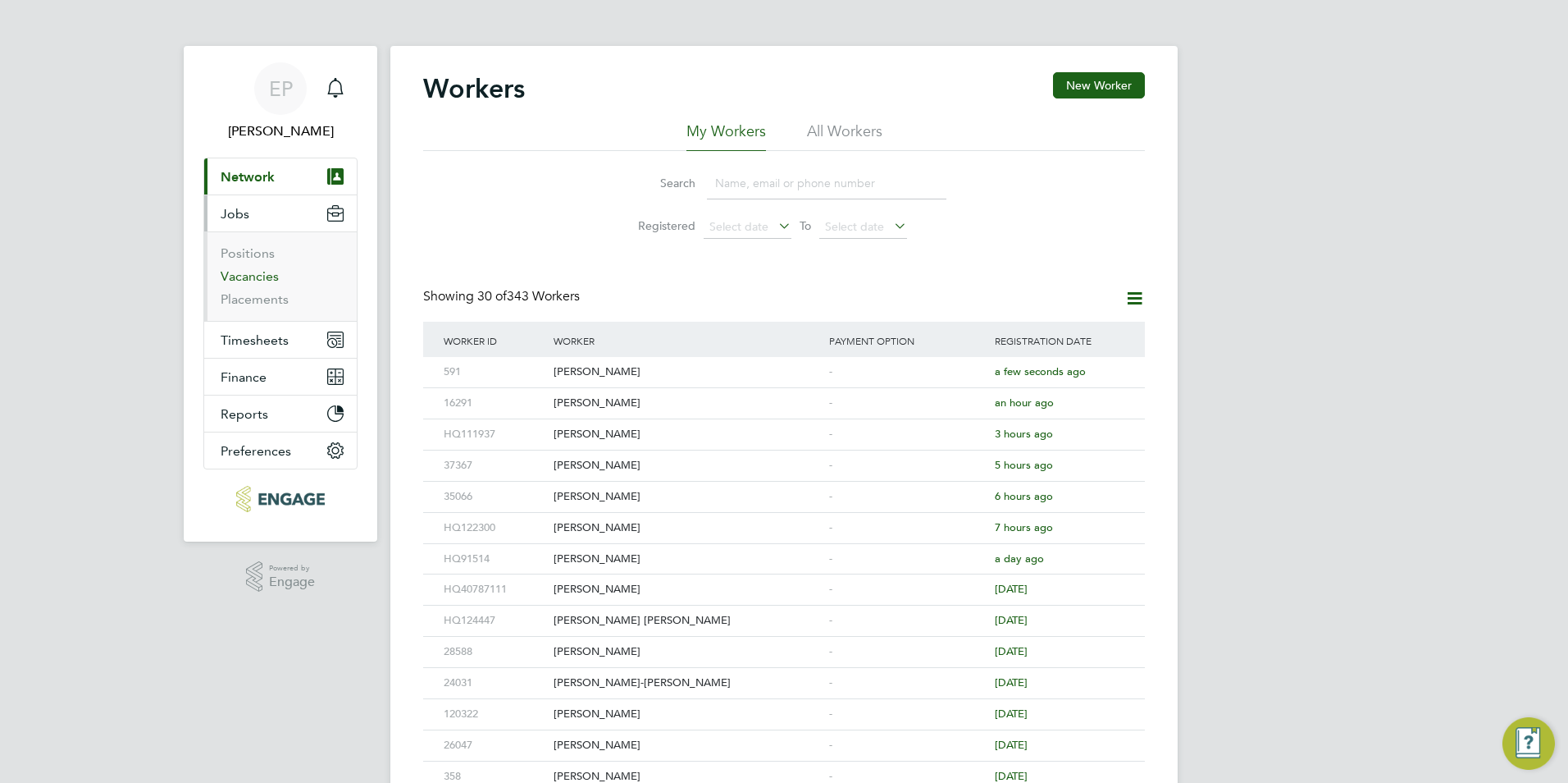
click at [262, 271] on link "Vacancies" at bounding box center [249, 276] width 59 height 16
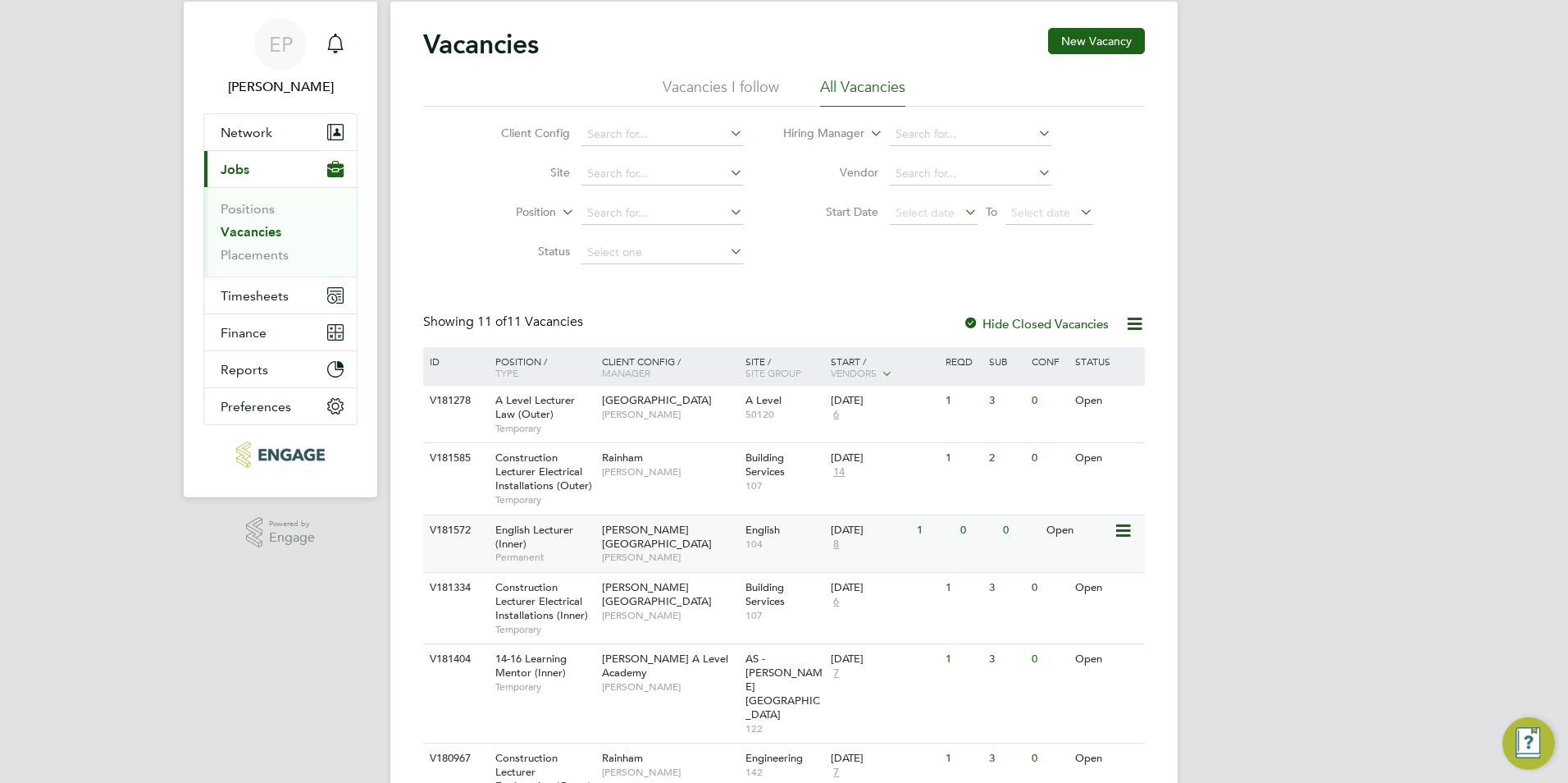
scroll to position [82, 0]
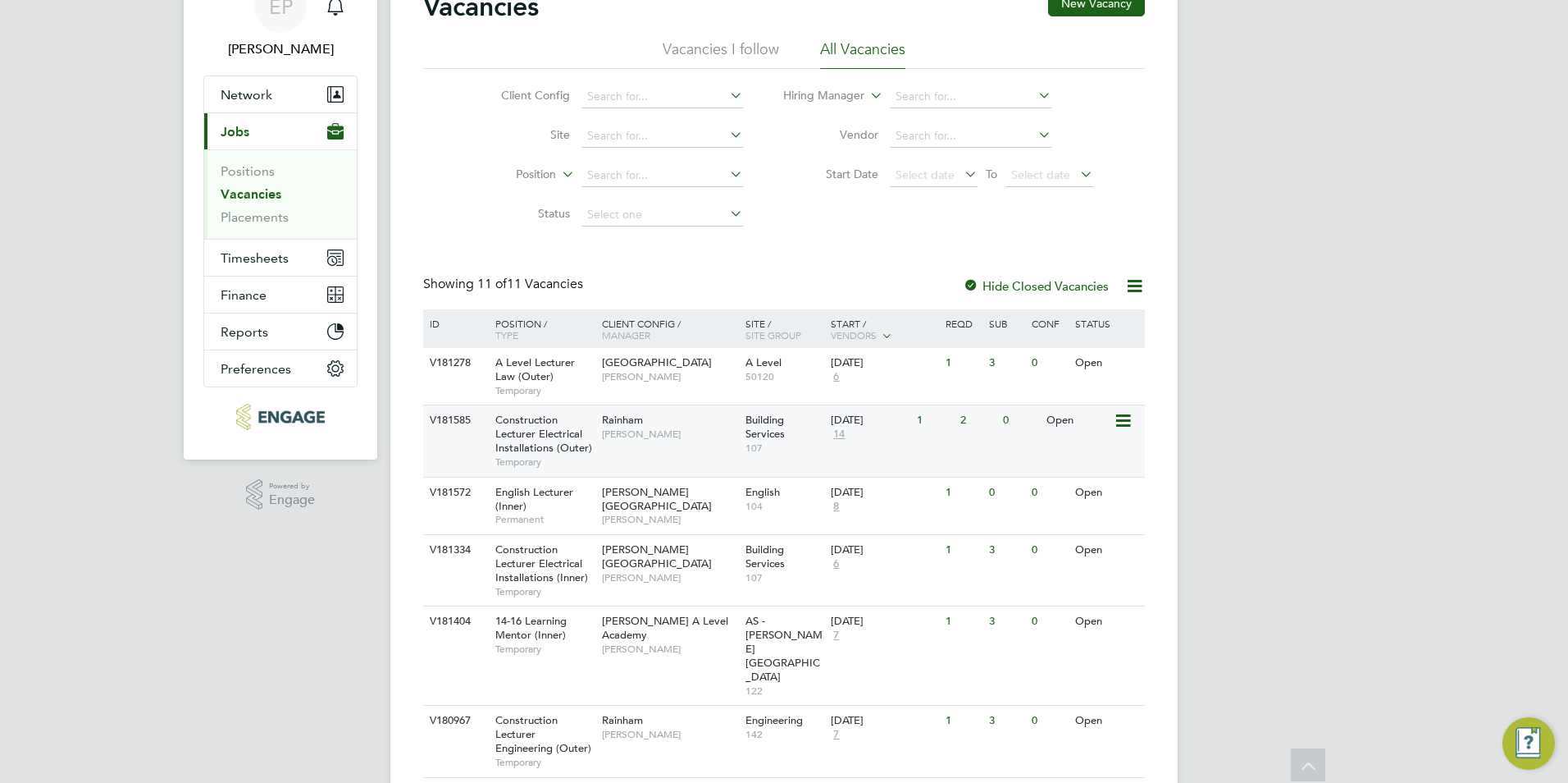
click at [776, 438] on span "Building Services" at bounding box center [766, 426] width 40 height 28
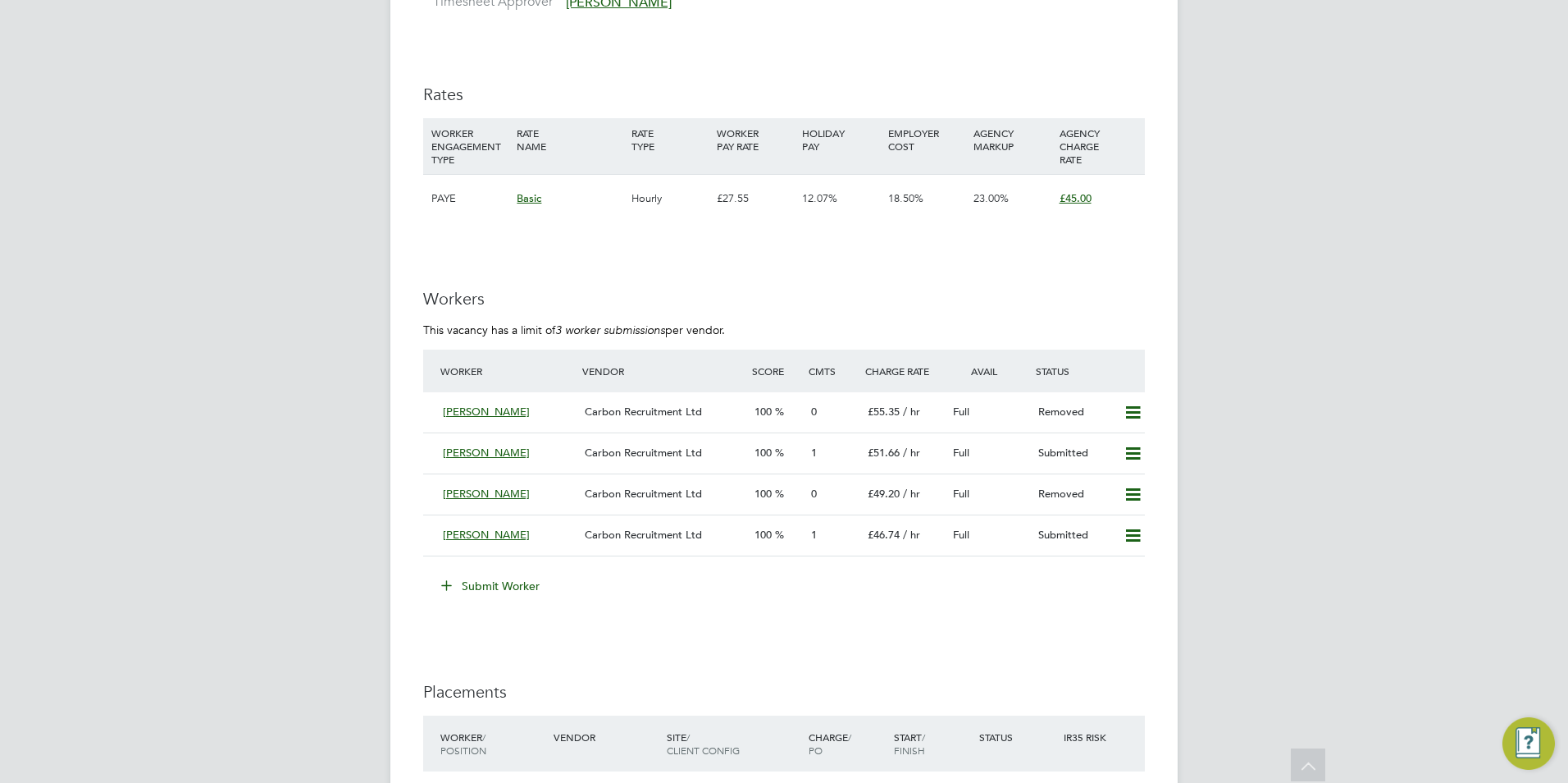
scroll to position [2955, 0]
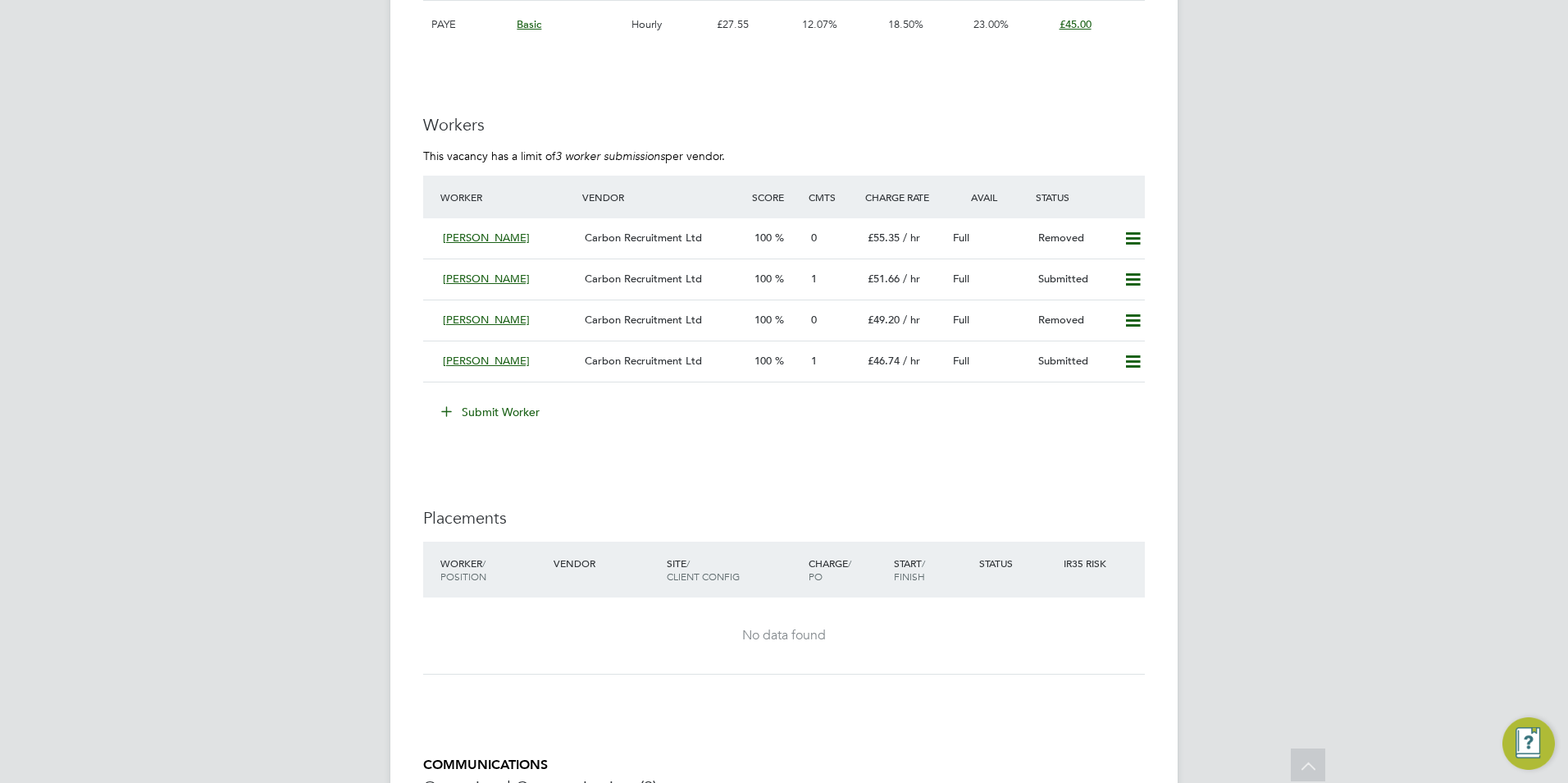
click at [476, 408] on button "Submit Worker" at bounding box center [492, 411] width 123 height 26
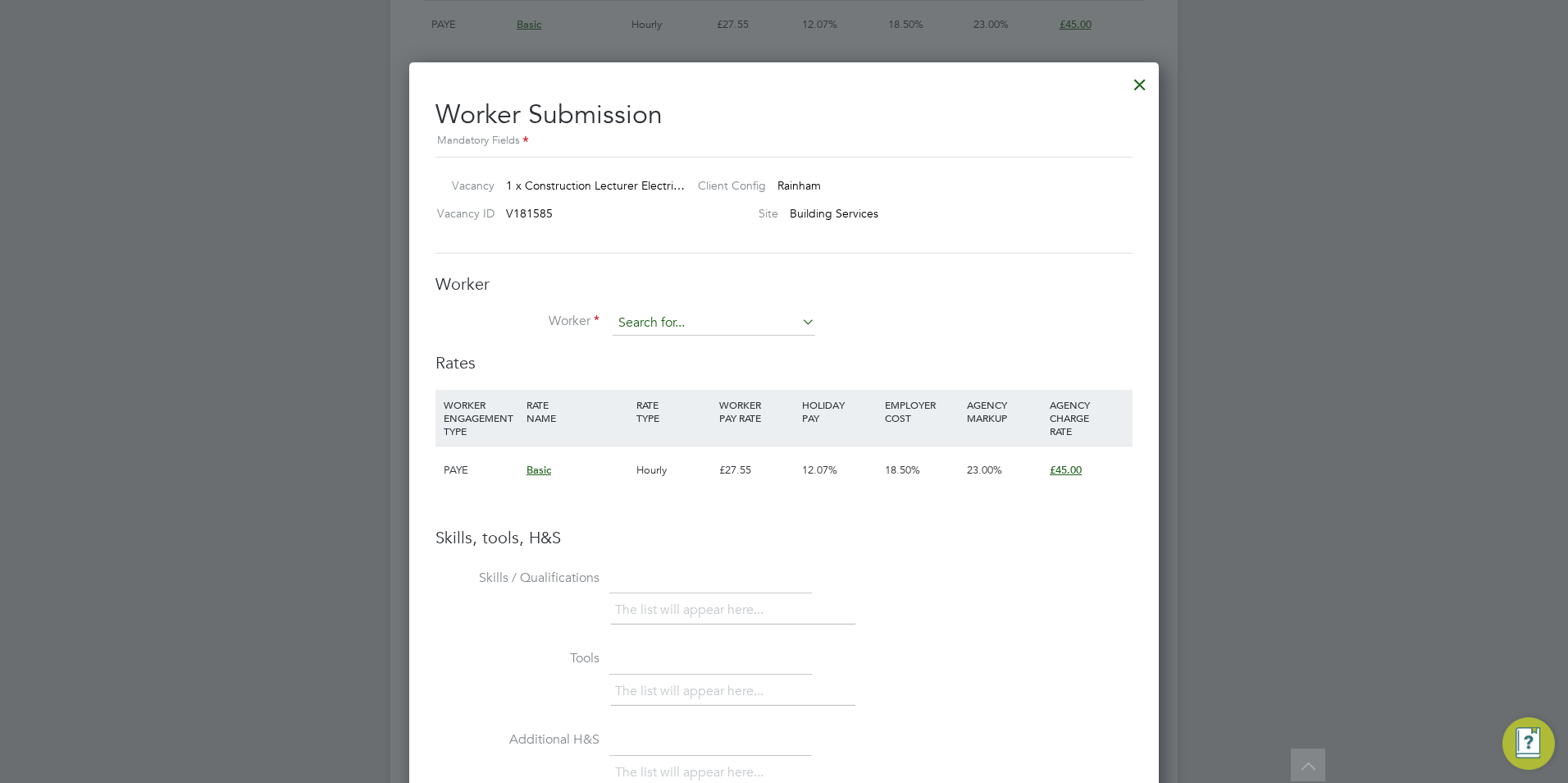
click at [685, 311] on input at bounding box center [714, 323] width 203 height 25
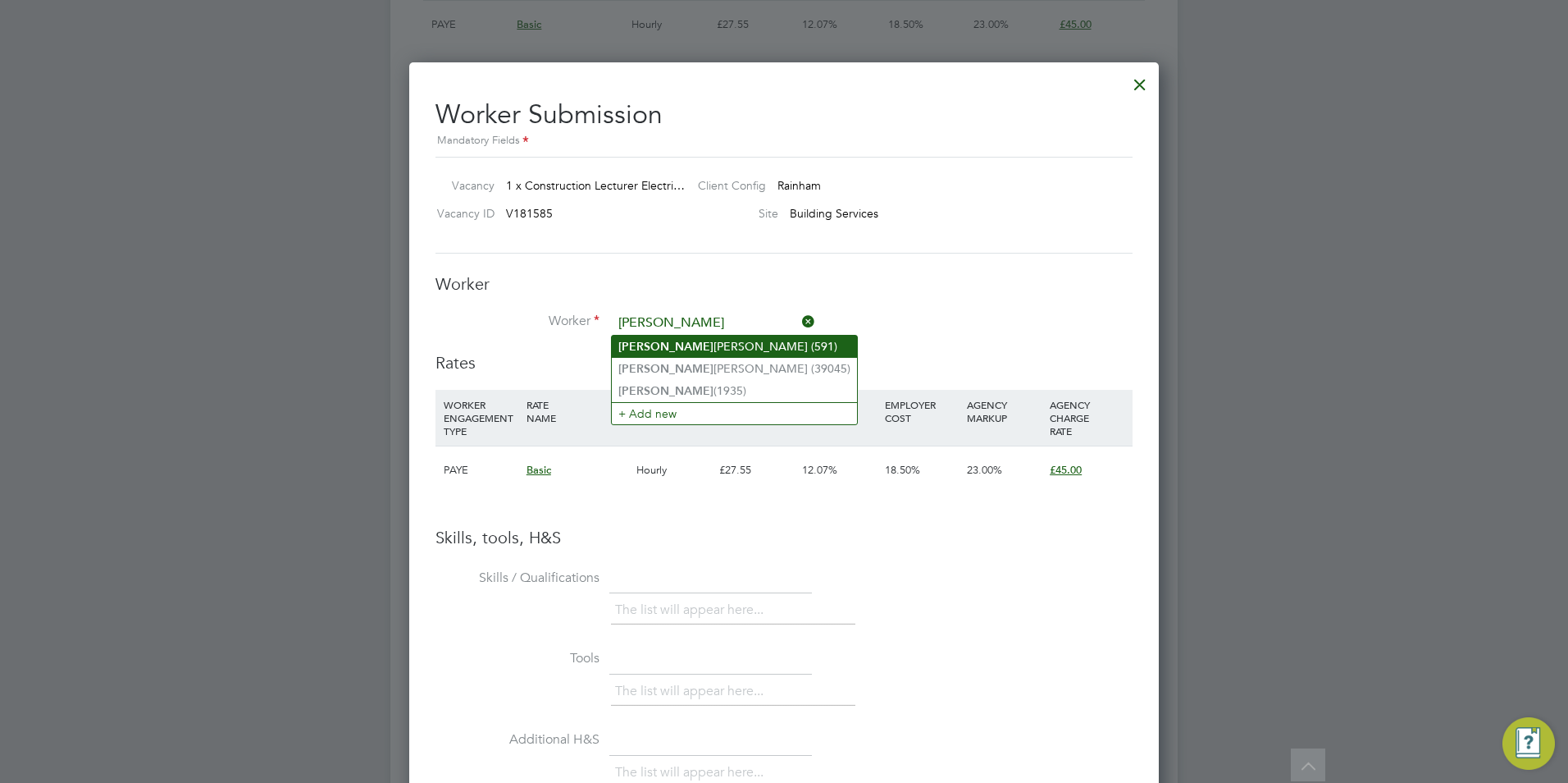
click at [690, 337] on li "[PERSON_NAME] (591)" at bounding box center [734, 347] width 245 height 22
type input "[PERSON_NAME] (591)"
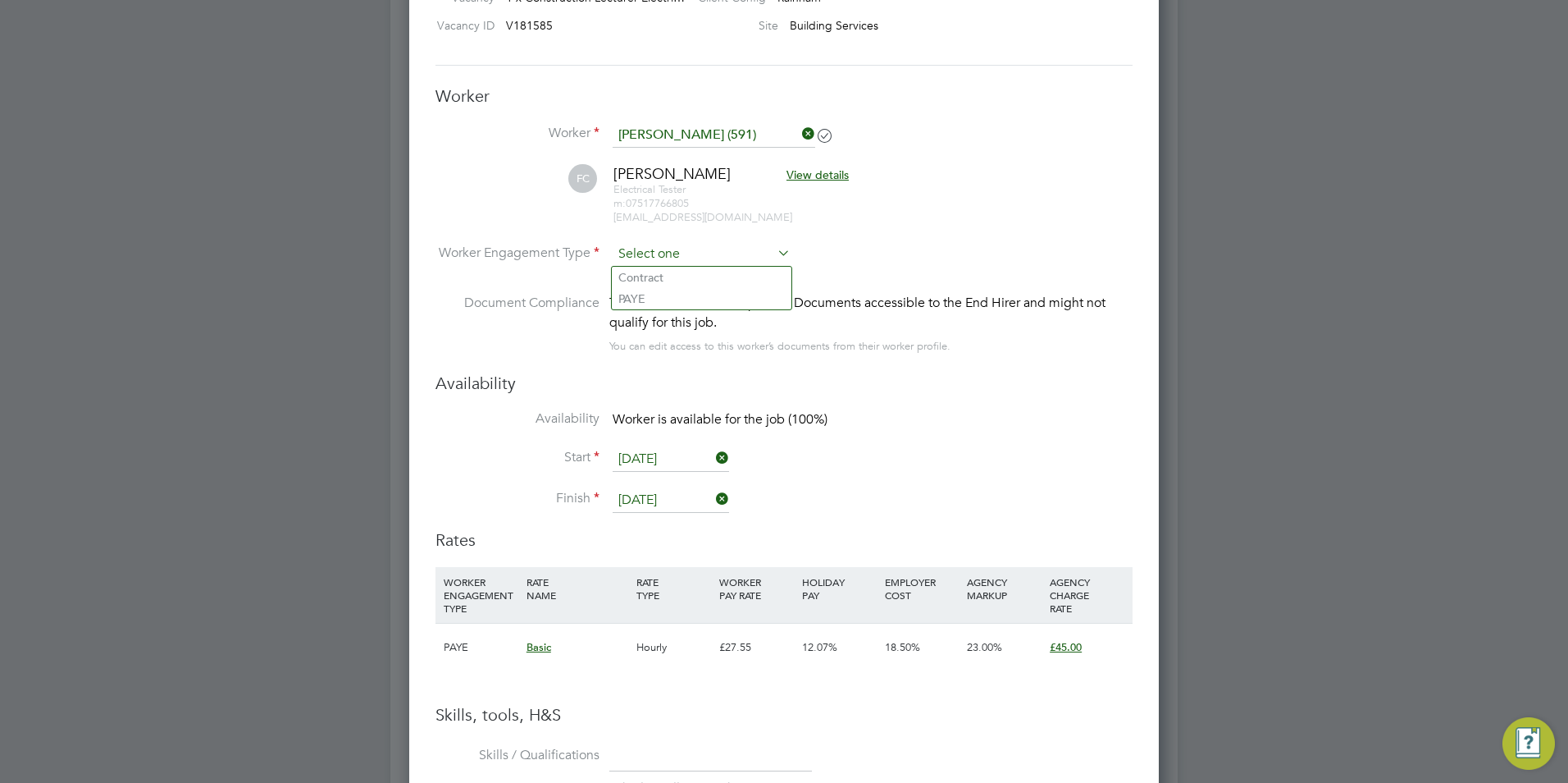
click at [736, 249] on input at bounding box center [701, 254] width 178 height 25
click at [709, 269] on li "Contract" at bounding box center [701, 276] width 180 height 21
type input "Contract"
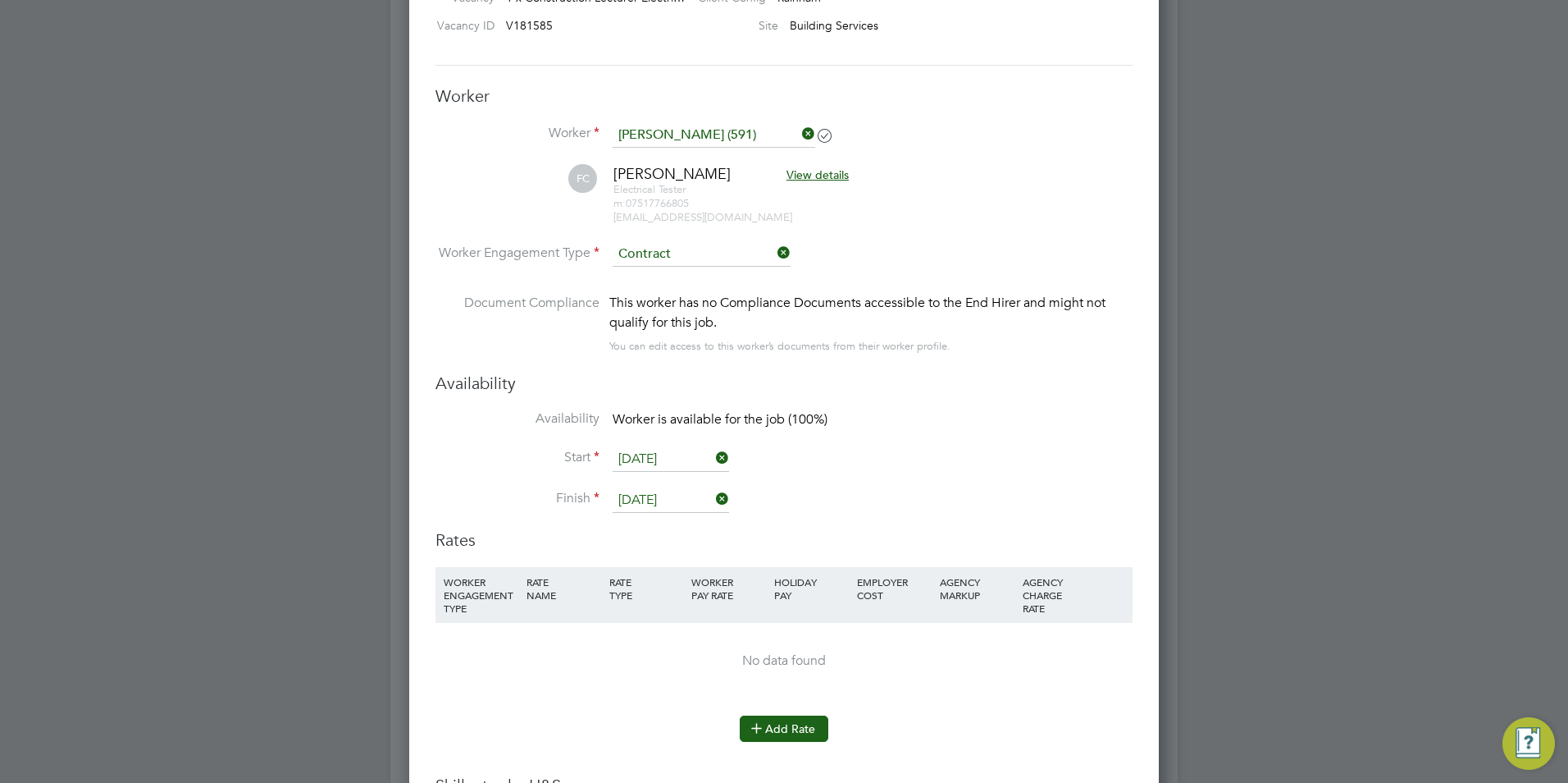
click at [770, 729] on button "Add Rate" at bounding box center [784, 728] width 88 height 26
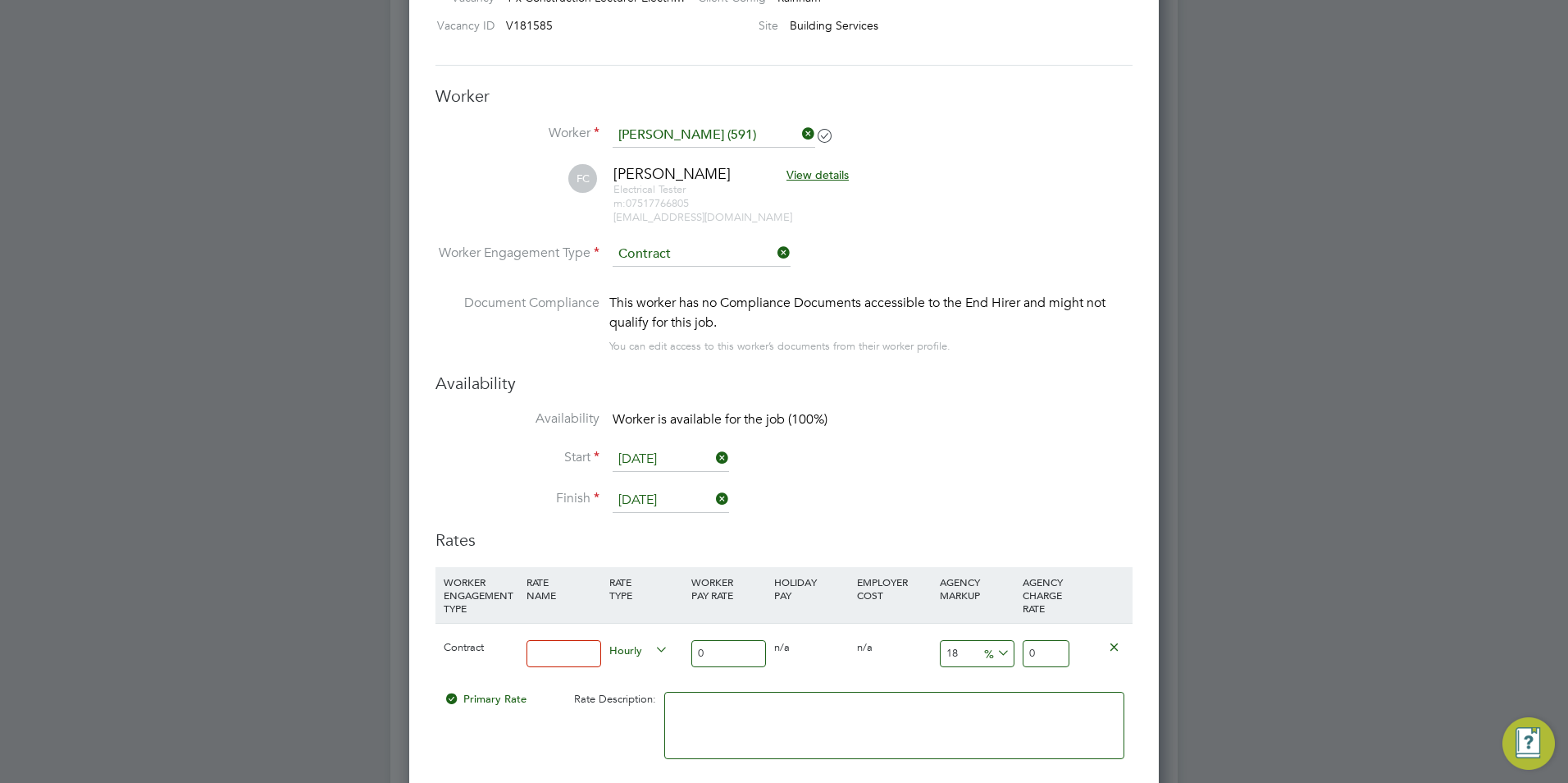
click at [570, 646] on input at bounding box center [563, 653] width 74 height 27
click at [567, 656] on input at bounding box center [563, 653] width 74 height 27
click at [756, 639] on div "0" at bounding box center [728, 654] width 82 height 60
click at [739, 644] on input "0" at bounding box center [728, 653] width 74 height 27
click at [549, 656] on input "42" at bounding box center [563, 653] width 74 height 27
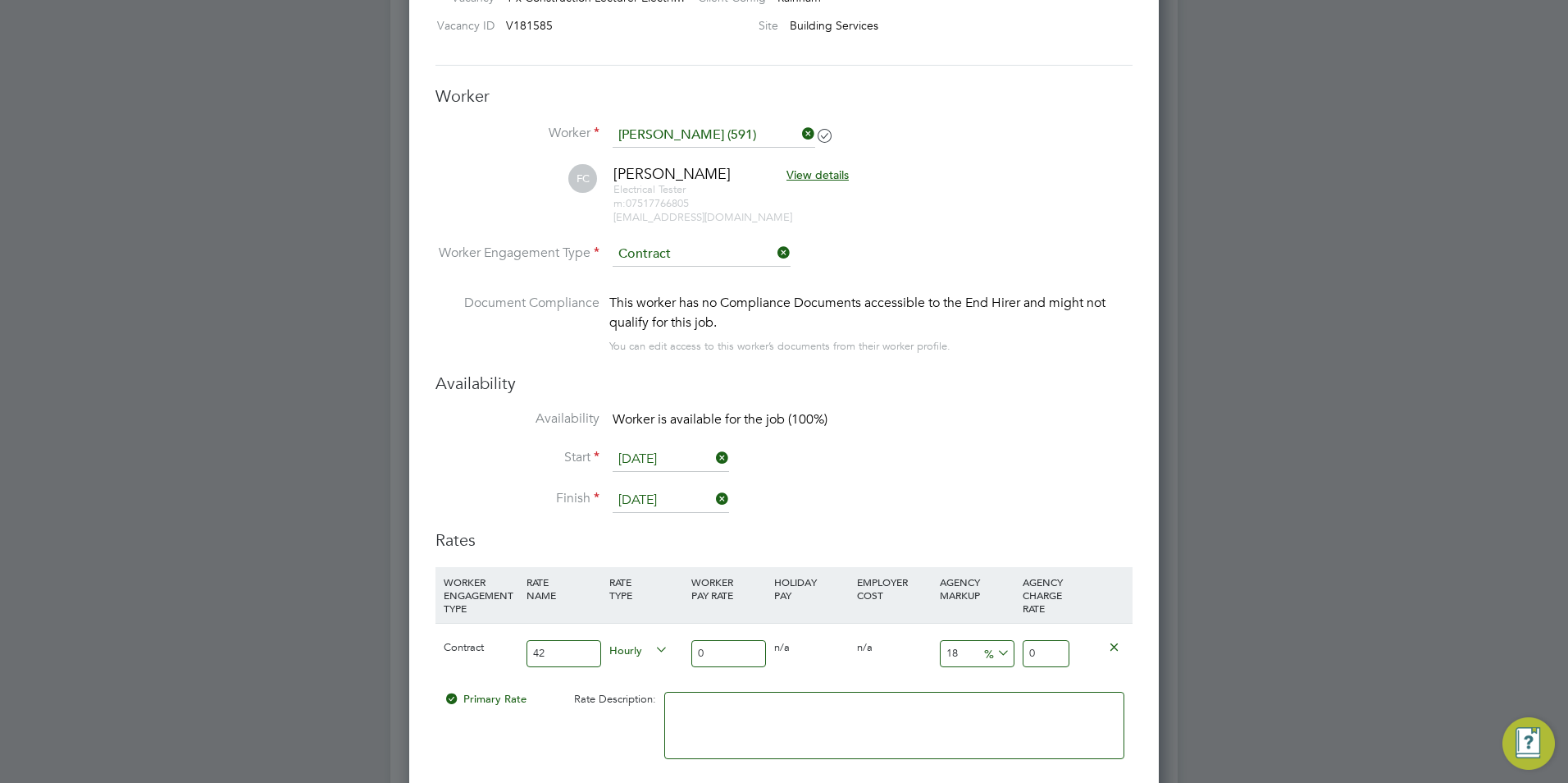
click at [549, 656] on input "42" at bounding box center [563, 653] width 74 height 27
type input "Basic"
click at [737, 651] on input "0" at bounding box center [728, 653] width 74 height 27
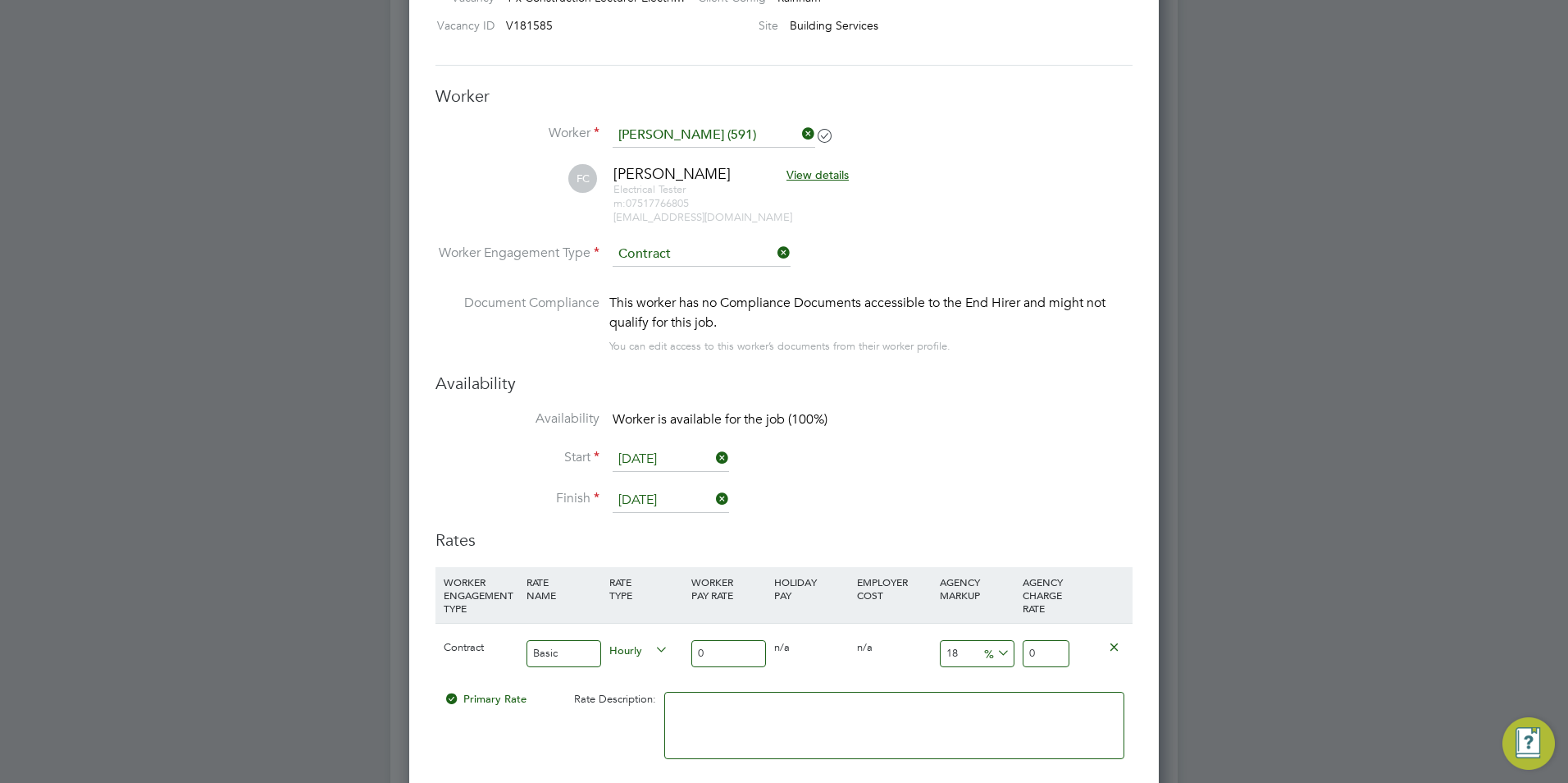
type input "4"
type input "4.72"
type input "42"
type input "49.56"
type input "42"
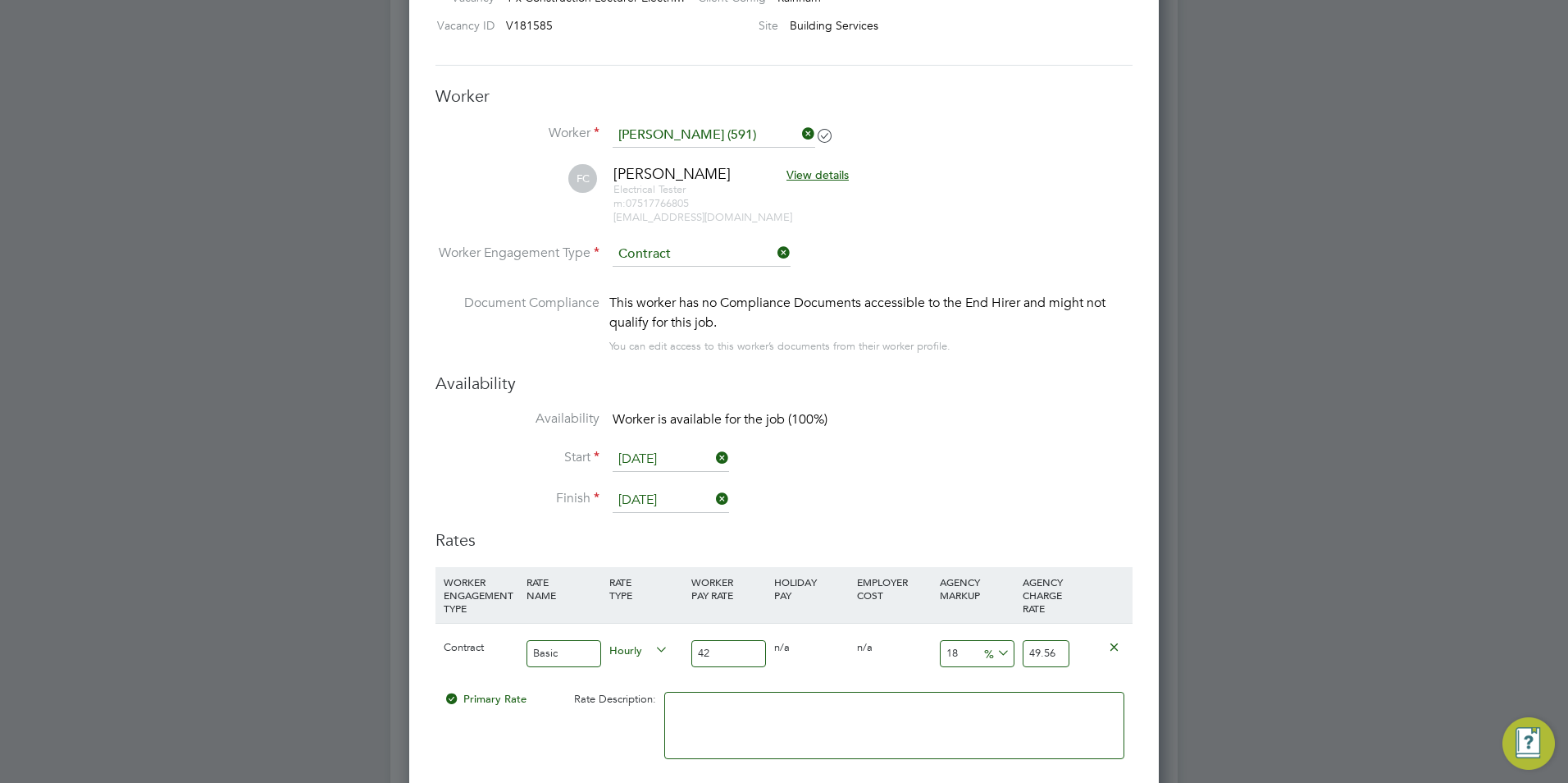
click at [959, 653] on input "18" at bounding box center [977, 653] width 74 height 27
type input "2"
type input "42.84"
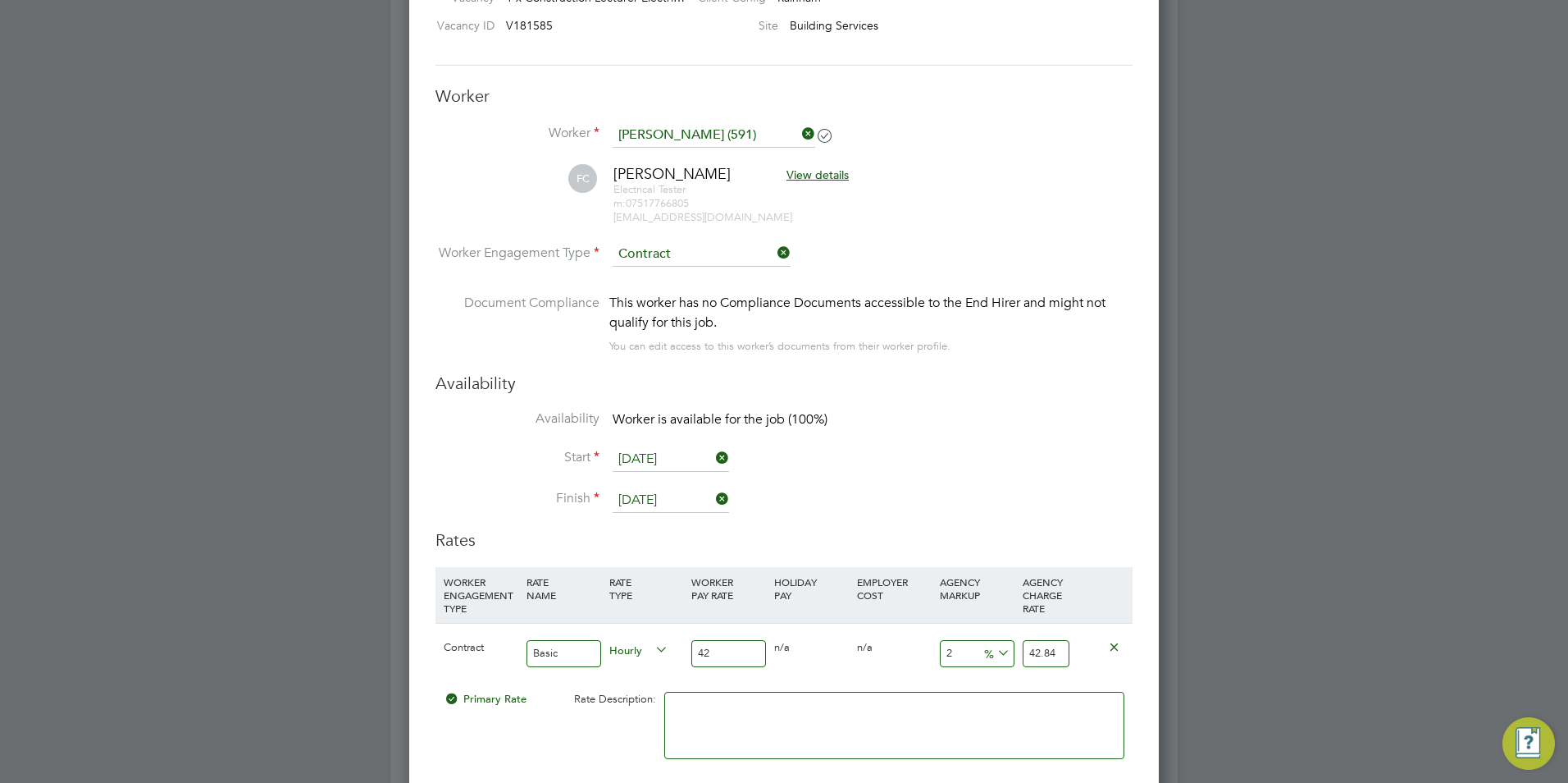
type input "23"
type input "51.66"
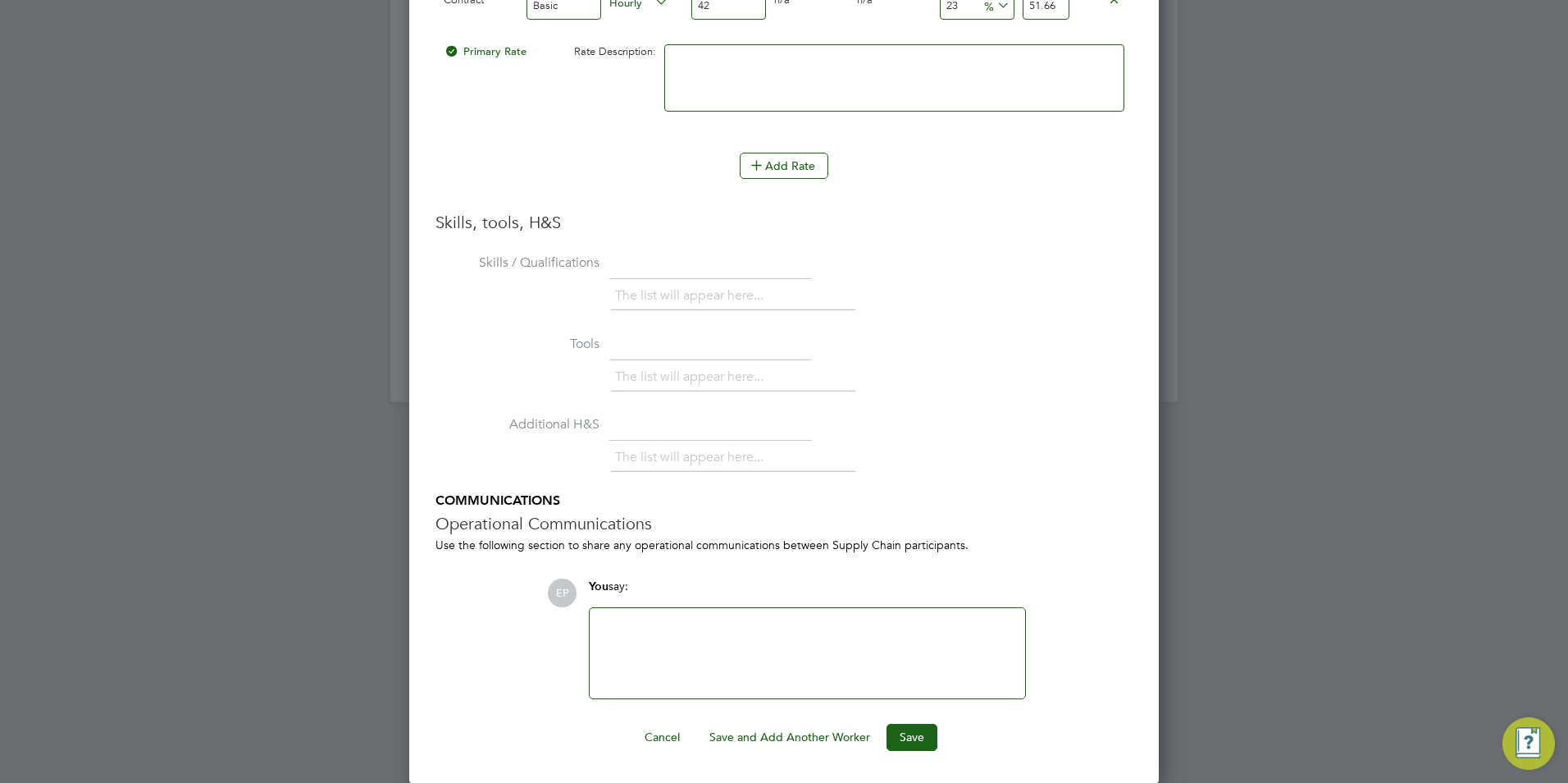
type input "23"
click at [930, 721] on ng-form "Worker Worker [PERSON_NAME] (591) FC [PERSON_NAME] View details Electrical Test…" at bounding box center [784, 94] width 697 height 1314
click at [928, 731] on button "Save" at bounding box center [912, 737] width 51 height 26
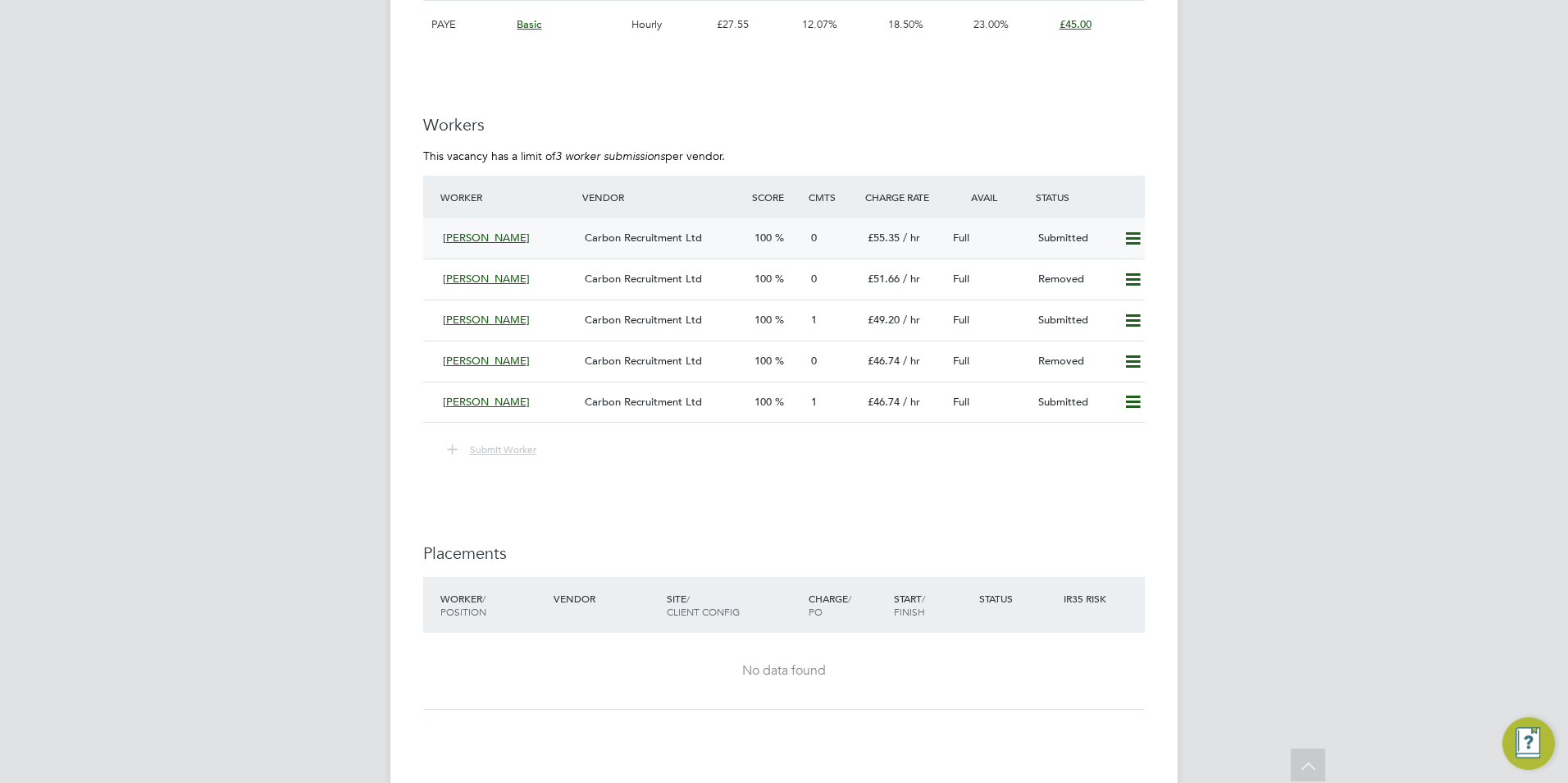
click at [530, 235] on div "[PERSON_NAME]" at bounding box center [506, 237] width 142 height 27
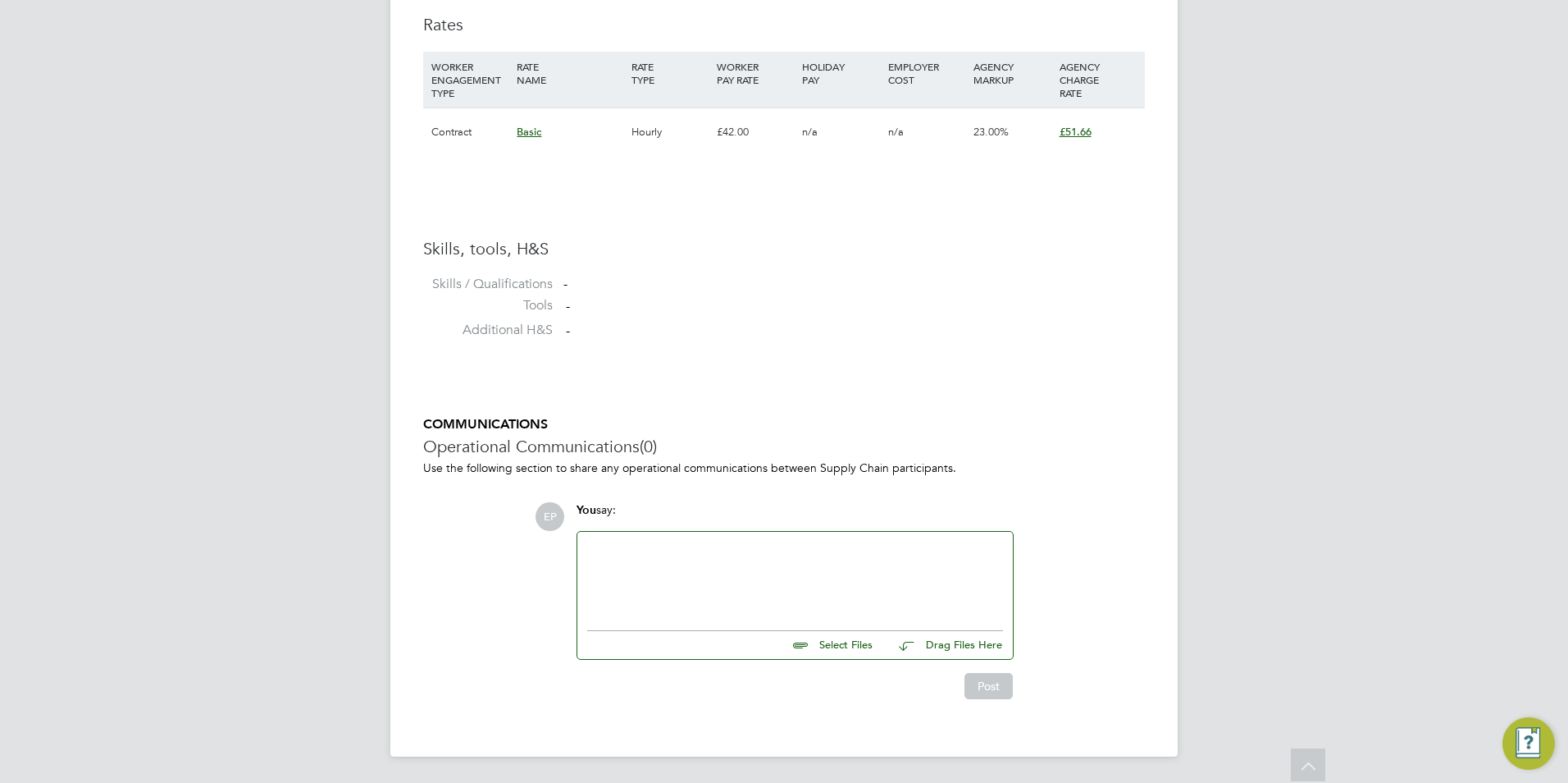
click at [843, 646] on input "file" at bounding box center [880, 642] width 246 height 23
type input "C:\fakepath\HQ 591.docx"
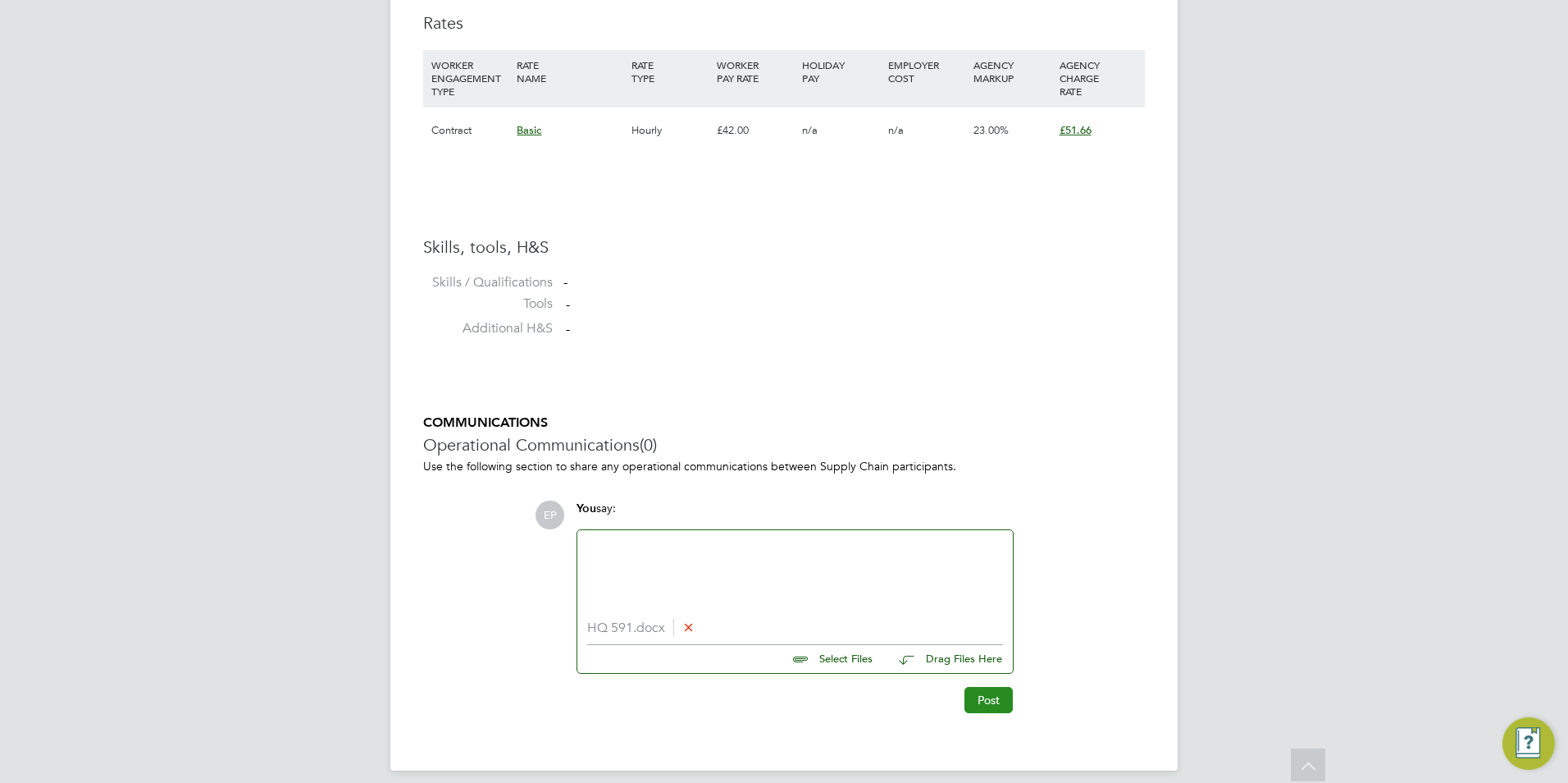
click at [997, 701] on button "Post" at bounding box center [988, 700] width 49 height 26
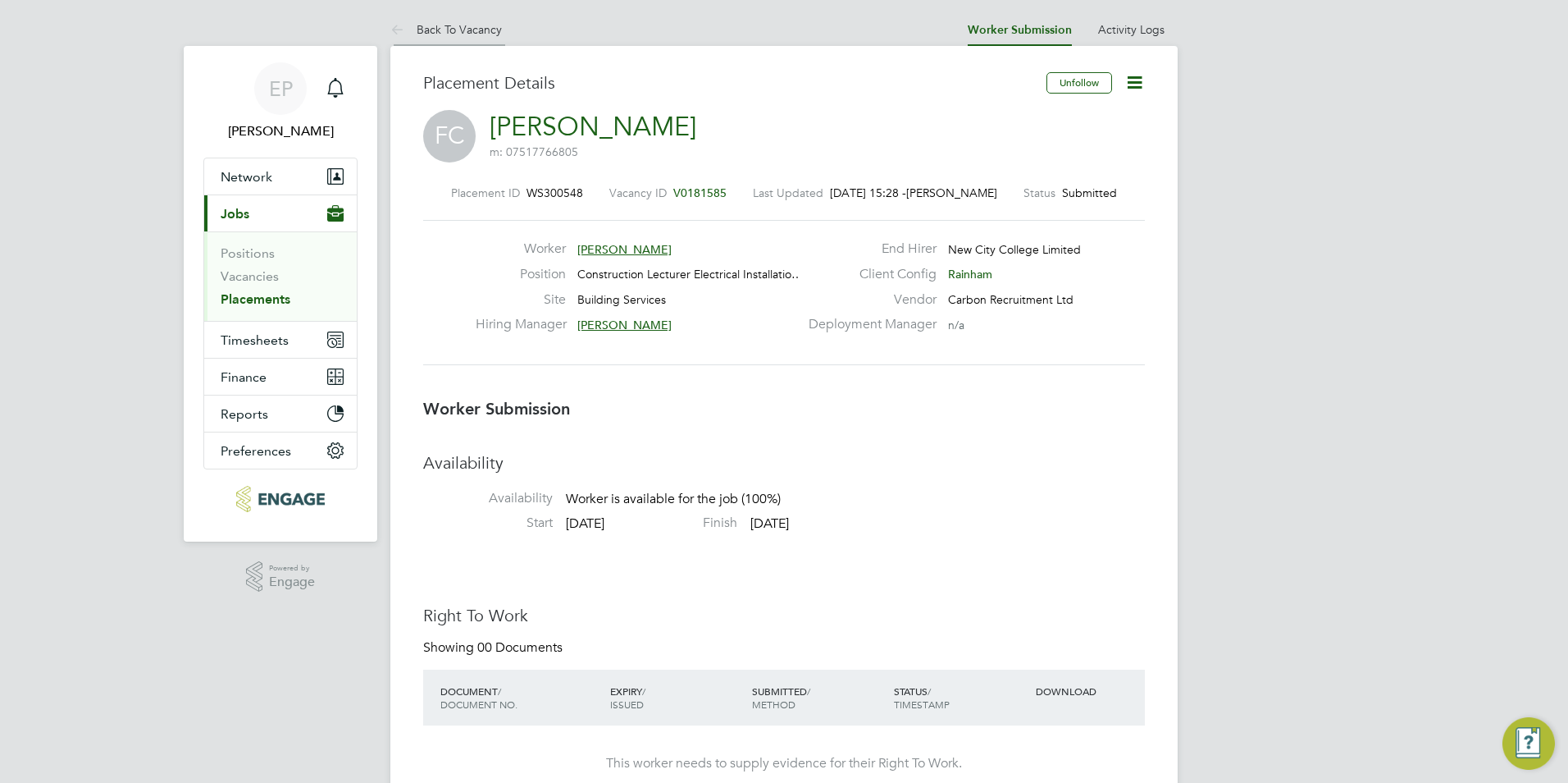
click at [475, 24] on link "Back To Vacancy" at bounding box center [446, 29] width 111 height 15
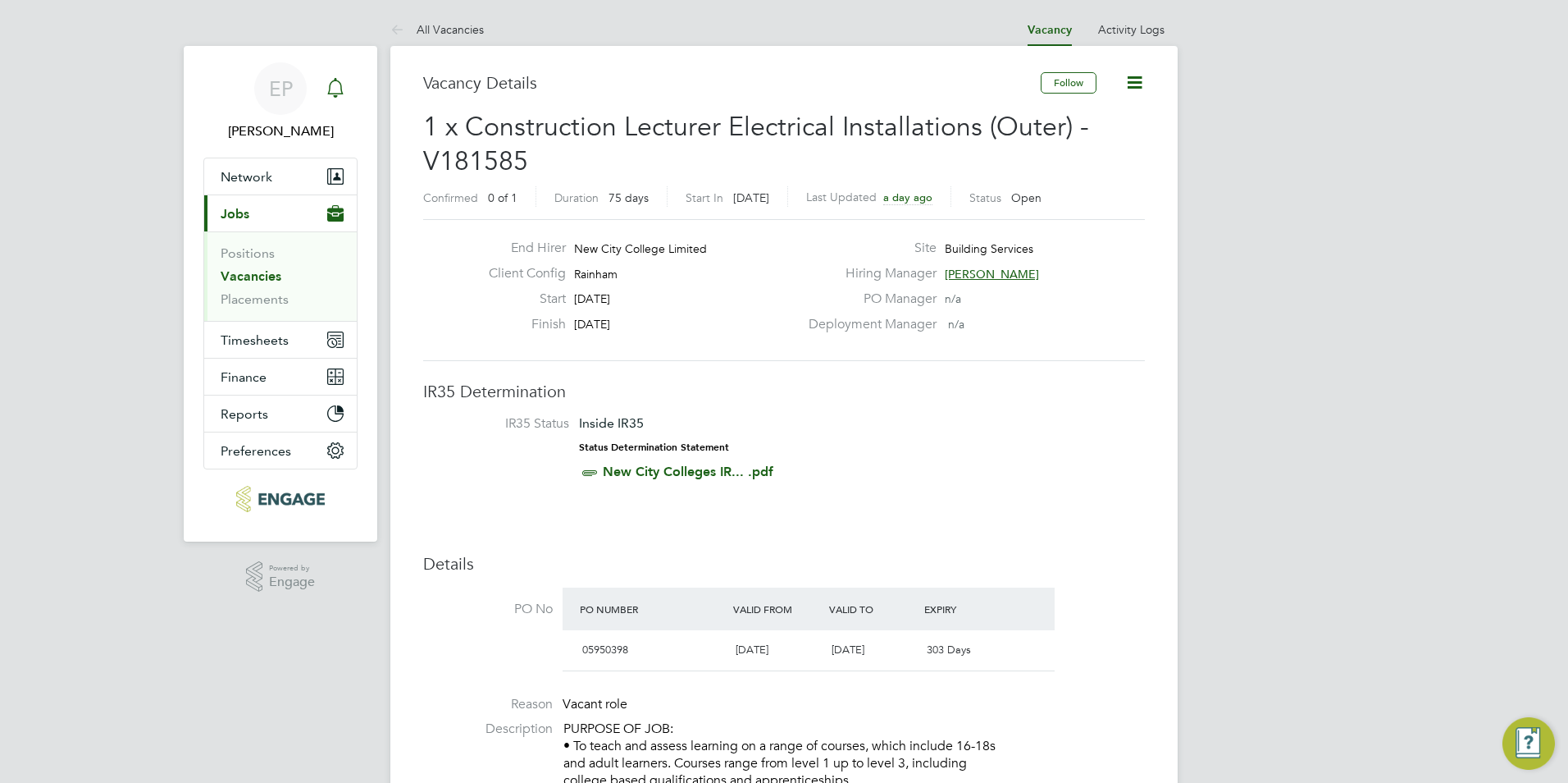
click at [337, 85] on icon "Main navigation" at bounding box center [336, 87] width 20 height 20
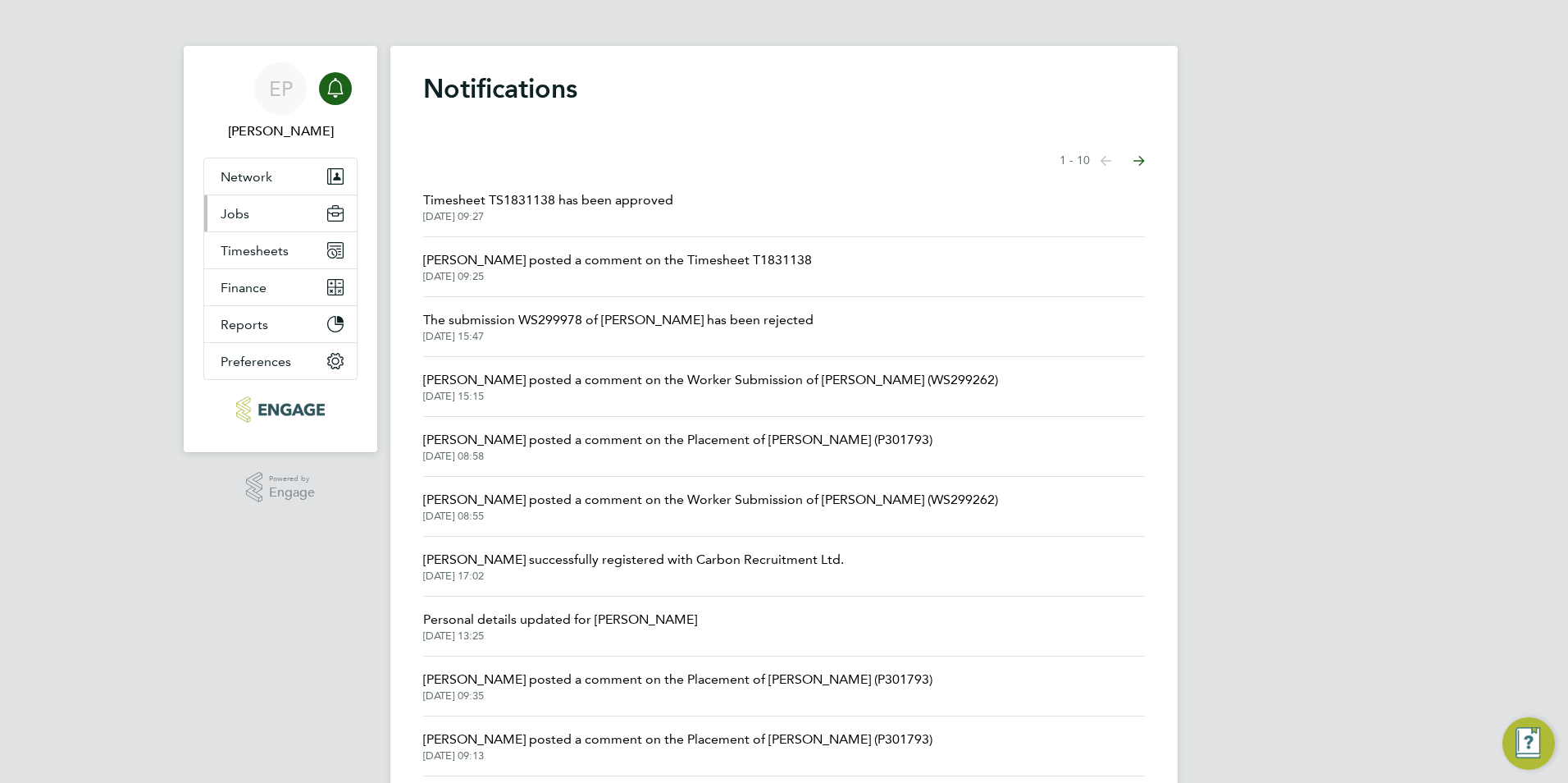
click at [285, 207] on button "Jobs" at bounding box center [281, 214] width 153 height 36
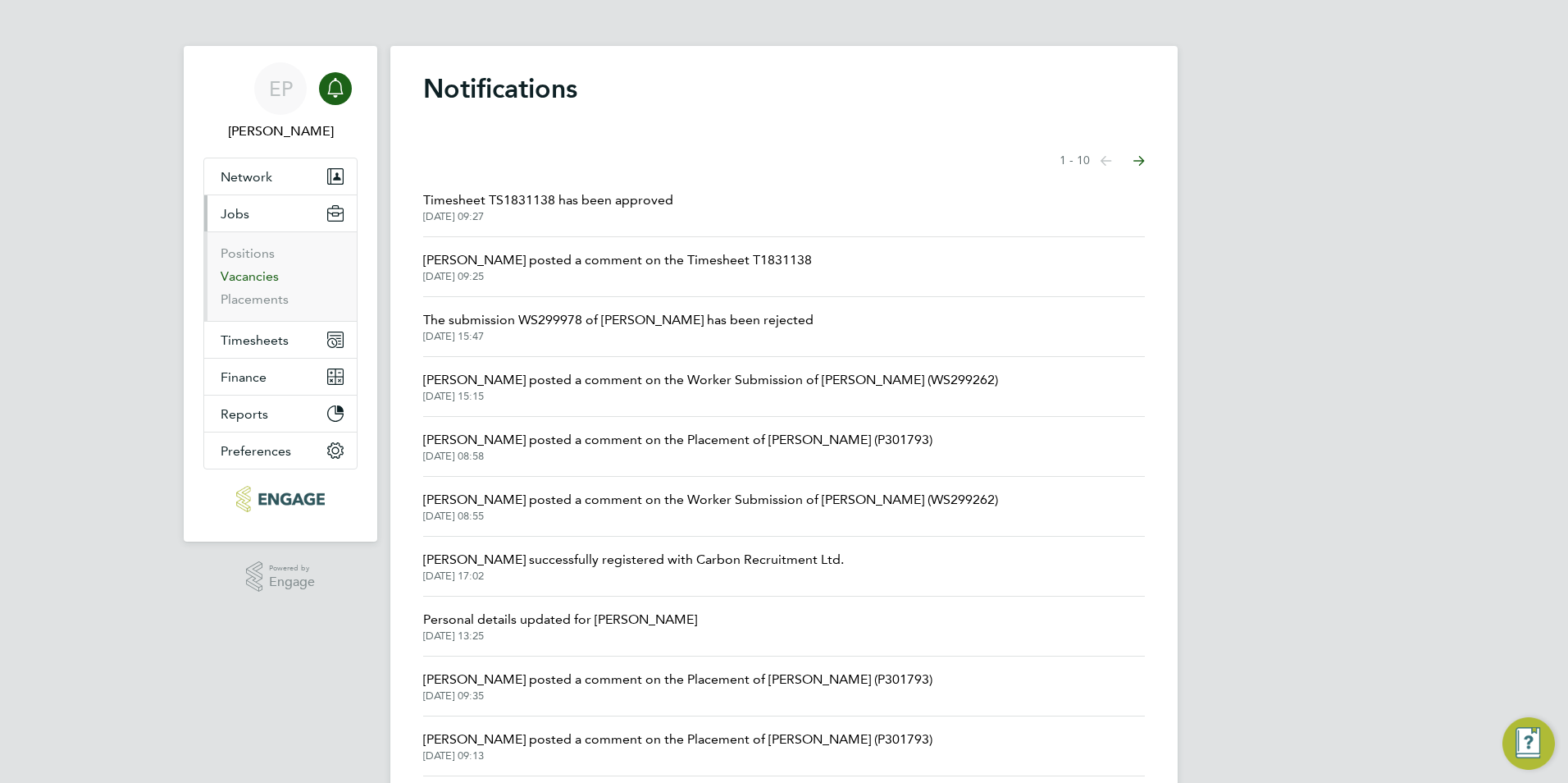
click at [245, 271] on link "Vacancies" at bounding box center [249, 276] width 59 height 16
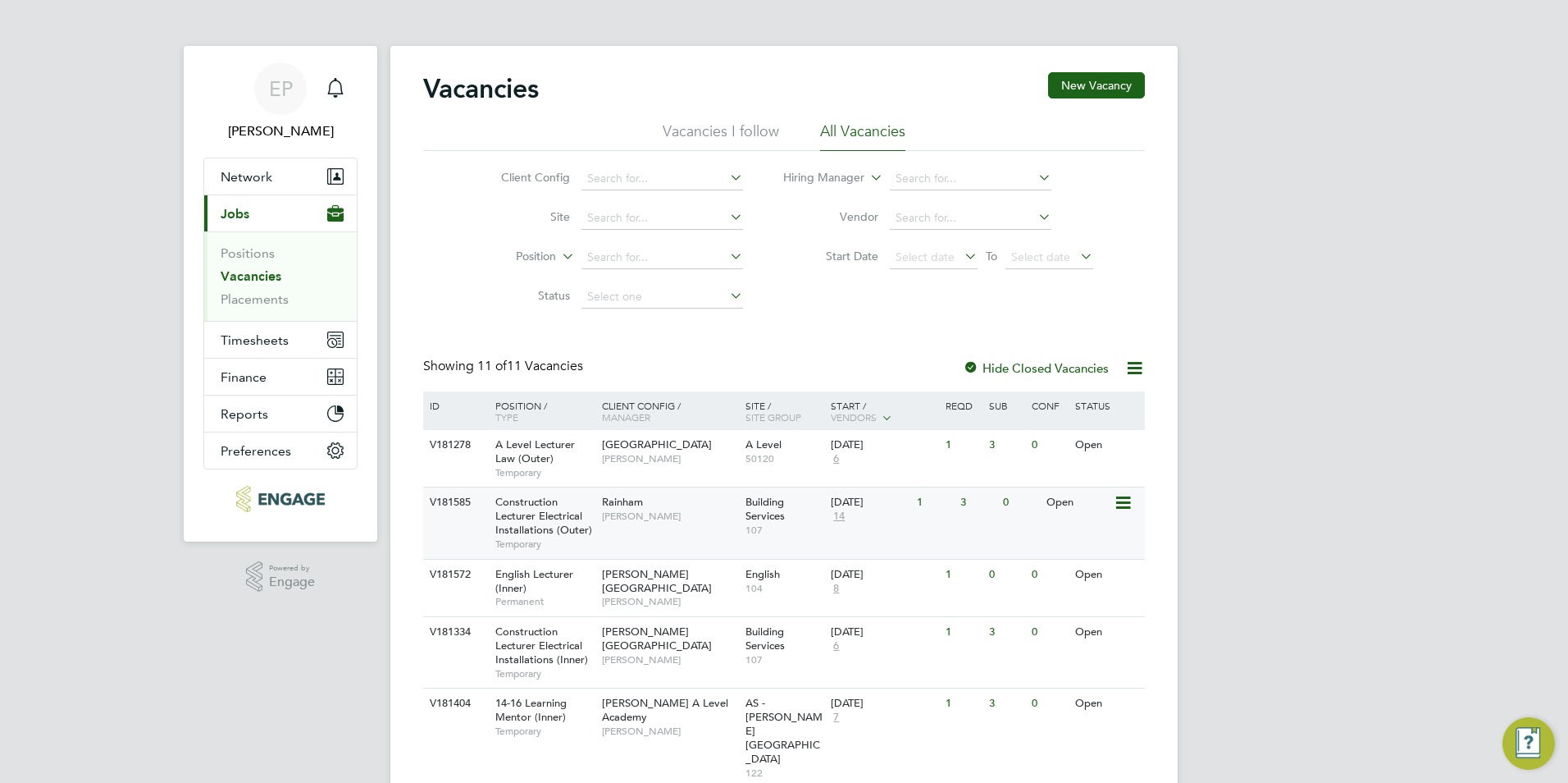
click at [840, 516] on span "14" at bounding box center [839, 517] width 17 height 14
